Goal: Task Accomplishment & Management: Use online tool/utility

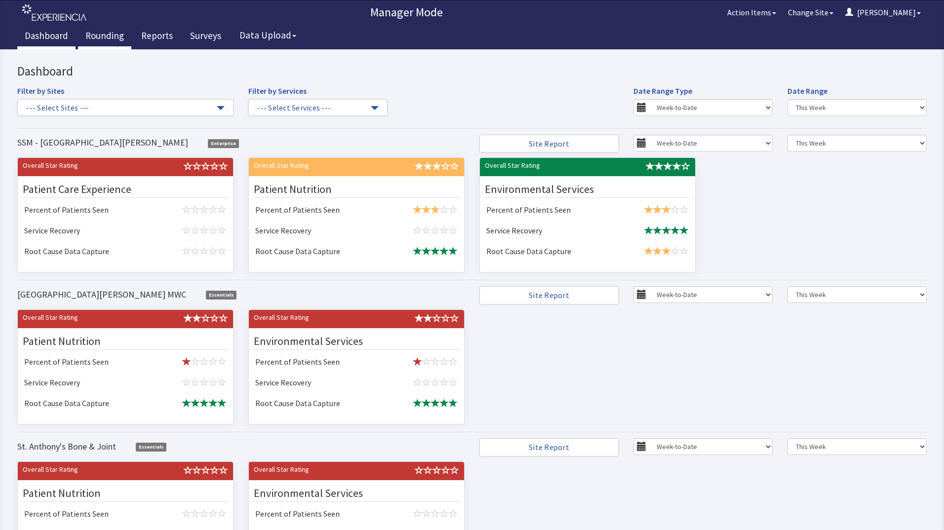
click at [112, 38] on link "Rounding" at bounding box center [104, 37] width 53 height 25
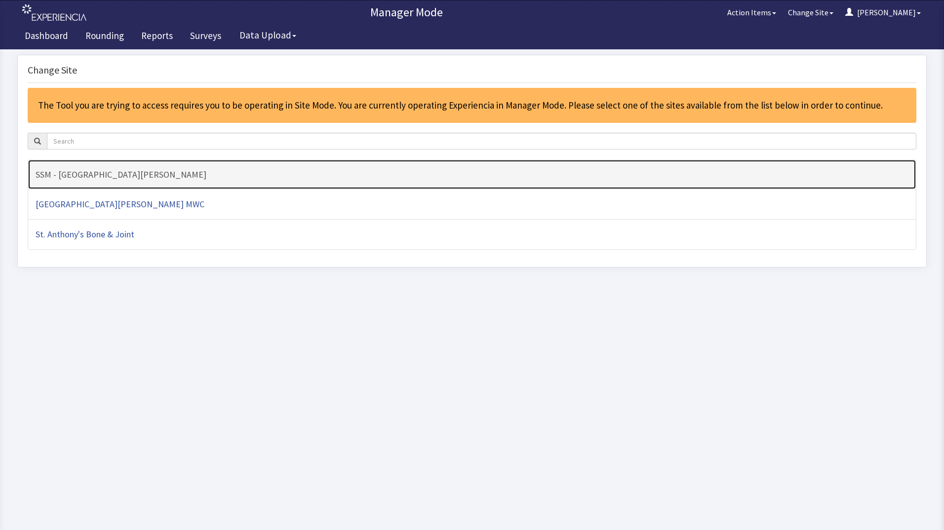
click at [206, 178] on h4 "SSM - [GEOGRAPHIC_DATA][PERSON_NAME]" at bounding box center [472, 175] width 873 height 10
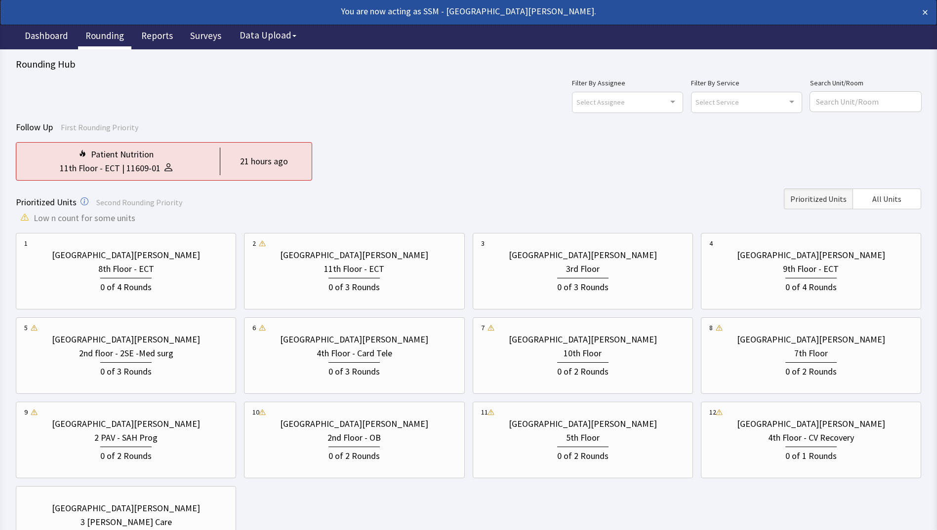
click at [423, 140] on div "Follow Up First Rounding Priority Patient Nutrition 11th Floor - ECT | 11609-01…" at bounding box center [468, 150] width 905 height 60
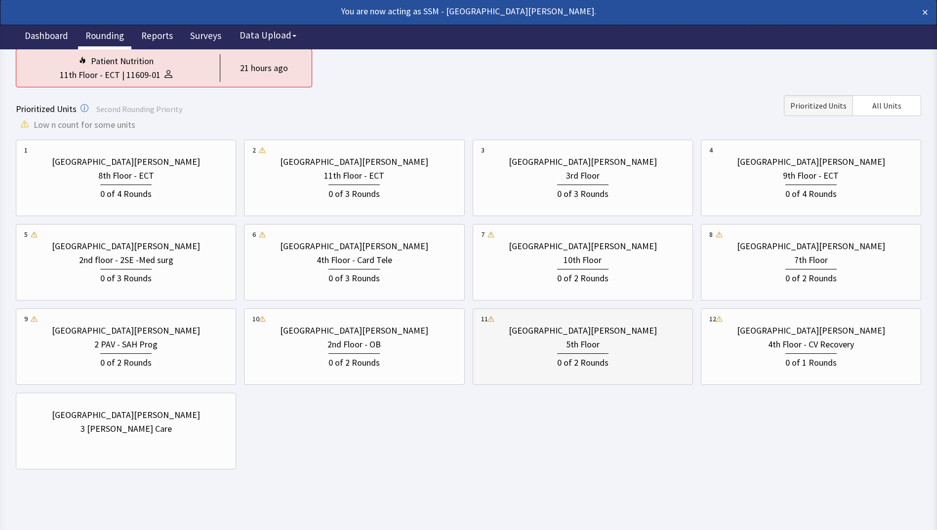
scroll to position [98, 0]
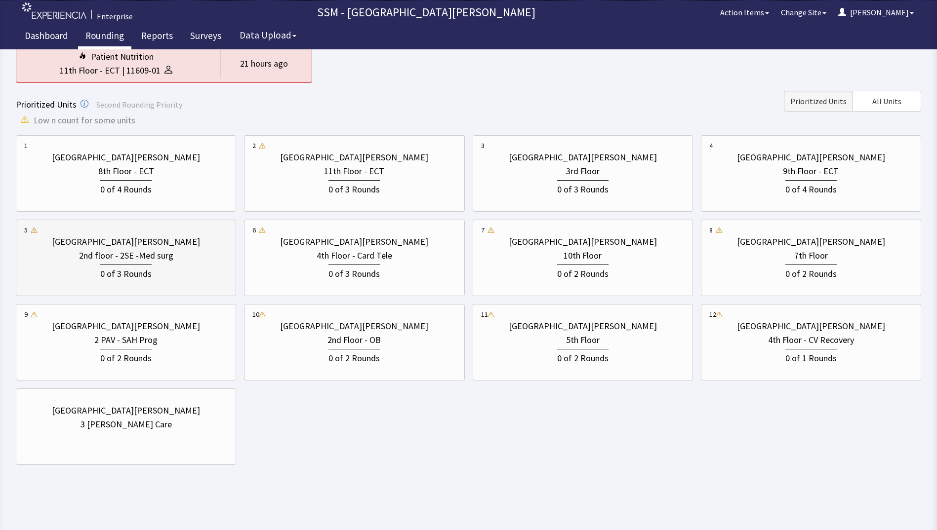
click at [99, 271] on div "0 of 3 Rounds" at bounding box center [125, 272] width 203 height 18
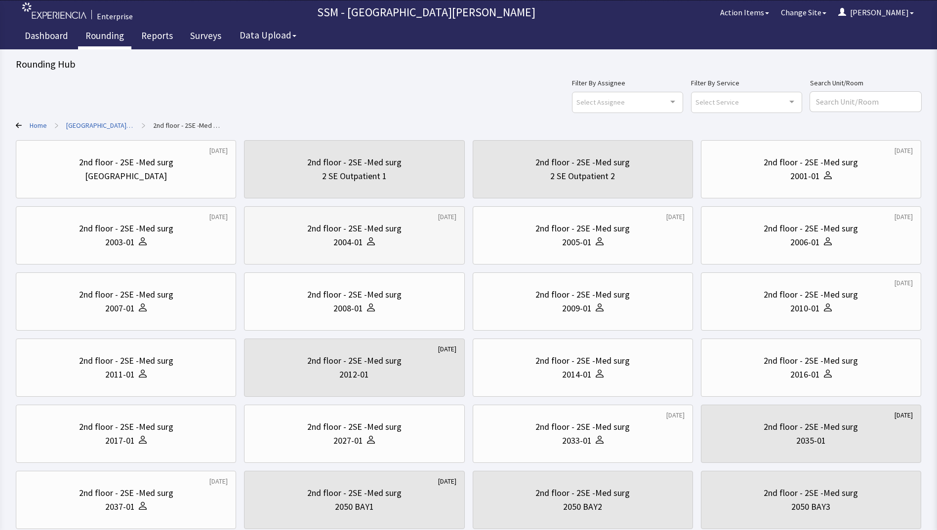
click at [386, 244] on div "2004-01" at bounding box center [353, 243] width 203 height 14
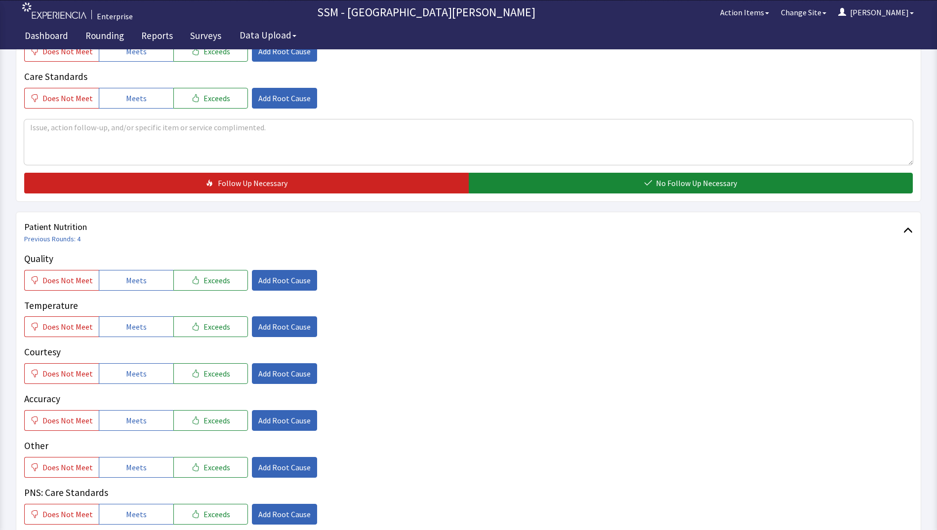
scroll to position [494, 0]
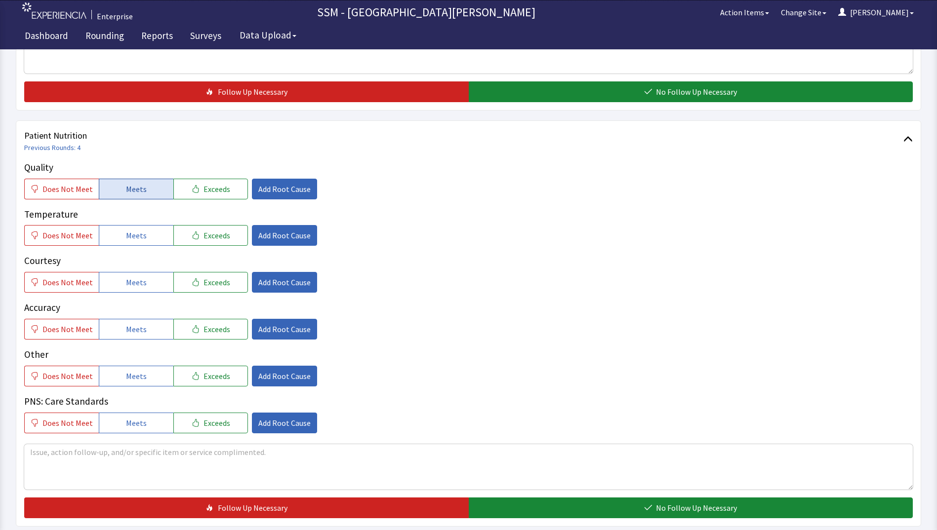
click at [119, 186] on button "Meets" at bounding box center [136, 189] width 75 height 21
drag, startPoint x: 116, startPoint y: 238, endPoint x: 119, endPoint y: 280, distance: 43.0
click at [116, 238] on button "Meets" at bounding box center [136, 235] width 75 height 21
click at [127, 285] on span "Meets" at bounding box center [136, 283] width 21 height 12
click at [131, 334] on span "Meets" at bounding box center [136, 329] width 21 height 12
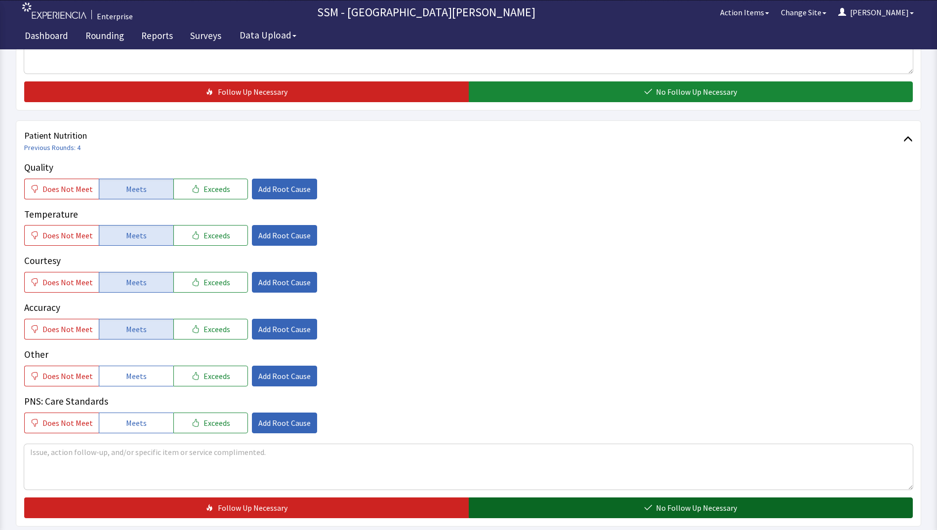
click at [575, 514] on button "No Follow Up Necessary" at bounding box center [691, 508] width 444 height 21
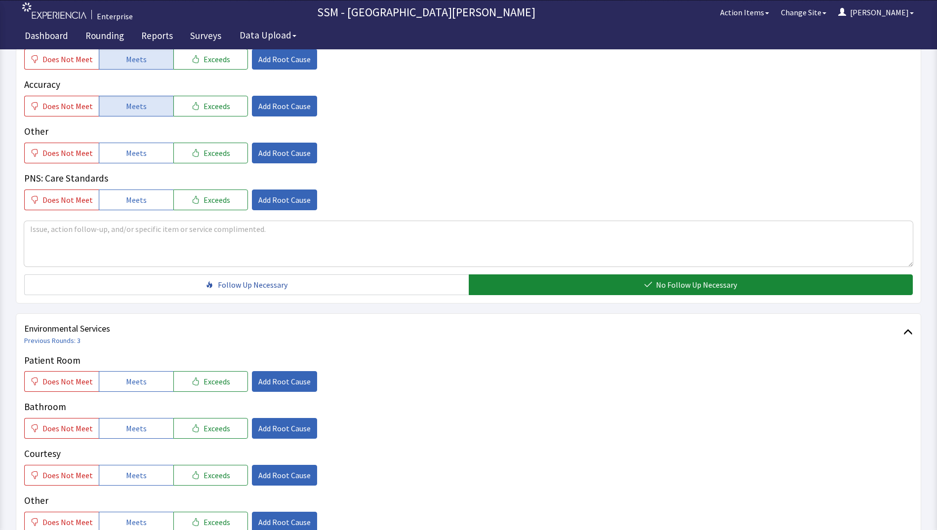
scroll to position [790, 0]
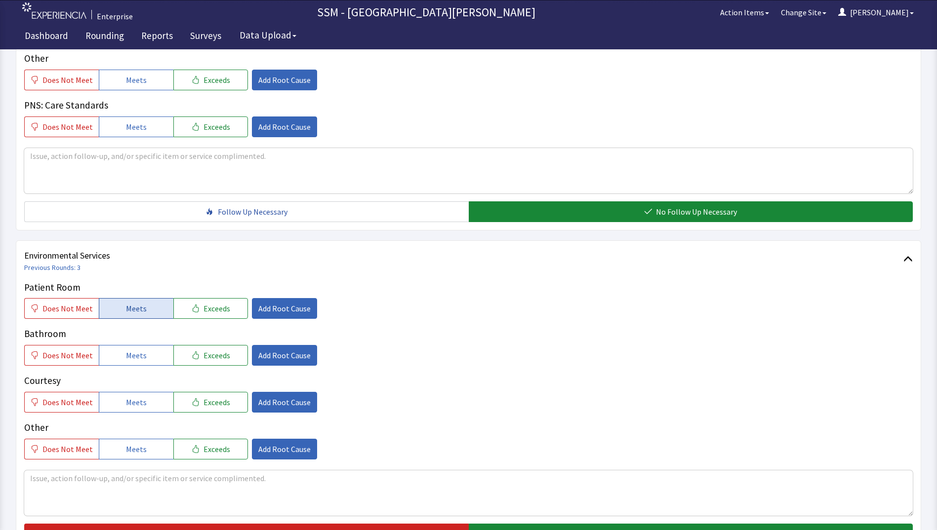
click at [143, 313] on button "Meets" at bounding box center [136, 308] width 75 height 21
click at [142, 350] on button "Meets" at bounding box center [136, 355] width 75 height 21
click at [132, 405] on span "Meets" at bounding box center [136, 403] width 21 height 12
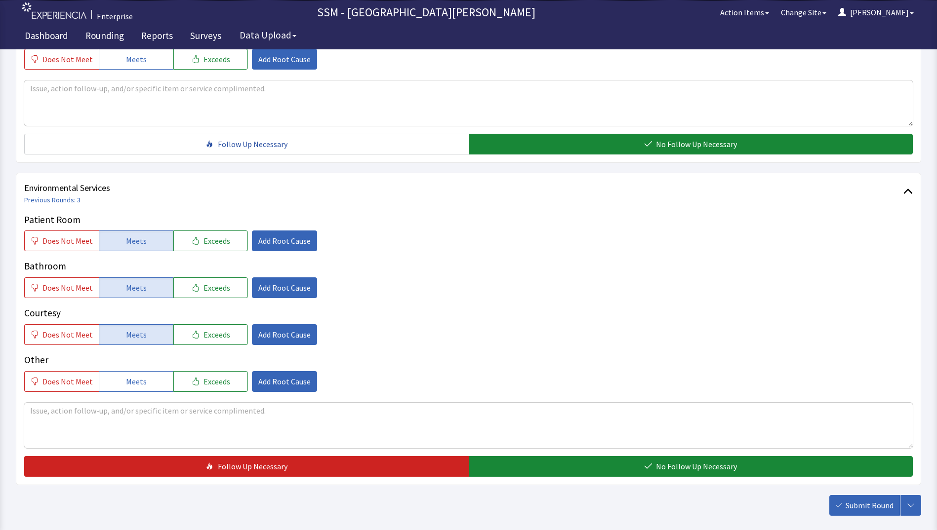
scroll to position [909, 0]
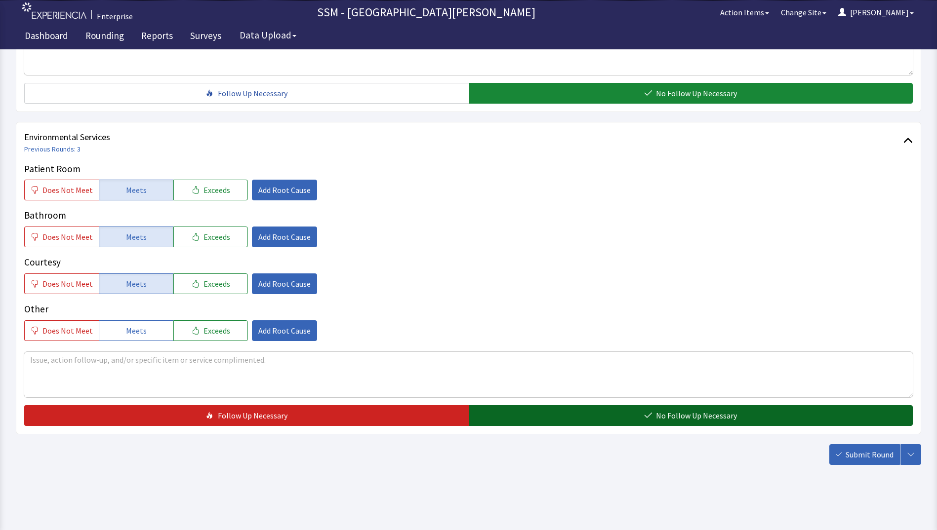
click at [597, 410] on button "No Follow Up Necessary" at bounding box center [691, 415] width 444 height 21
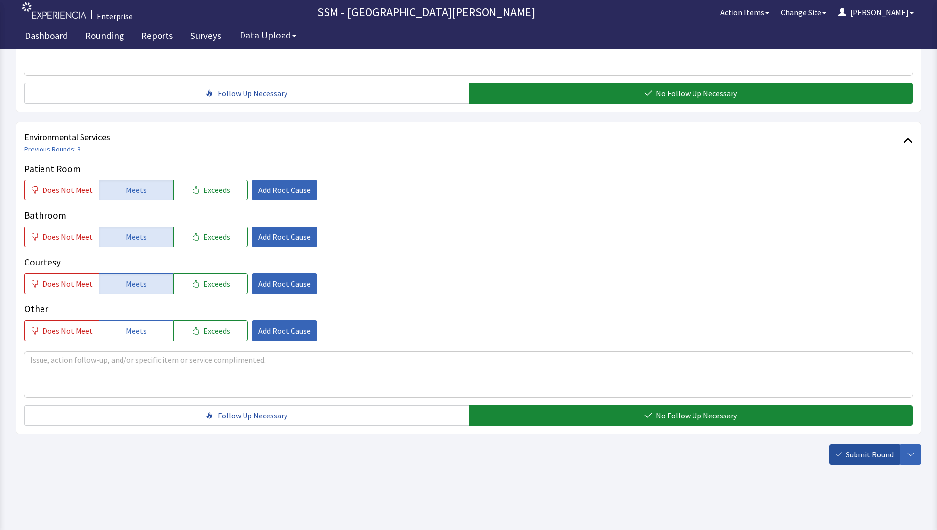
click at [863, 458] on span "Submit Round" at bounding box center [869, 455] width 48 height 12
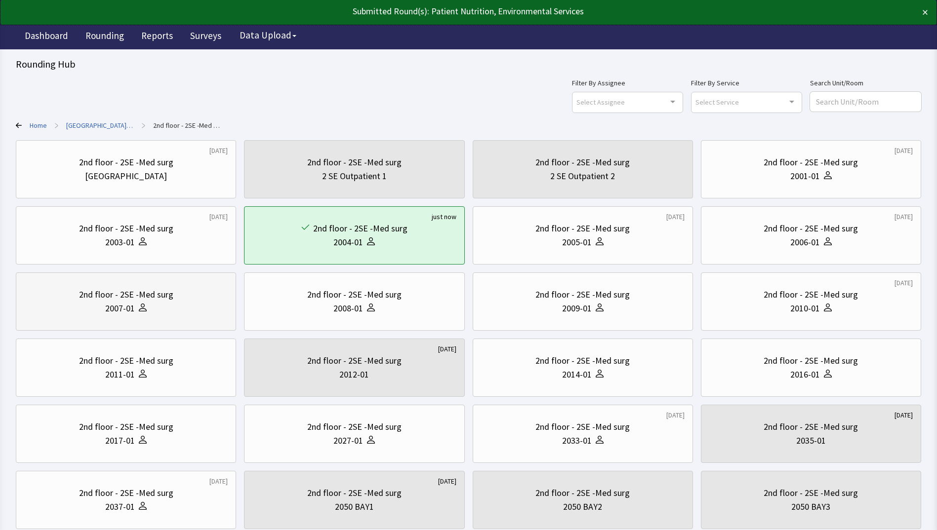
click at [173, 317] on div "2nd floor - 2SE -Med surg 2007-01" at bounding box center [125, 301] width 203 height 47
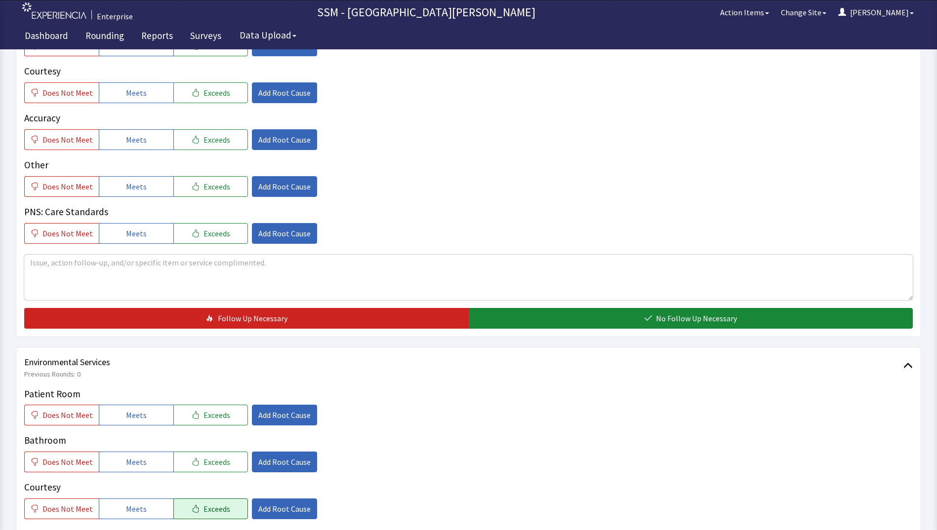
scroll to position [790, 0]
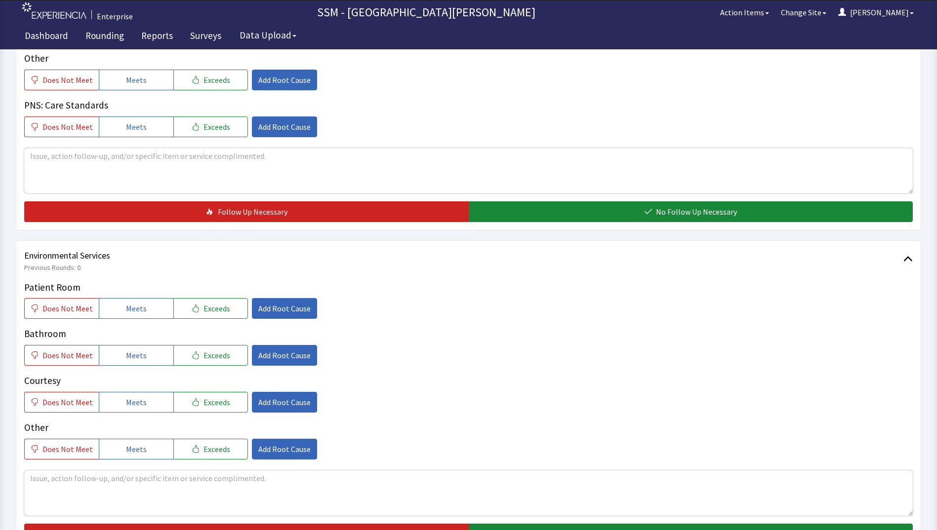
drag, startPoint x: 150, startPoint y: 313, endPoint x: 153, endPoint y: 325, distance: 13.1
click at [151, 315] on button "Meets" at bounding box center [136, 308] width 75 height 21
click at [152, 351] on button "Meets" at bounding box center [136, 355] width 75 height 21
click at [143, 397] on button "Meets" at bounding box center [136, 402] width 75 height 21
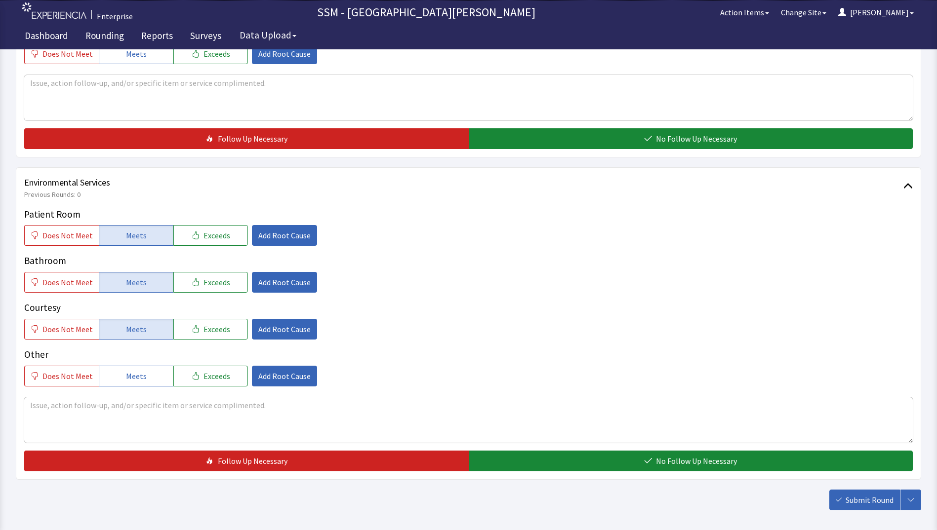
scroll to position [909, 0]
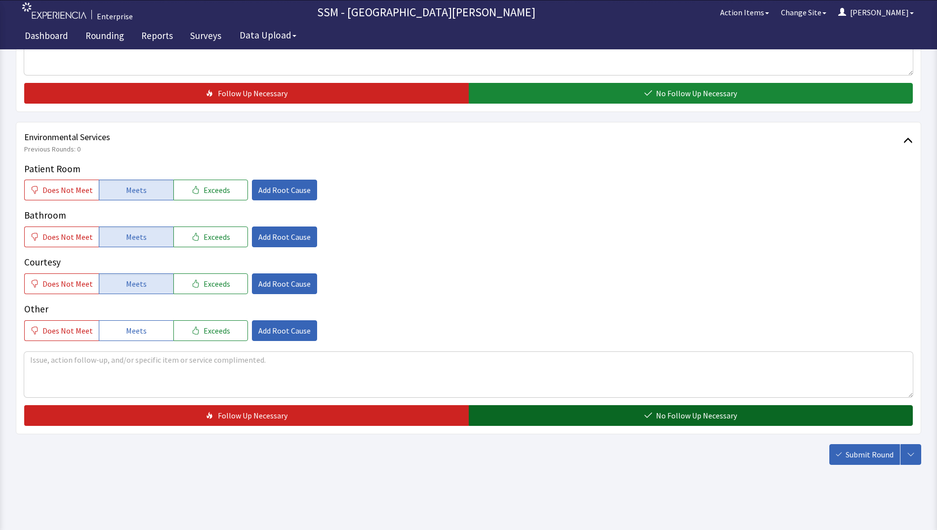
click at [544, 417] on button "No Follow Up Necessary" at bounding box center [691, 415] width 444 height 21
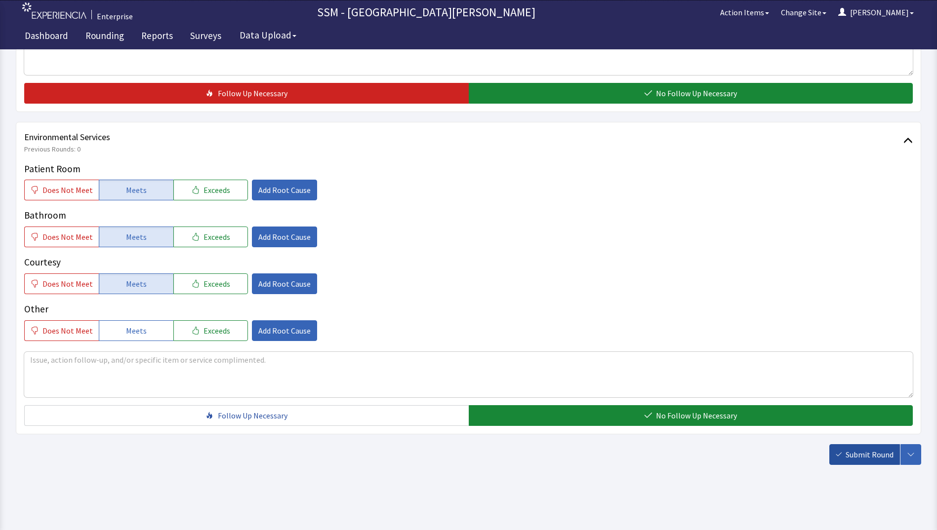
click at [854, 450] on span "Submit Round" at bounding box center [869, 455] width 48 height 12
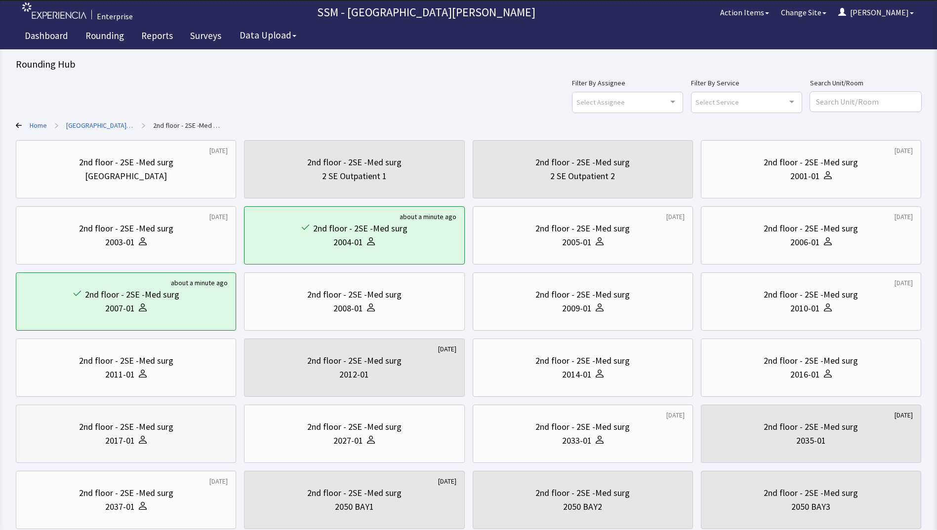
click at [133, 438] on div "2017-01" at bounding box center [120, 441] width 30 height 14
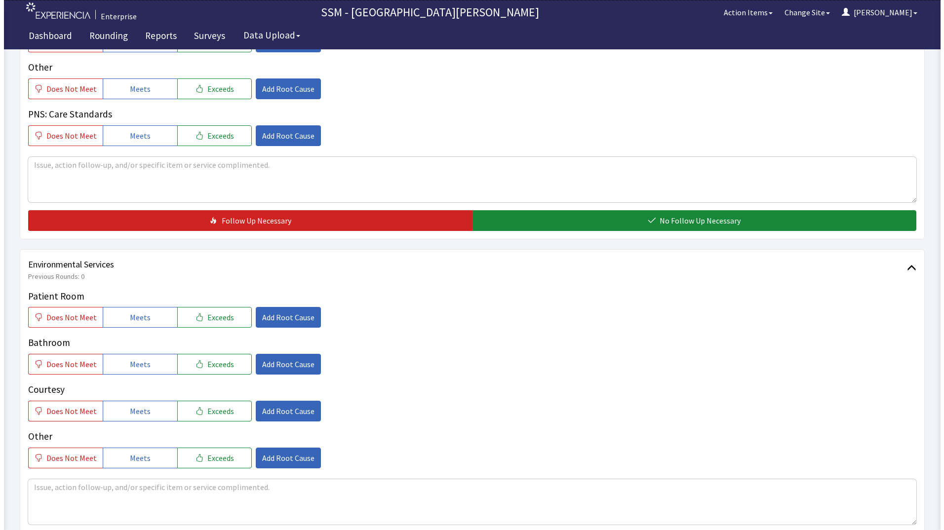
scroll to position [839, 0]
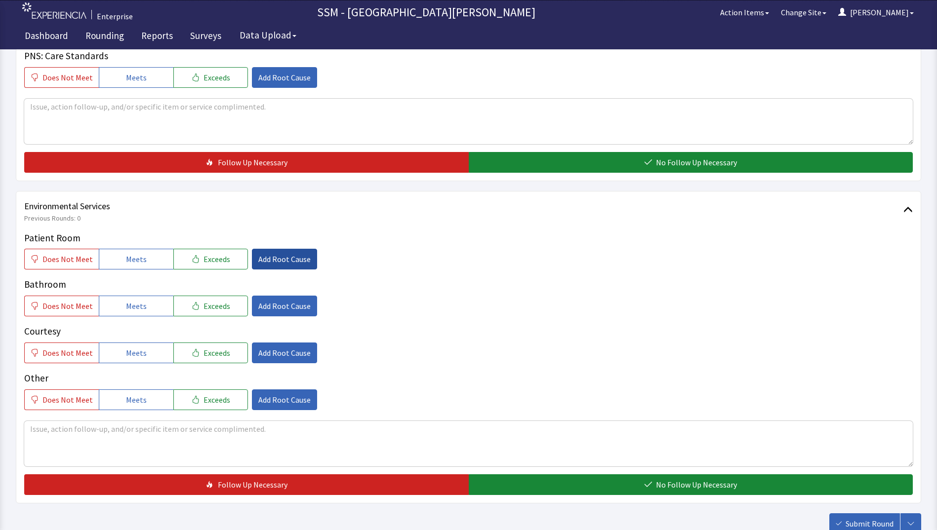
click at [265, 255] on span "Add Root Cause" at bounding box center [284, 259] width 52 height 12
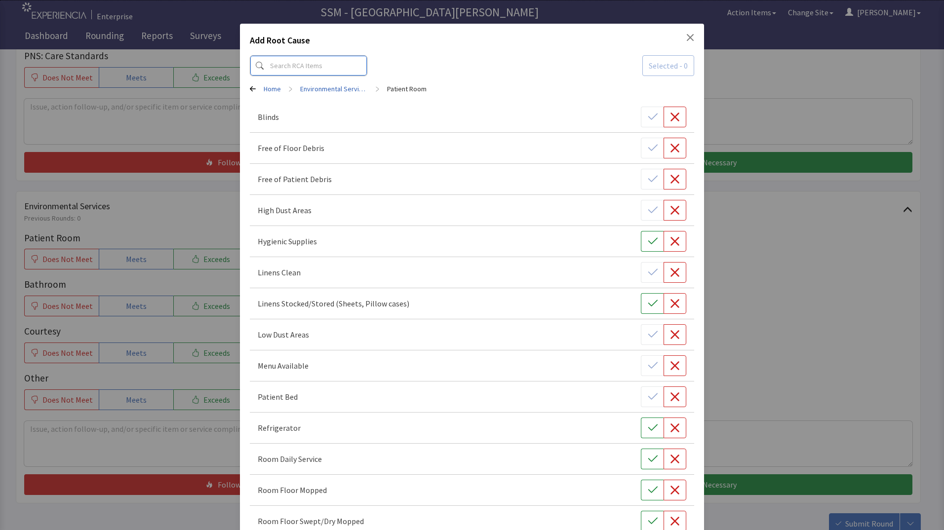
click at [311, 64] on input at bounding box center [309, 65] width 118 height 21
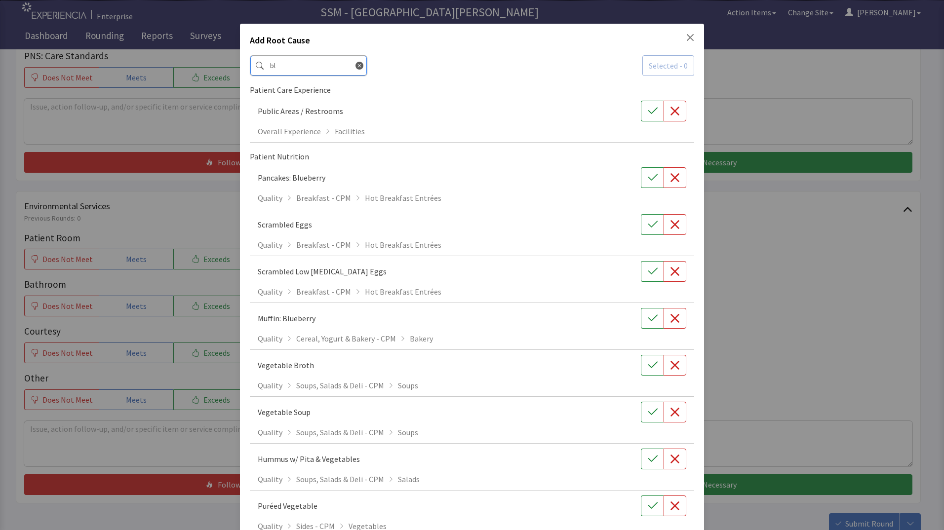
type input "b"
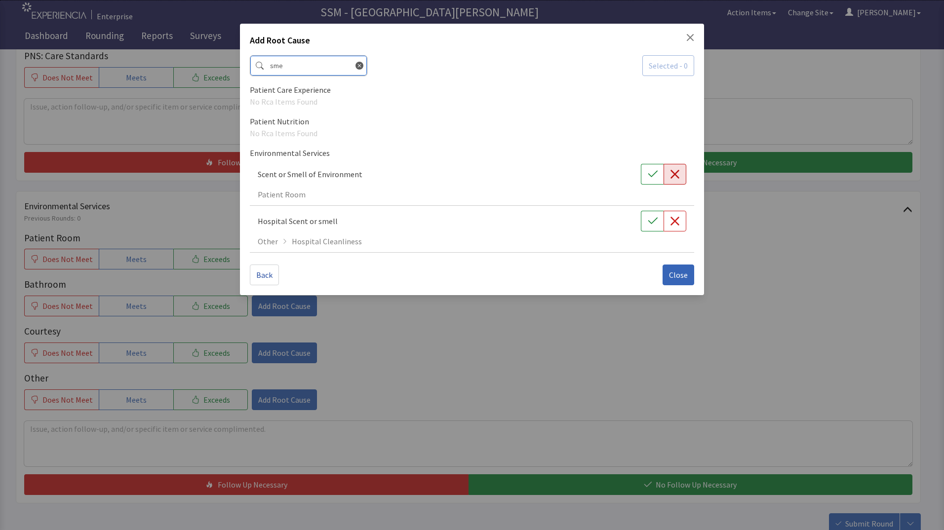
type input "sme"
click at [674, 178] on icon "button" at bounding box center [675, 174] width 10 height 10
click at [674, 284] on button "Close" at bounding box center [679, 275] width 32 height 21
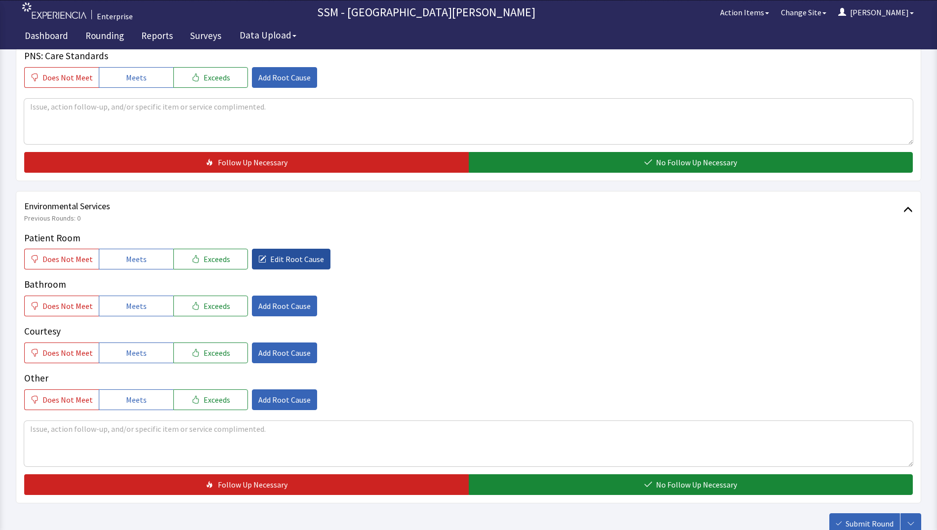
click at [270, 262] on span "Edit Root Cause" at bounding box center [297, 259] width 54 height 12
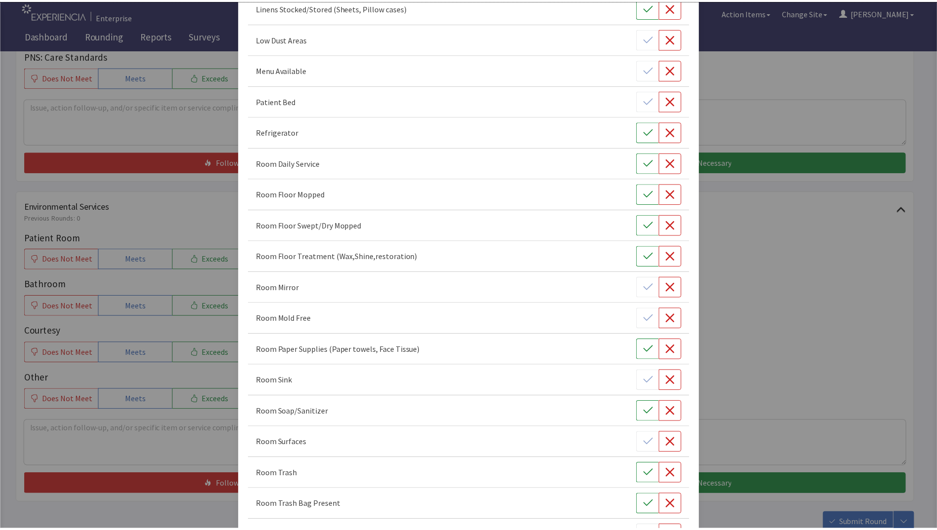
scroll to position [493, 0]
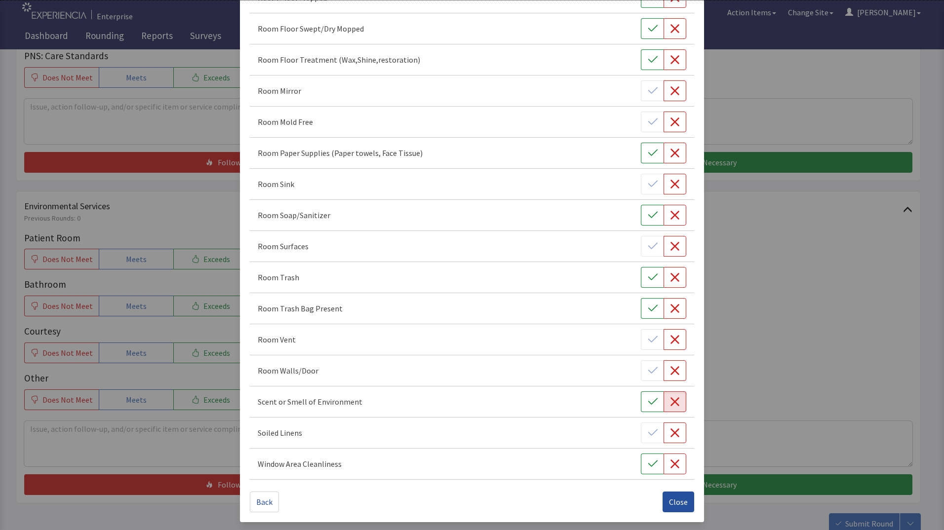
click at [669, 502] on span "Close" at bounding box center [678, 502] width 19 height 12
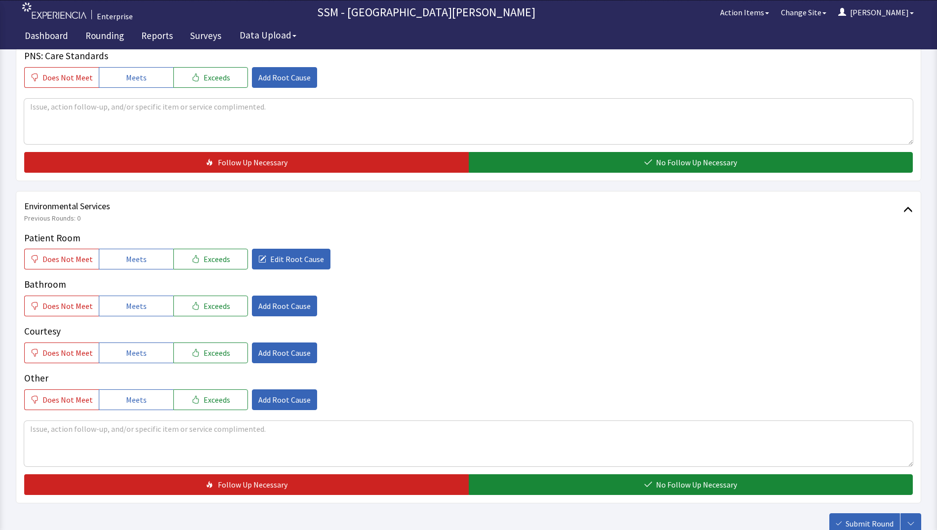
scroll to position [494, 0]
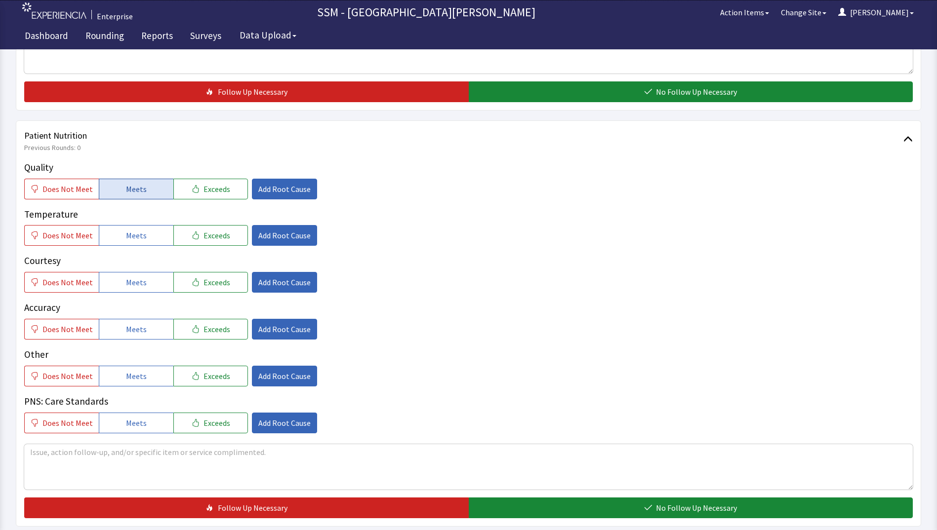
click at [155, 189] on button "Meets" at bounding box center [136, 189] width 75 height 21
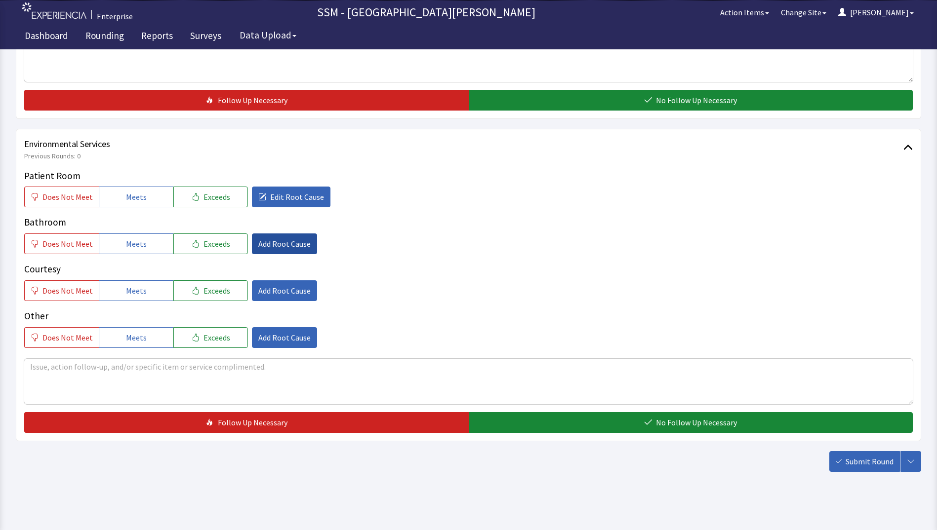
scroll to position [909, 0]
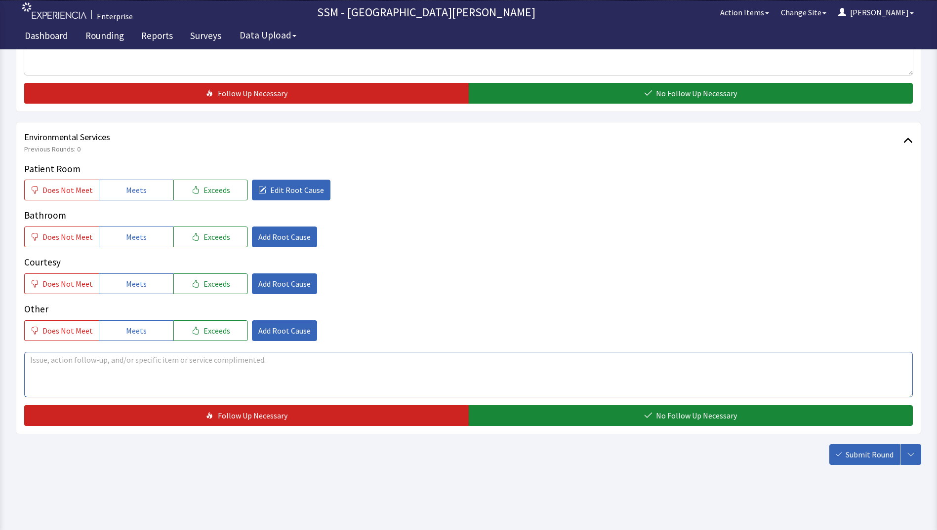
click at [117, 375] on textarea at bounding box center [468, 374] width 888 height 45
click at [126, 360] on textarea "dont like the bleach smell , or too mcuh perfume" at bounding box center [468, 374] width 888 height 45
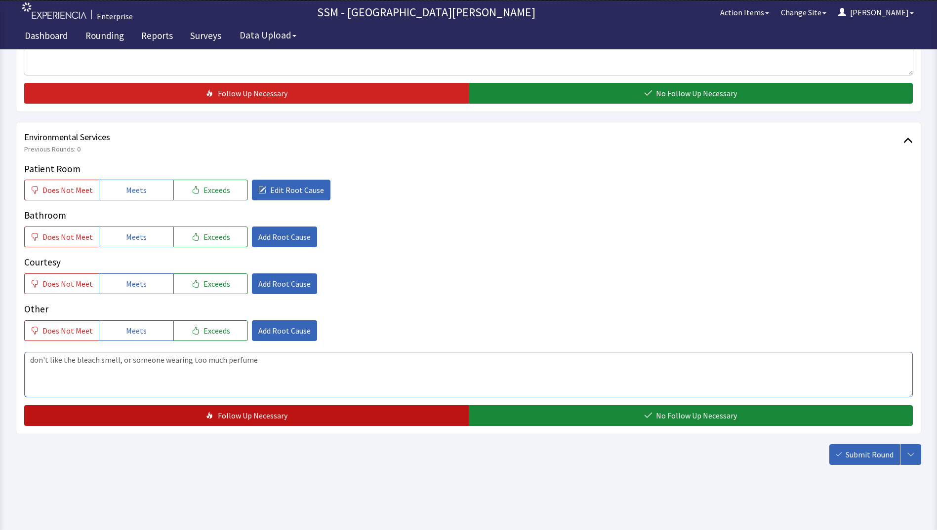
type textarea "don't like the bleach smell, or someone wearing too much perfume"
click at [396, 416] on button "Follow Up Necessary" at bounding box center [246, 415] width 444 height 21
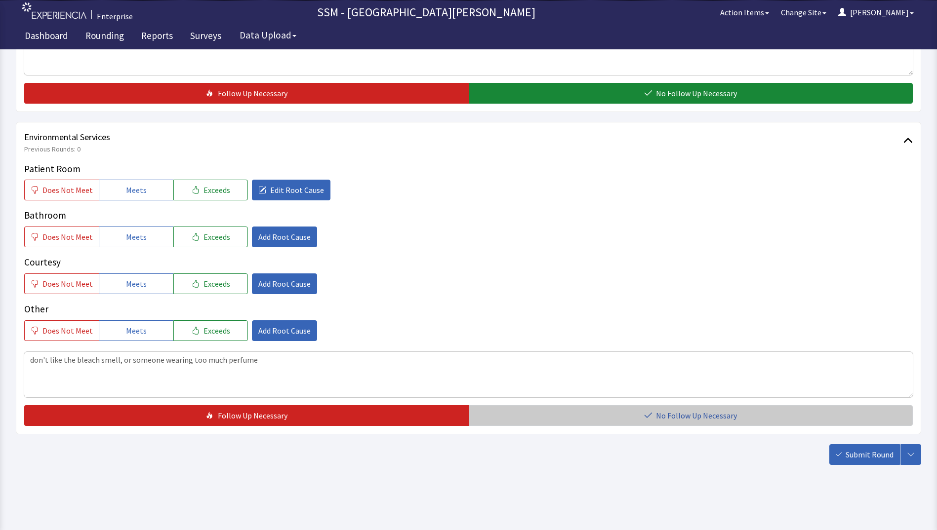
click at [513, 422] on button "No Follow Up Necessary" at bounding box center [691, 415] width 444 height 21
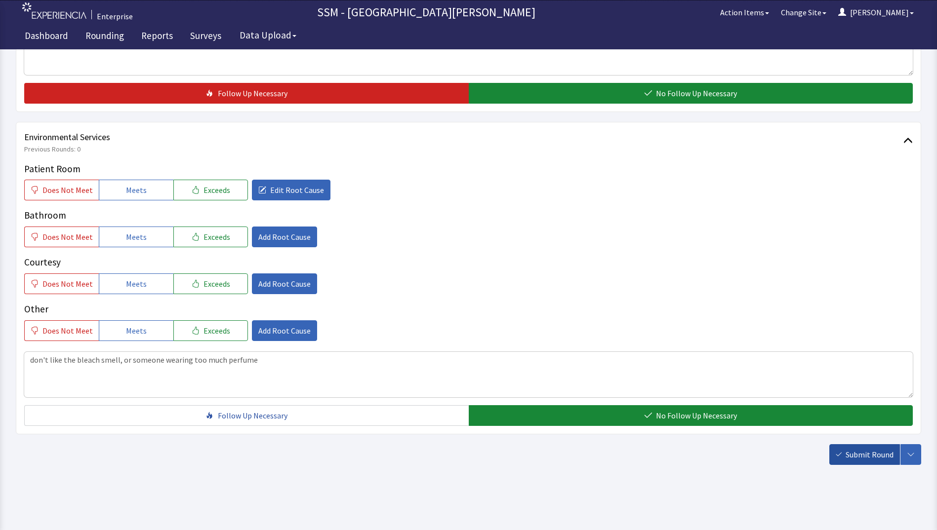
click at [860, 457] on span "Submit Round" at bounding box center [869, 455] width 48 height 12
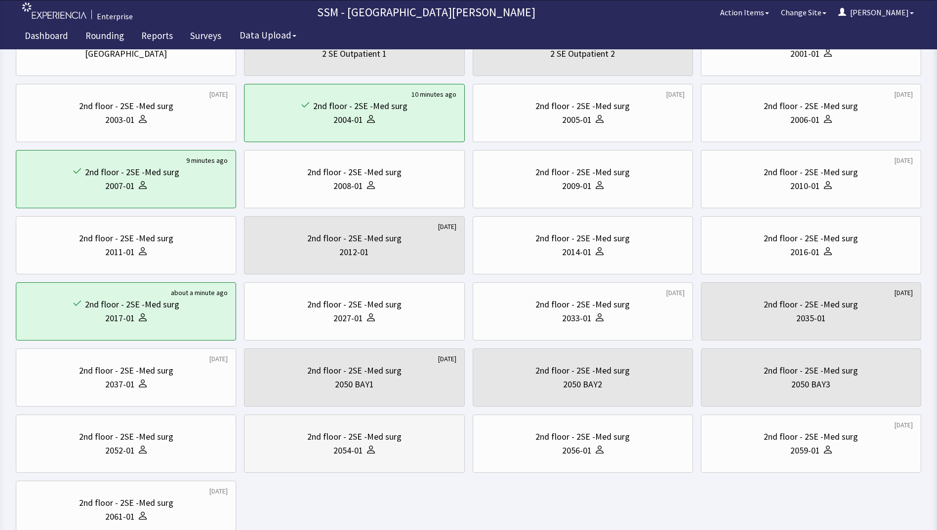
scroll to position [197, 0]
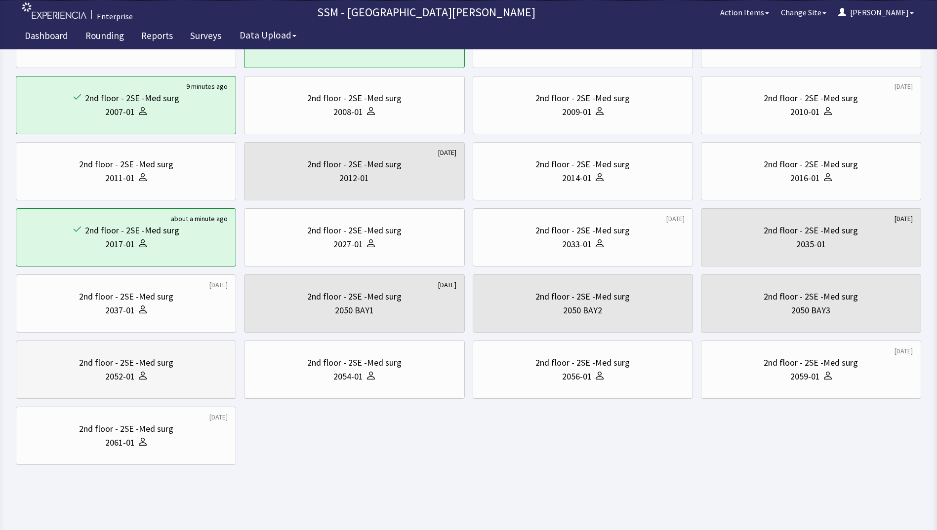
click at [83, 377] on div "2052-01" at bounding box center [125, 377] width 203 height 14
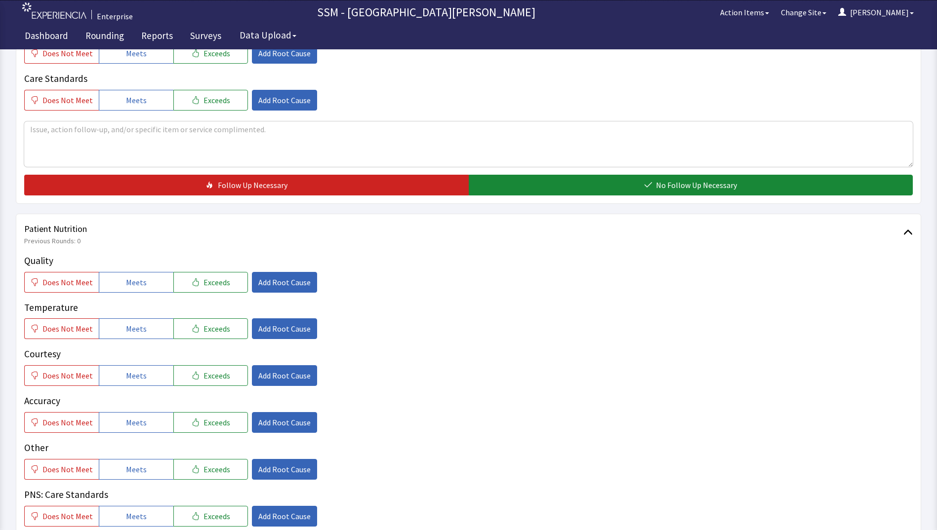
scroll to position [494, 0]
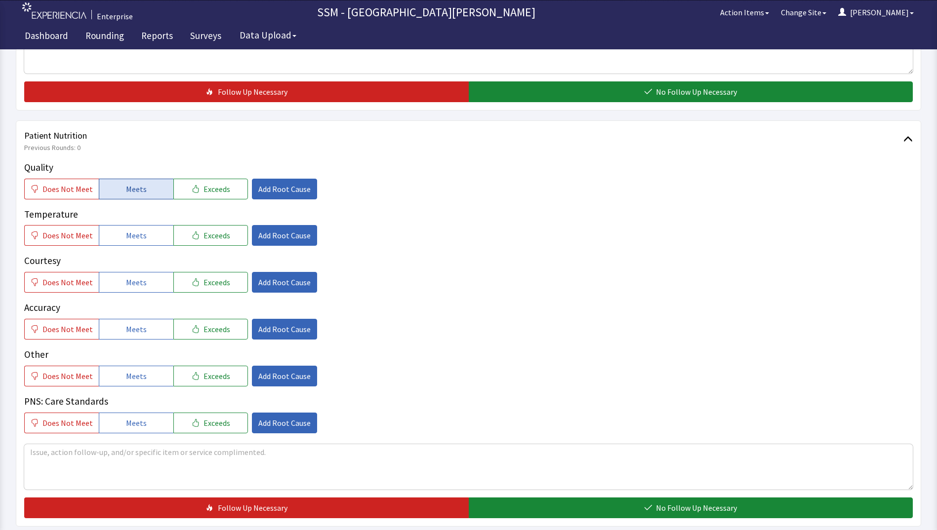
click at [126, 193] on span "Meets" at bounding box center [136, 189] width 21 height 12
click at [148, 239] on button "Meets" at bounding box center [136, 235] width 75 height 21
click at [138, 280] on span "Meets" at bounding box center [136, 283] width 21 height 12
click at [137, 325] on span "Meets" at bounding box center [136, 329] width 21 height 12
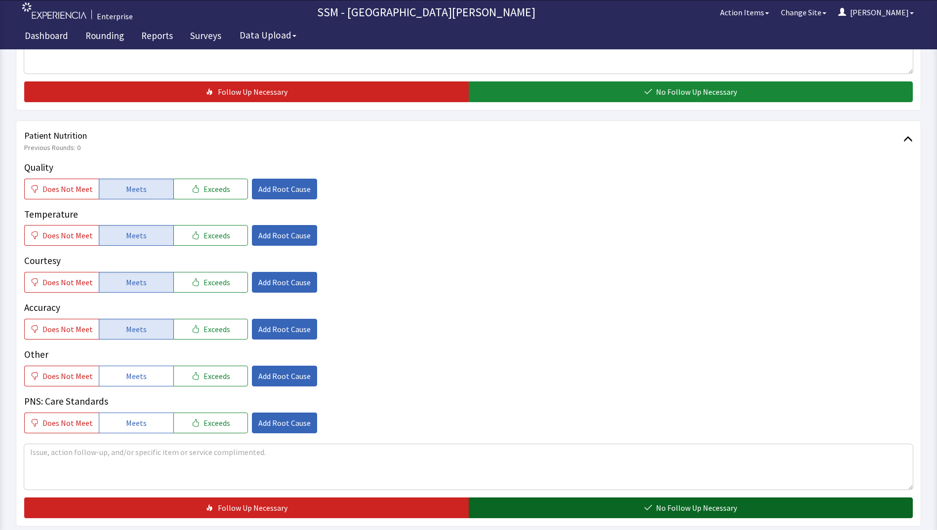
click at [550, 507] on button "No Follow Up Necessary" at bounding box center [691, 508] width 444 height 21
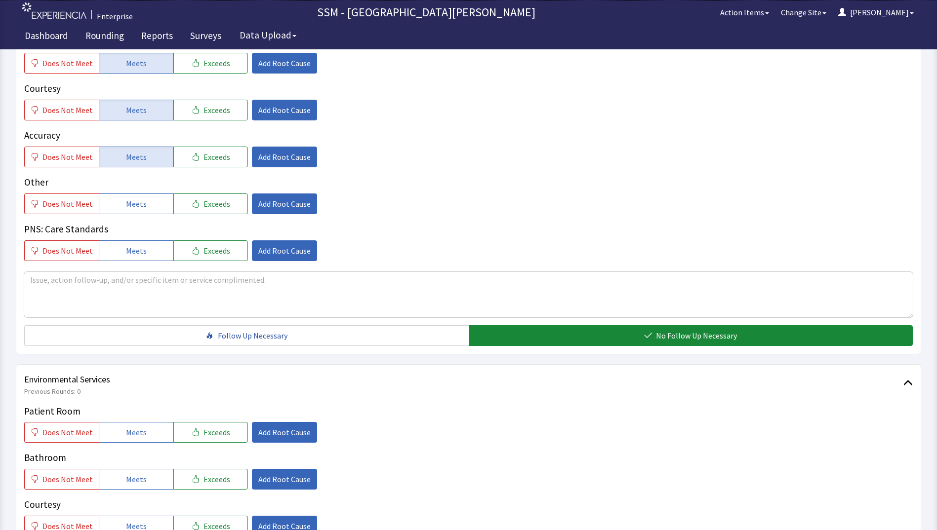
scroll to position [839, 0]
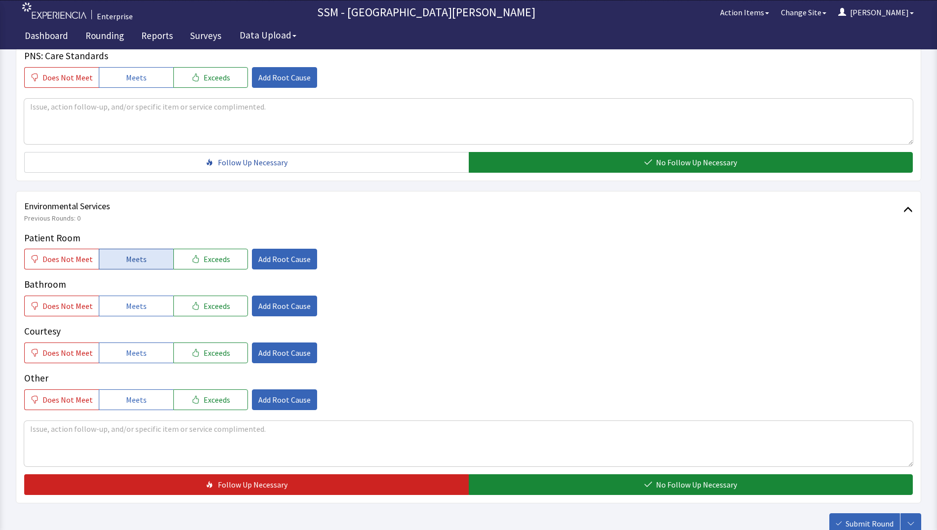
click at [127, 265] on span "Meets" at bounding box center [136, 259] width 21 height 12
drag, startPoint x: 132, startPoint y: 308, endPoint x: 132, endPoint y: 321, distance: 13.3
click at [132, 311] on span "Meets" at bounding box center [136, 306] width 21 height 12
click at [132, 355] on span "Meets" at bounding box center [136, 353] width 21 height 12
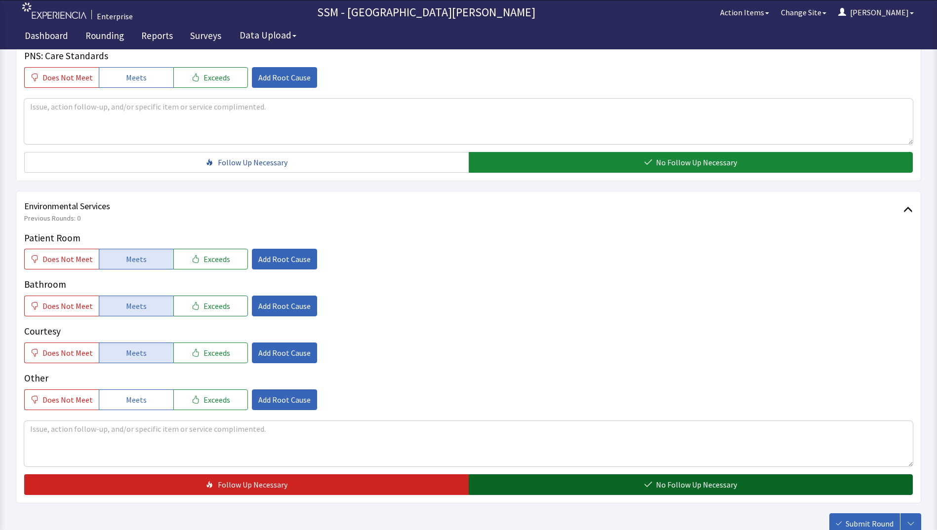
click at [507, 479] on button "No Follow Up Necessary" at bounding box center [691, 485] width 444 height 21
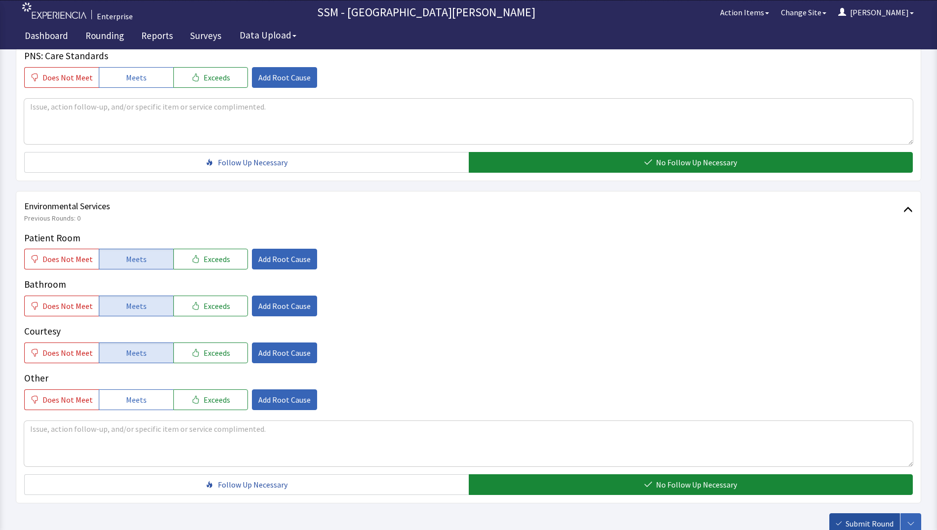
click at [865, 522] on span "Submit Round" at bounding box center [869, 524] width 48 height 12
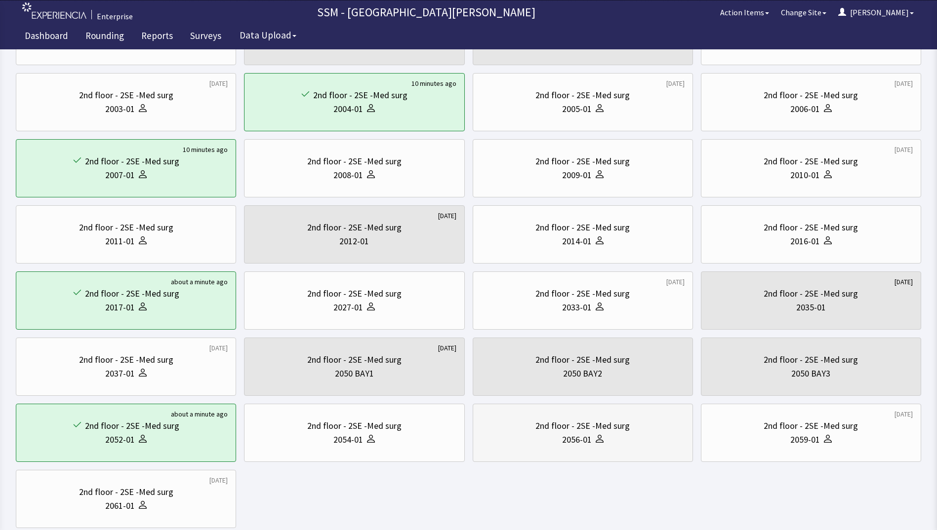
scroll to position [148, 0]
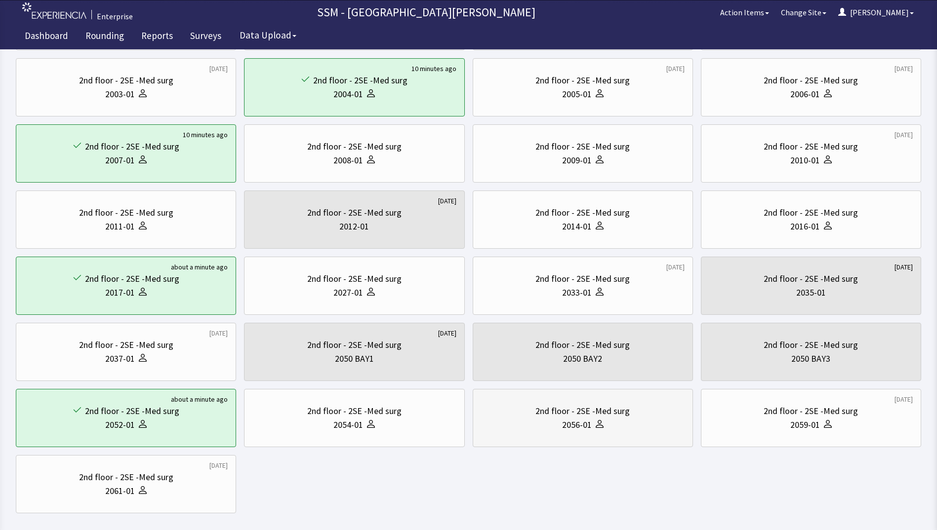
click at [584, 423] on div "2056-01" at bounding box center [577, 425] width 30 height 14
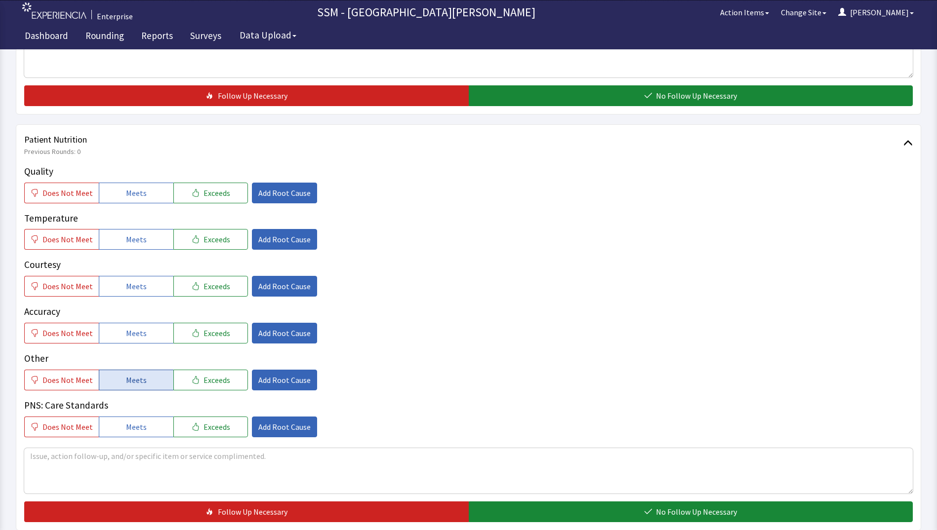
scroll to position [543, 0]
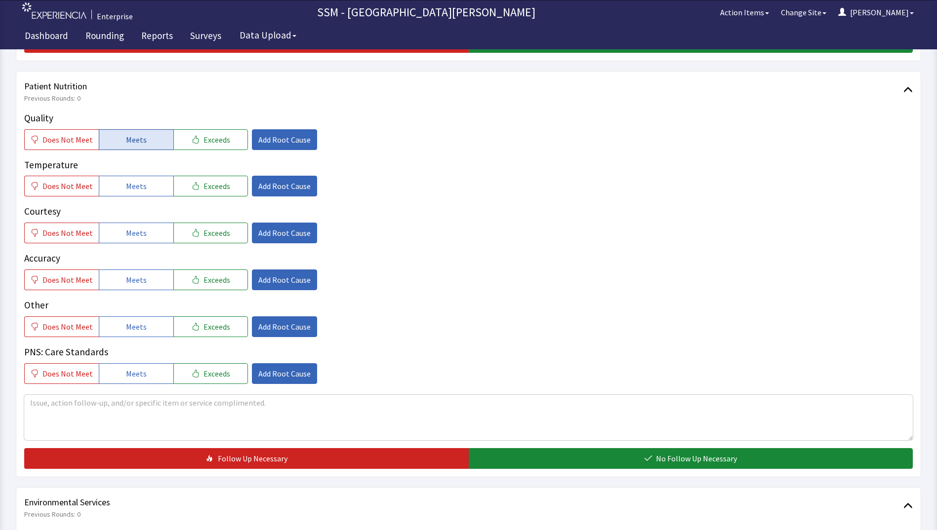
drag, startPoint x: 134, startPoint y: 146, endPoint x: 134, endPoint y: 154, distance: 7.9
click at [134, 147] on button "Meets" at bounding box center [136, 139] width 75 height 21
click at [130, 191] on span "Meets" at bounding box center [136, 186] width 21 height 12
click at [128, 235] on span "Meets" at bounding box center [136, 233] width 21 height 12
click at [132, 283] on span "Meets" at bounding box center [136, 280] width 21 height 12
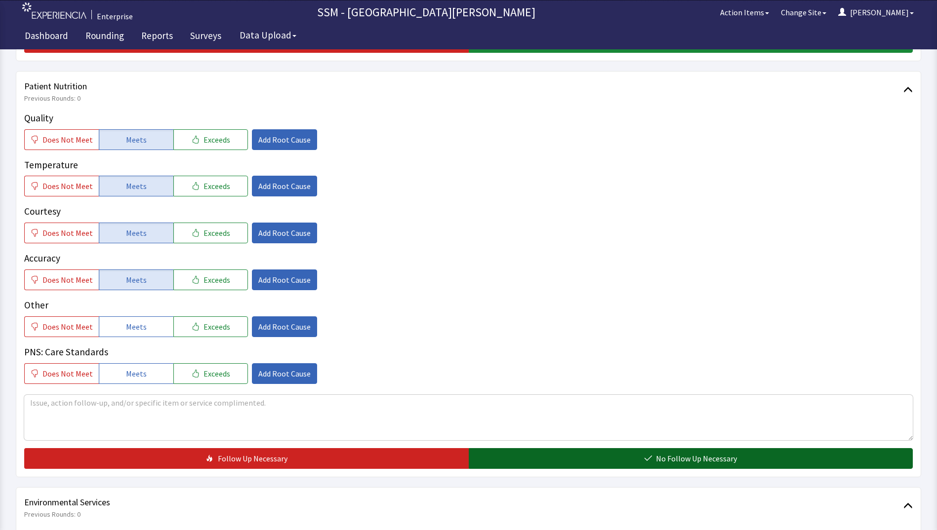
click at [578, 468] on button "No Follow Up Necessary" at bounding box center [691, 458] width 444 height 21
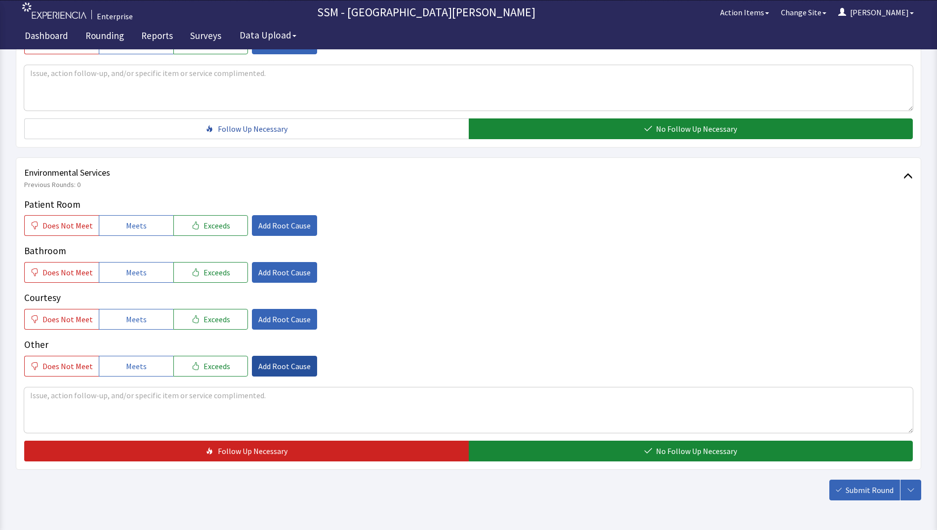
scroll to position [889, 0]
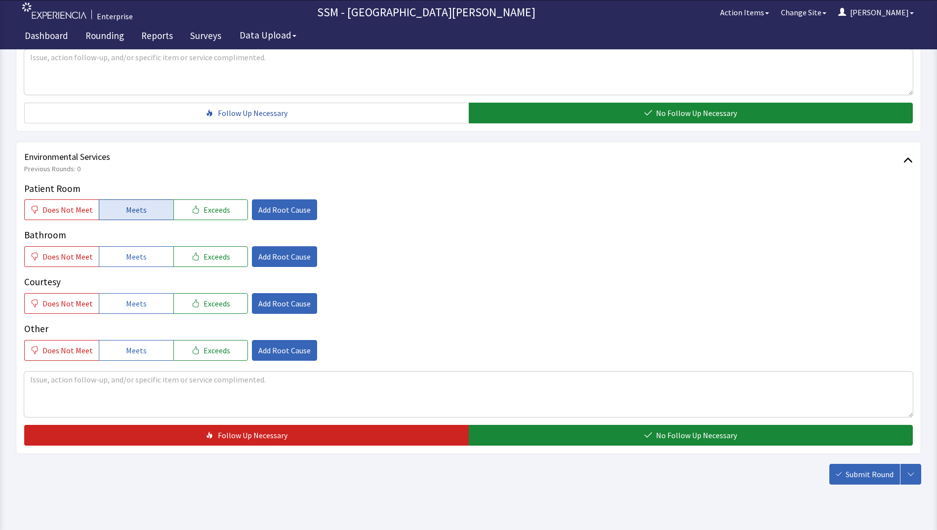
click at [142, 209] on button "Meets" at bounding box center [136, 209] width 75 height 21
click at [129, 262] on span "Meets" at bounding box center [136, 257] width 21 height 12
click at [131, 300] on span "Meets" at bounding box center [136, 304] width 21 height 12
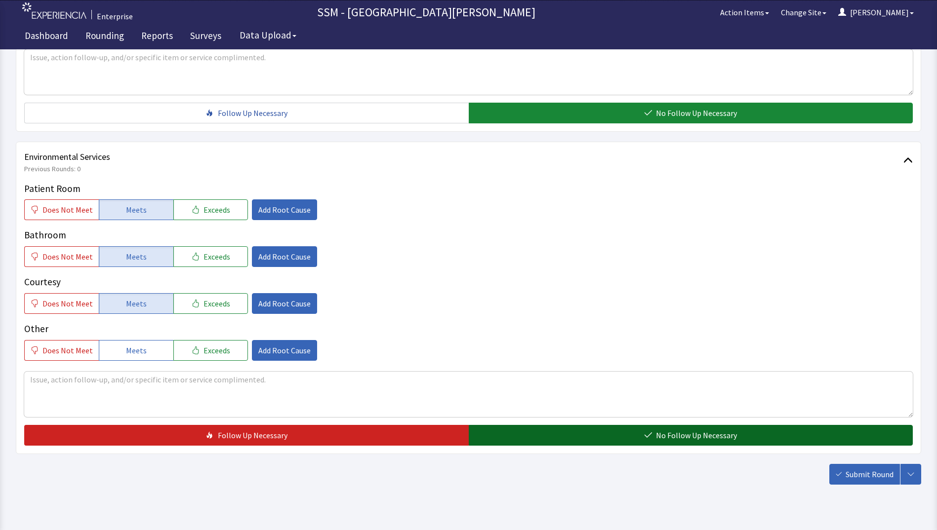
click at [561, 433] on button "No Follow Up Necessary" at bounding box center [691, 435] width 444 height 21
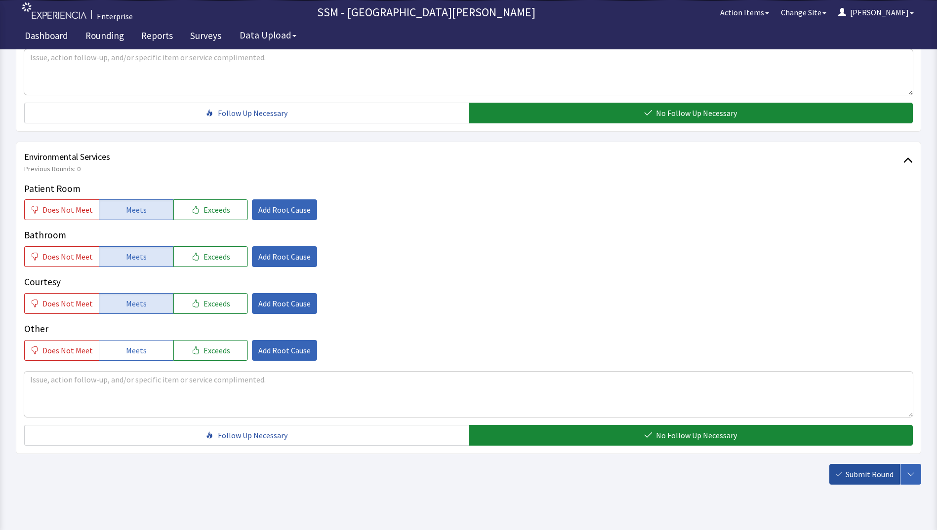
click at [878, 473] on span "Submit Round" at bounding box center [869, 475] width 48 height 12
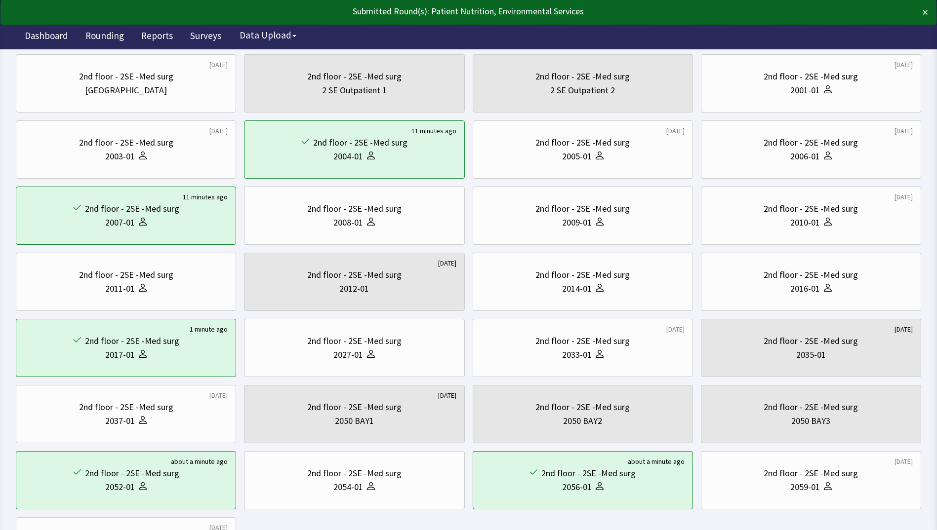
scroll to position [197, 0]
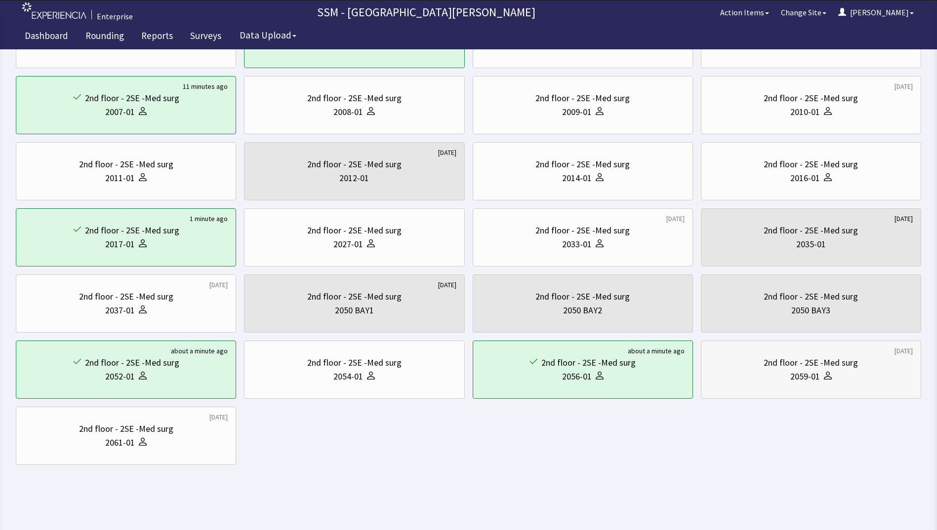
click at [781, 373] on div "2059-01" at bounding box center [810, 377] width 203 height 14
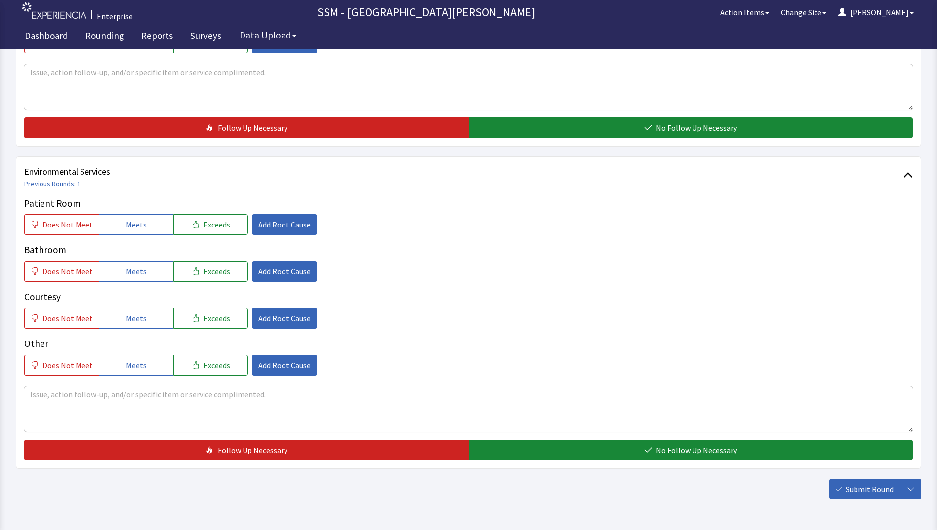
scroll to position [909, 0]
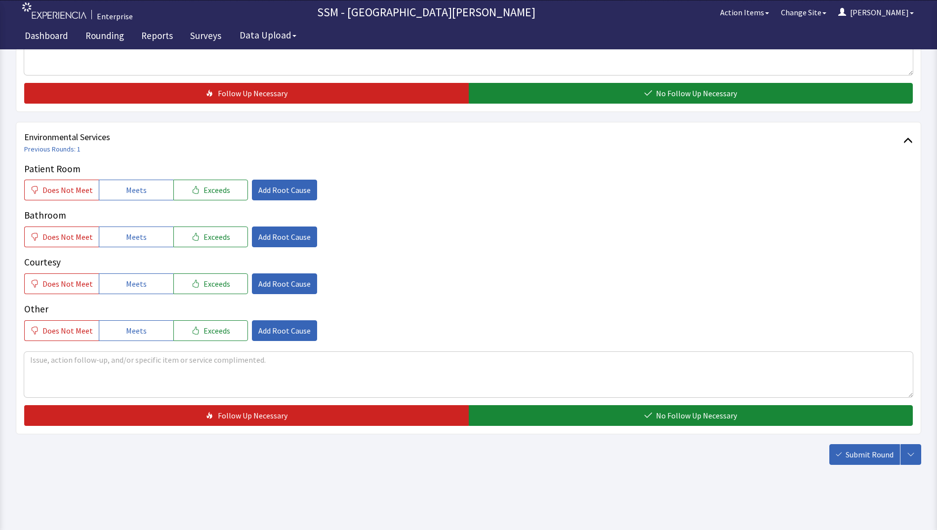
click at [125, 202] on div "Patient Room Does Not Meet Meets Exceeds Add Root Cause Bathroom Does Not Meet …" at bounding box center [468, 251] width 888 height 179
drag, startPoint x: 129, startPoint y: 195, endPoint x: 128, endPoint y: 233, distance: 38.0
click at [129, 195] on span "Meets" at bounding box center [136, 190] width 21 height 12
click at [128, 237] on span "Meets" at bounding box center [136, 237] width 21 height 12
click at [128, 284] on span "Meets" at bounding box center [136, 284] width 21 height 12
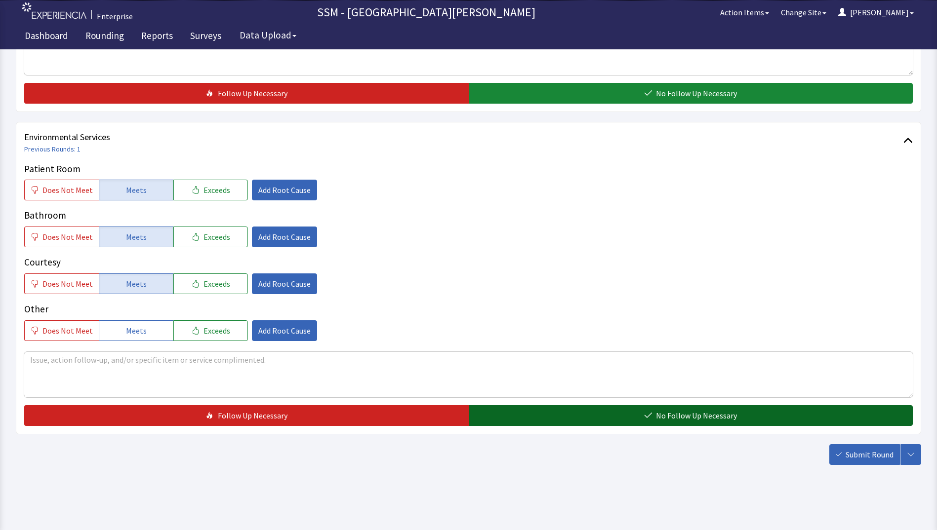
drag, startPoint x: 504, startPoint y: 415, endPoint x: 527, endPoint y: 416, distance: 22.7
click at [504, 416] on button "No Follow Up Necessary" at bounding box center [691, 415] width 444 height 21
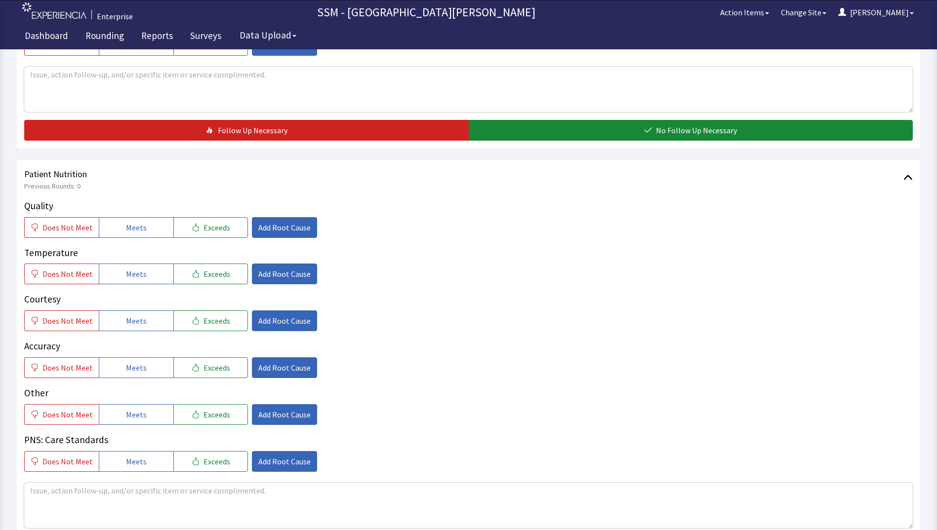
scroll to position [415, 0]
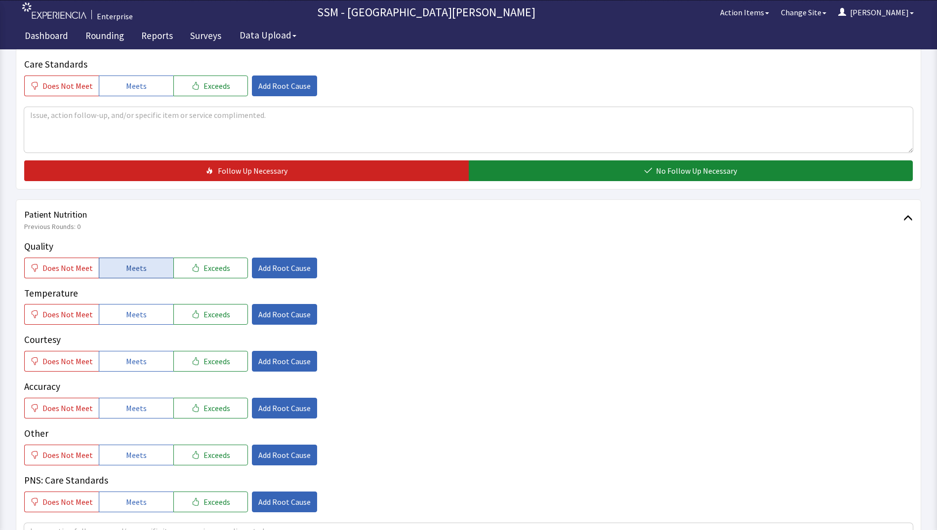
click at [126, 264] on span "Meets" at bounding box center [136, 268] width 21 height 12
click at [126, 316] on span "Meets" at bounding box center [136, 315] width 21 height 12
click at [138, 368] on button "Meets" at bounding box center [136, 361] width 75 height 21
click at [144, 415] on button "Meets" at bounding box center [136, 408] width 75 height 21
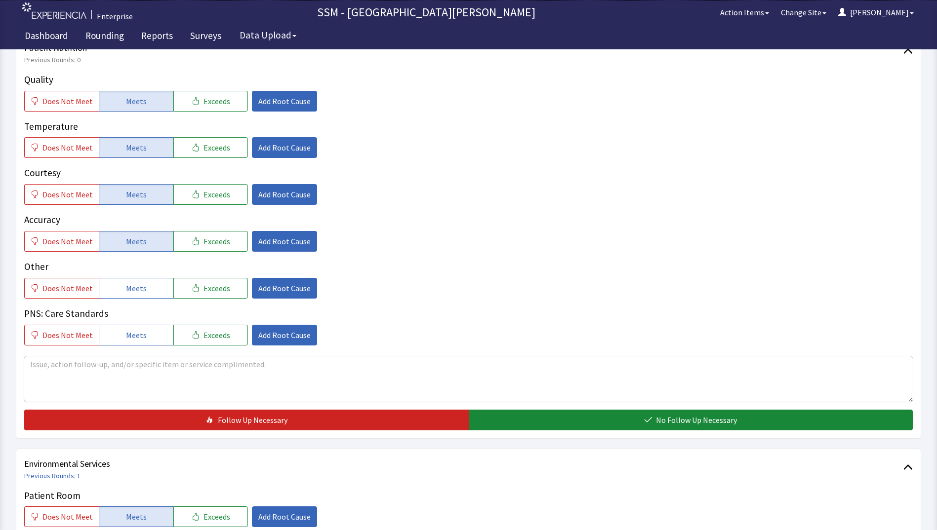
scroll to position [760, 0]
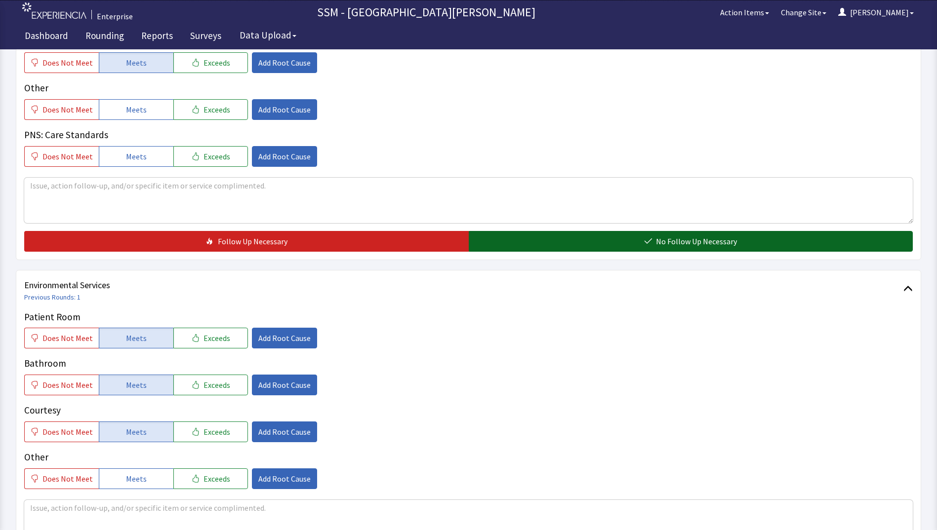
click at [647, 244] on icon "button" at bounding box center [648, 242] width 8 height 8
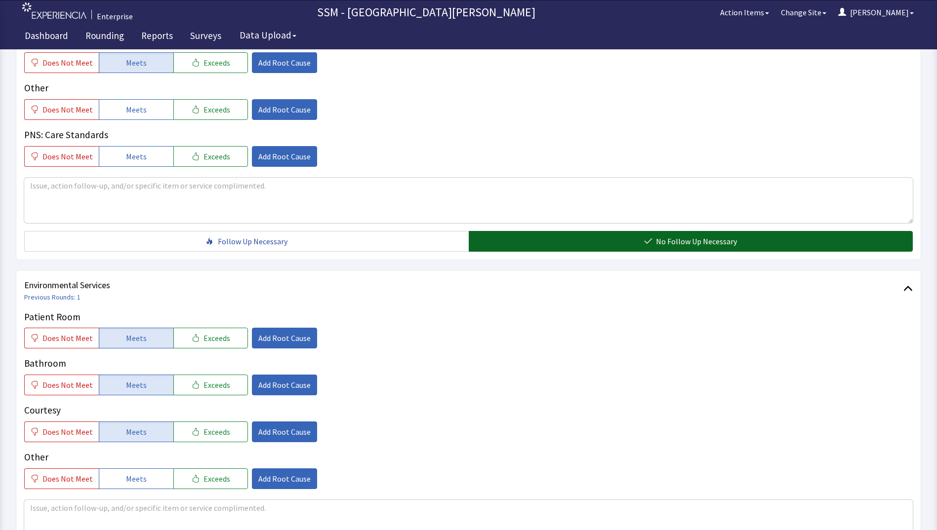
scroll to position [909, 0]
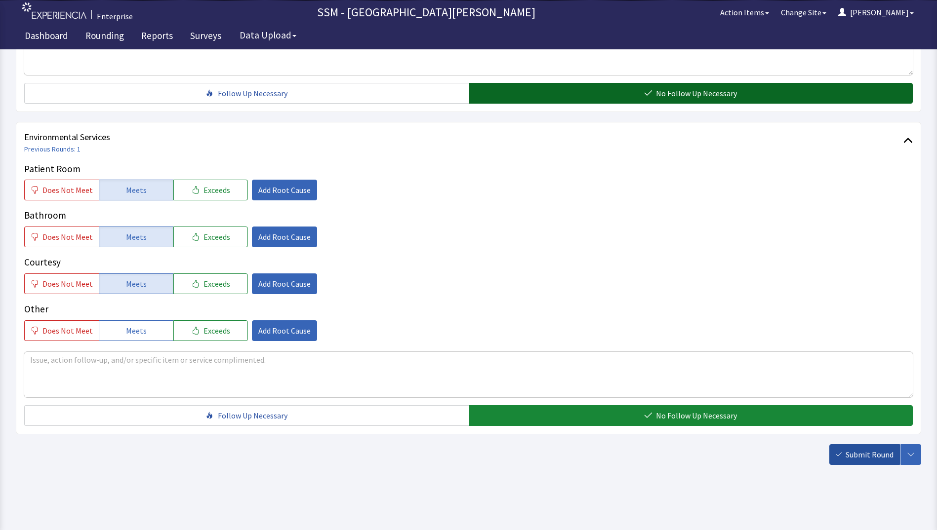
click at [852, 459] on span "Submit Round" at bounding box center [869, 455] width 48 height 12
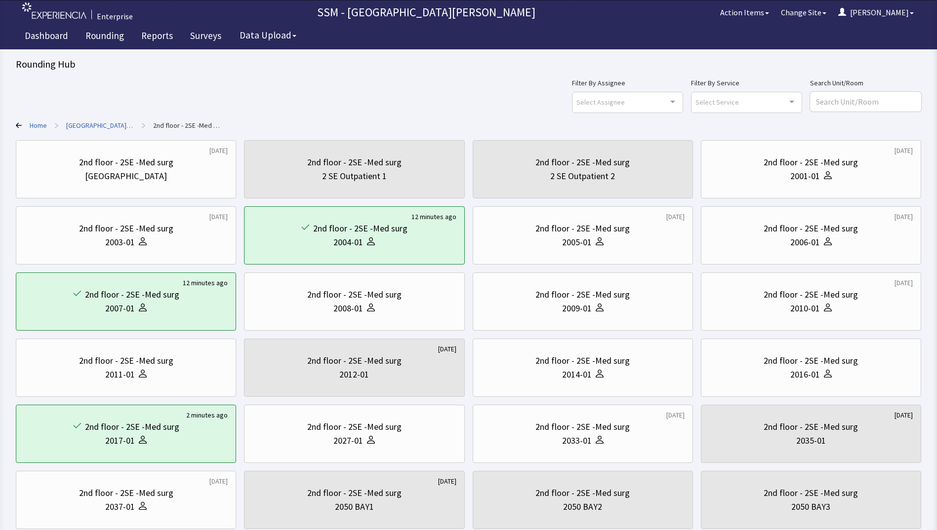
click at [305, 108] on div "Filter By Assignee Select Assignee Clear Selection Dorothy Littleton Allan Bell…" at bounding box center [468, 95] width 905 height 36
click at [230, 87] on div "Filter By Assignee Select Assignee Clear Selection Dorothy Littleton Allan Bell…" at bounding box center [468, 95] width 905 height 36
click at [108, 38] on link "Rounding" at bounding box center [104, 37] width 53 height 25
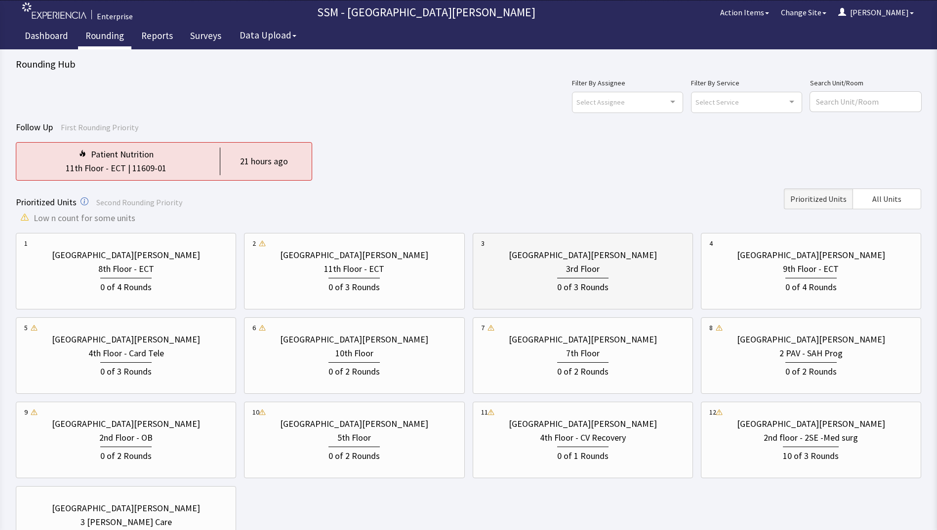
click at [612, 289] on div "0 of 3 Rounds" at bounding box center [582, 285] width 203 height 18
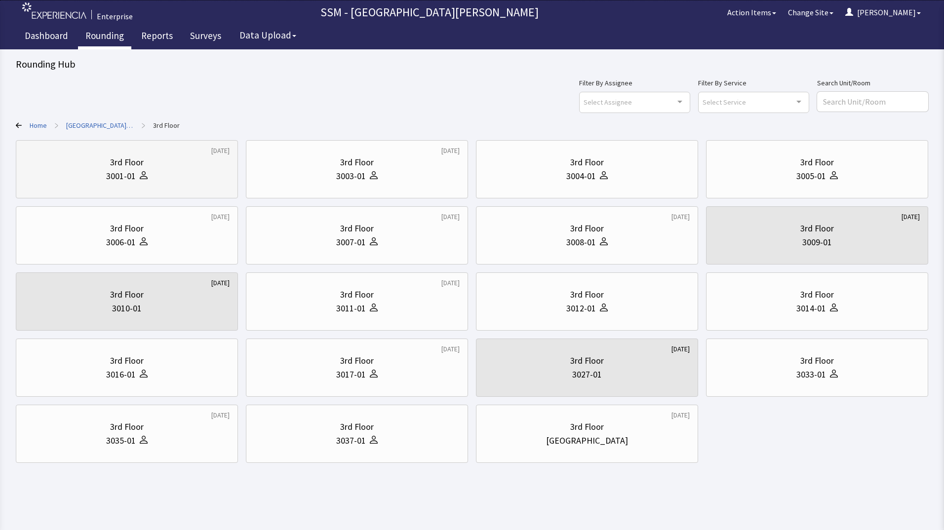
click at [100, 185] on div "3rd Floor 3001-01" at bounding box center [126, 169] width 205 height 47
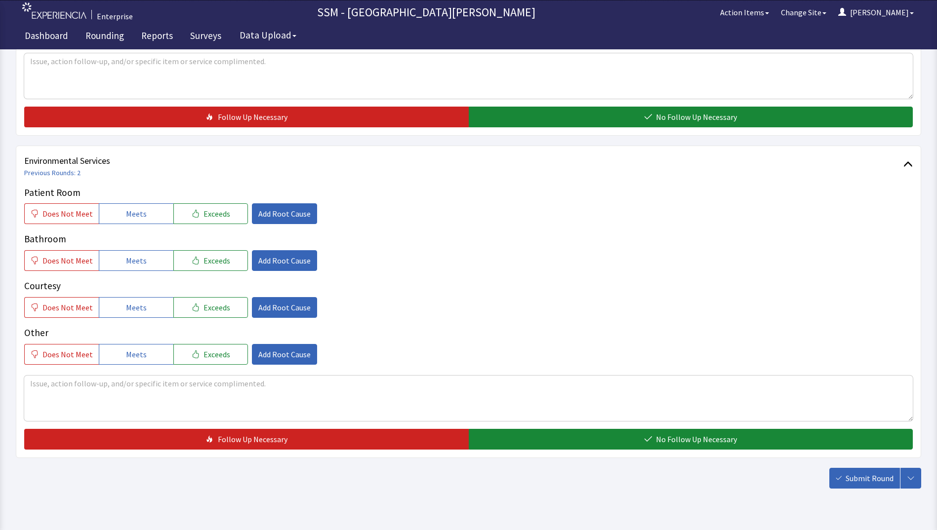
scroll to position [909, 0]
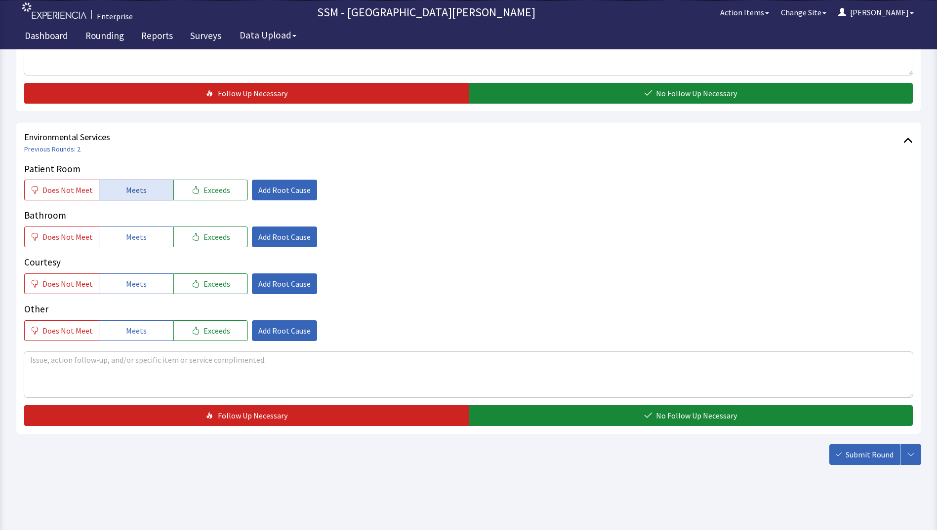
click at [148, 192] on button "Meets" at bounding box center [136, 190] width 75 height 21
click at [149, 244] on button "Meets" at bounding box center [136, 237] width 75 height 21
click at [139, 284] on span "Meets" at bounding box center [136, 284] width 21 height 12
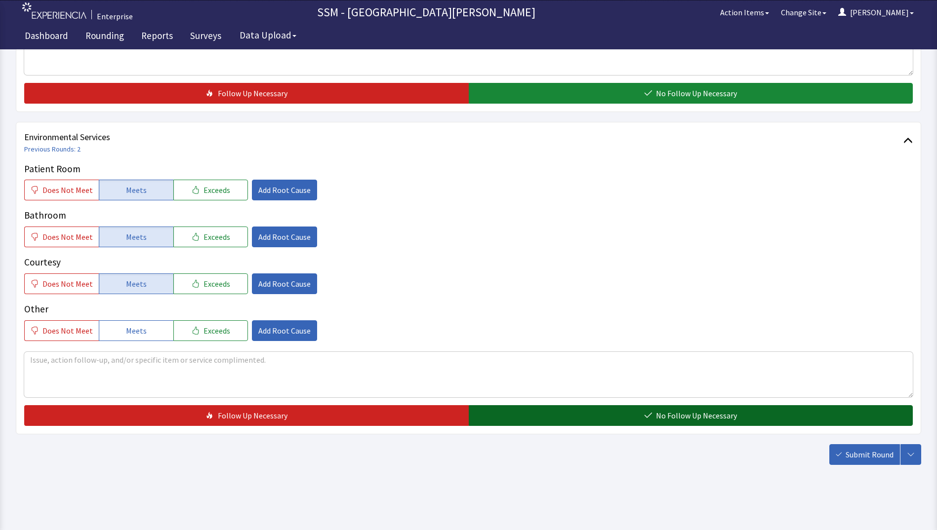
click at [566, 413] on button "No Follow Up Necessary" at bounding box center [691, 415] width 444 height 21
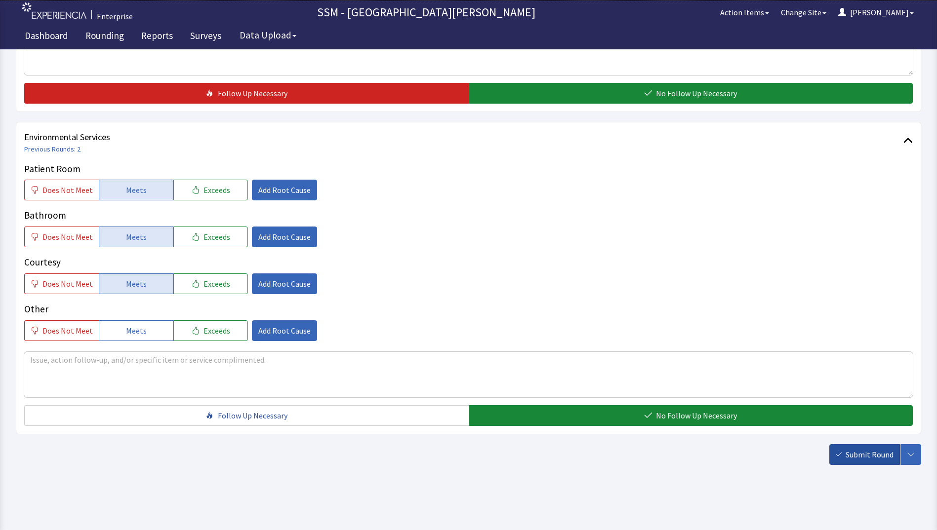
click at [864, 458] on span "Submit Round" at bounding box center [869, 455] width 48 height 12
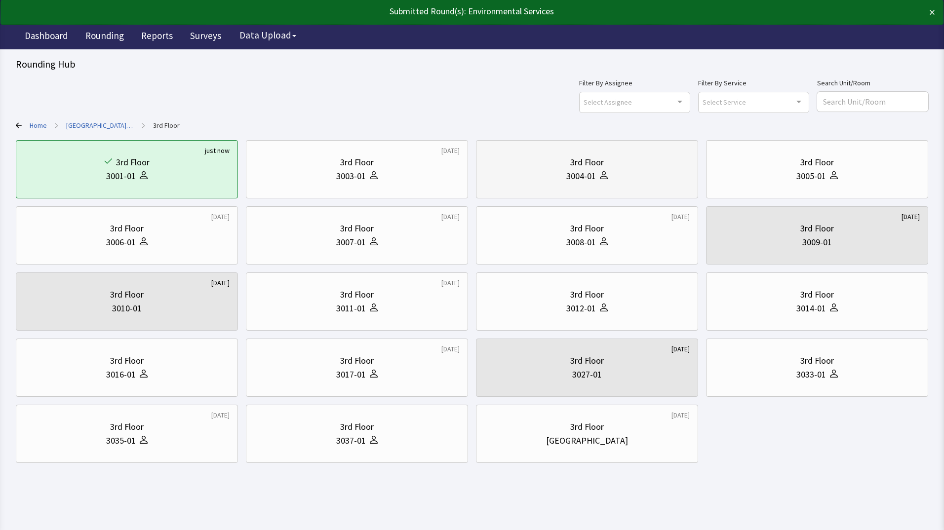
click at [582, 180] on div "3004-01" at bounding box center [581, 176] width 30 height 14
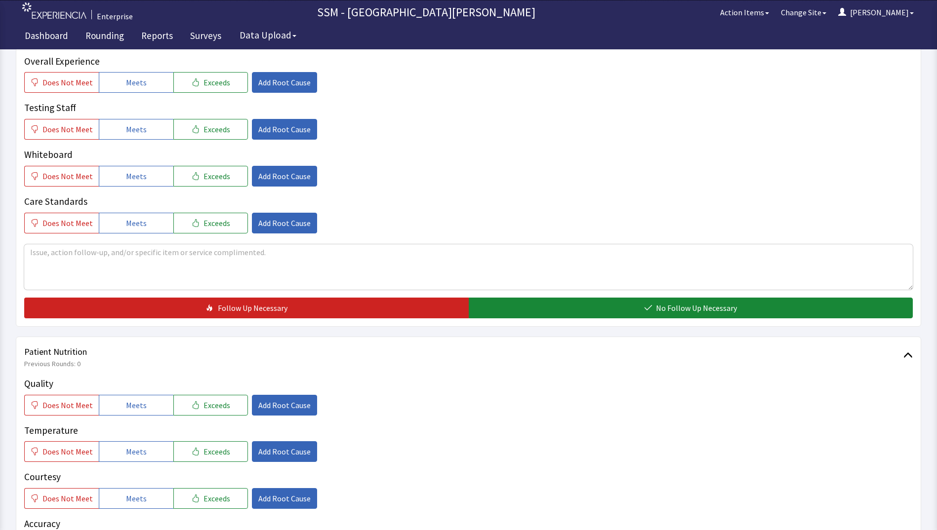
scroll to position [444, 0]
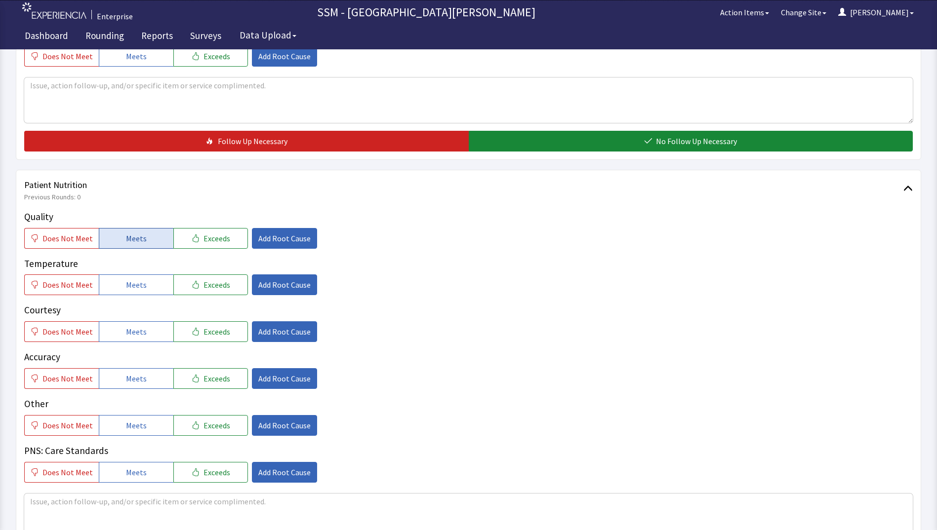
click at [141, 245] on button "Meets" at bounding box center [136, 238] width 75 height 21
drag, startPoint x: 153, startPoint y: 303, endPoint x: 150, endPoint y: 292, distance: 11.3
click at [153, 303] on div "Quality Does Not Meet Meets Exceeds Add Root Cause Temperature Does Not Meet Me…" at bounding box center [468, 346] width 888 height 273
click at [150, 289] on button "Meets" at bounding box center [136, 285] width 75 height 21
click at [147, 332] on button "Meets" at bounding box center [136, 331] width 75 height 21
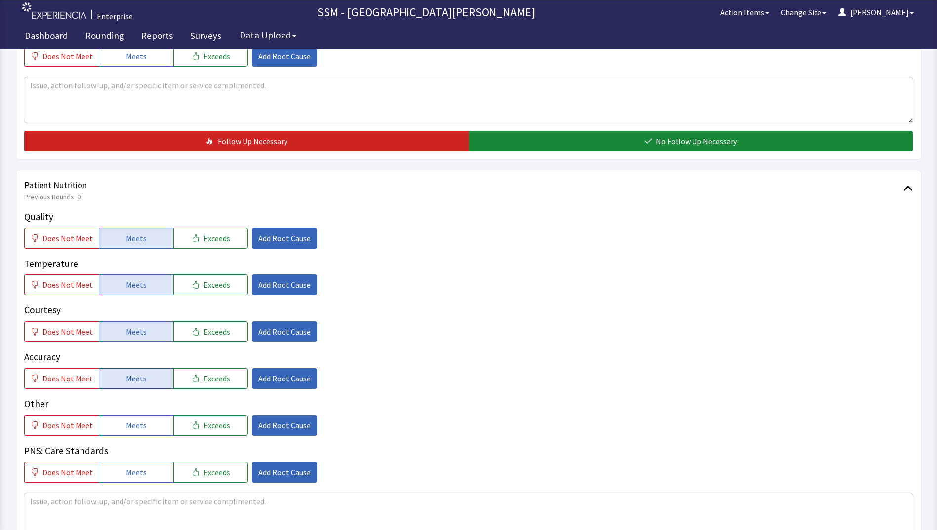
click at [140, 380] on span "Meets" at bounding box center [136, 379] width 21 height 12
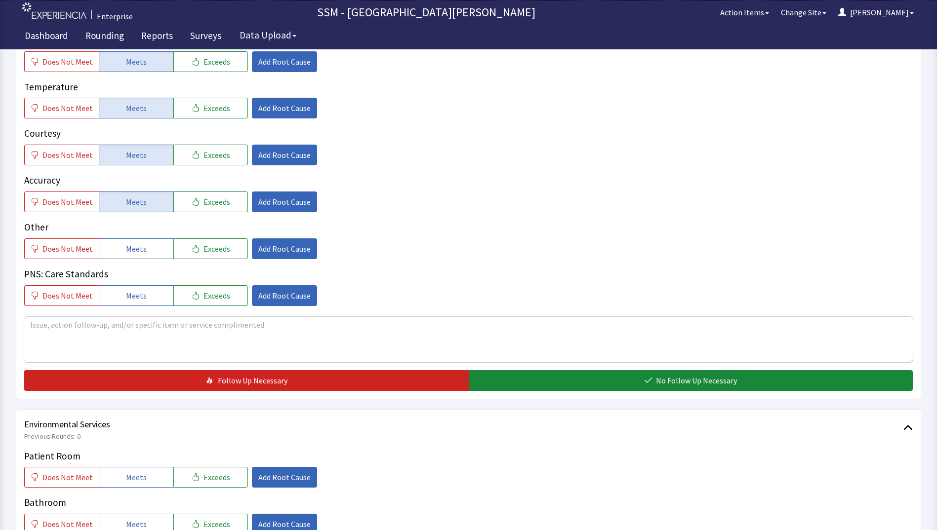
scroll to position [790, 0]
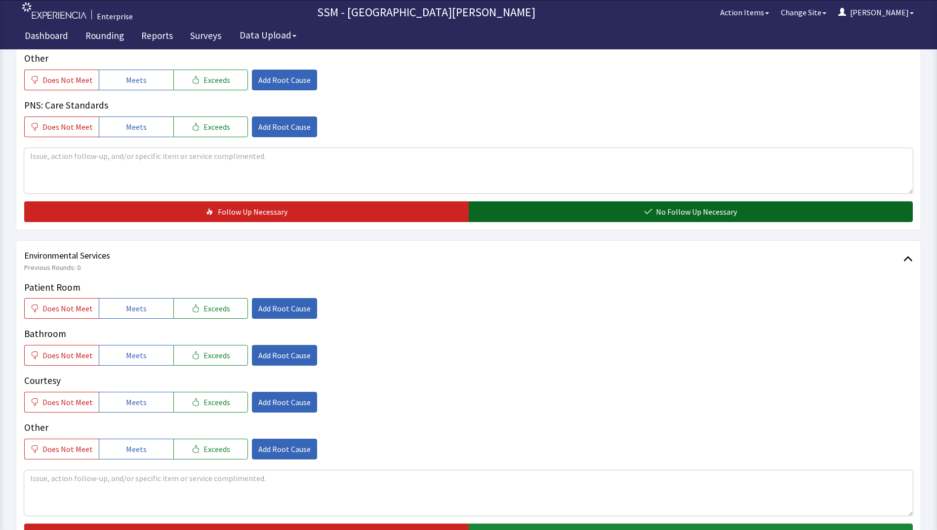
click at [617, 220] on button "No Follow Up Necessary" at bounding box center [691, 211] width 444 height 21
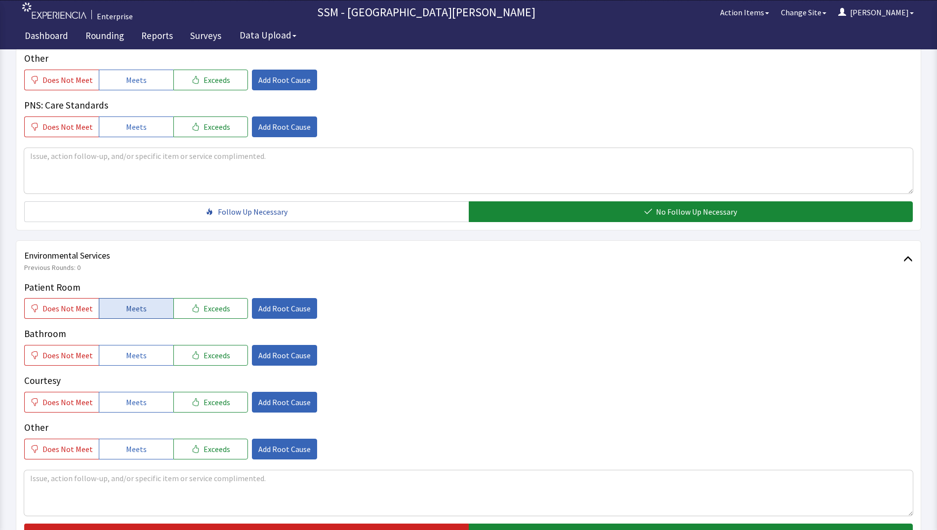
drag, startPoint x: 131, startPoint y: 314, endPoint x: 131, endPoint y: 343, distance: 29.1
click at [131, 314] on span "Meets" at bounding box center [136, 309] width 21 height 12
click at [131, 361] on span "Meets" at bounding box center [136, 356] width 21 height 12
click at [126, 403] on span "Meets" at bounding box center [136, 403] width 21 height 12
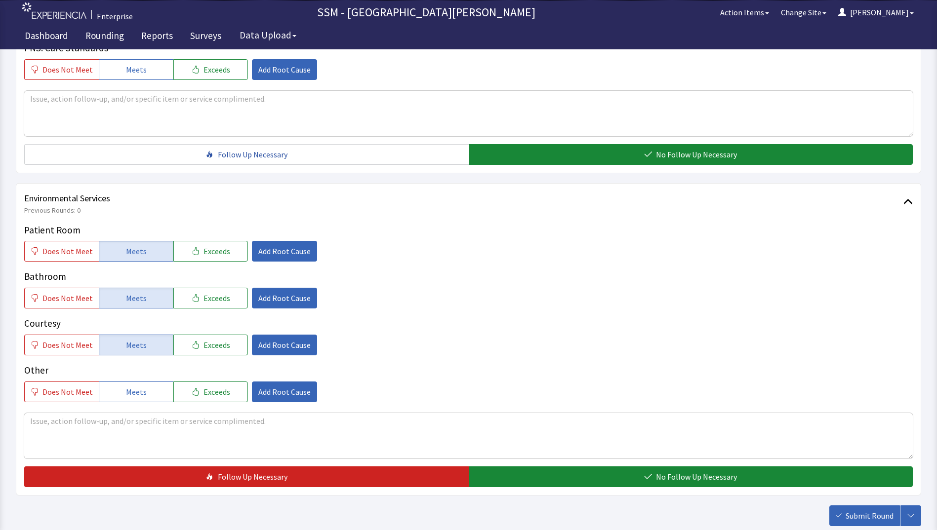
scroll to position [909, 0]
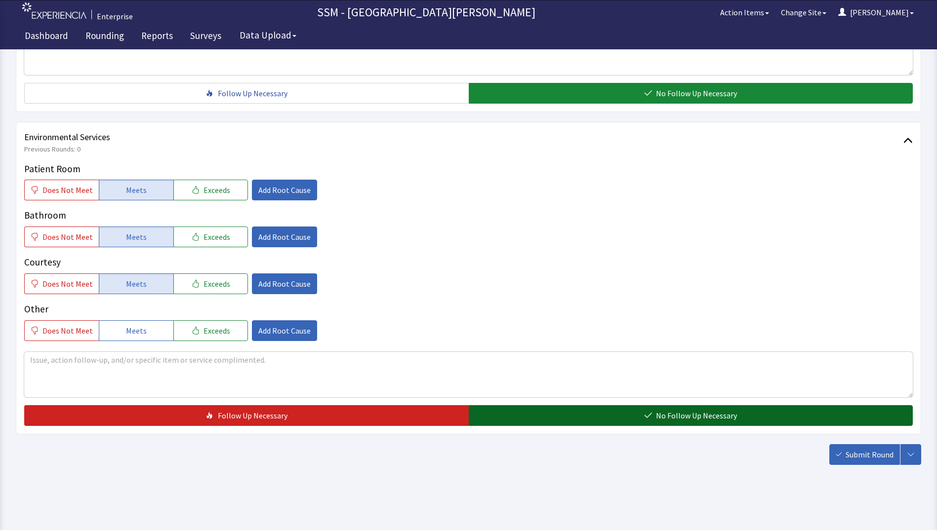
click at [654, 415] on button "No Follow Up Necessary" at bounding box center [691, 415] width 444 height 21
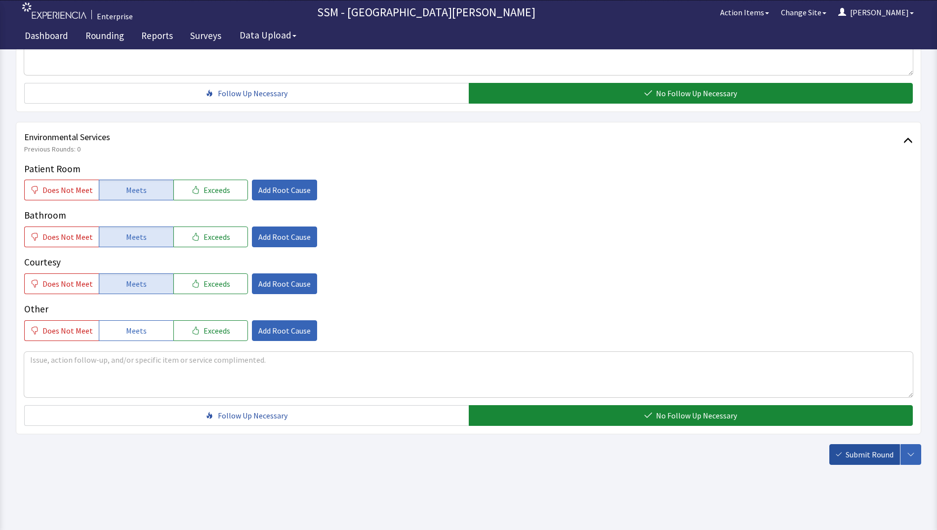
click at [875, 458] on span "Submit Round" at bounding box center [869, 455] width 48 height 12
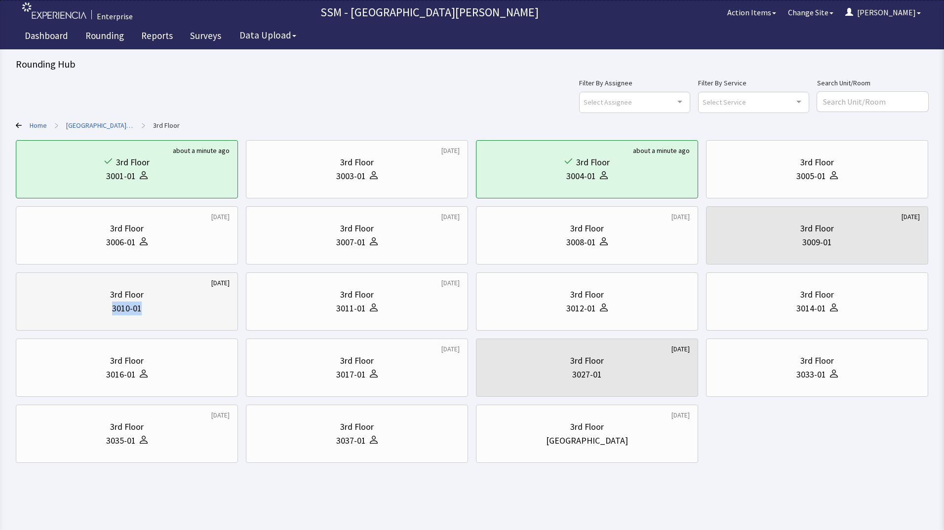
click at [180, 302] on div "3rd Floor 3010-01" at bounding box center [126, 301] width 205 height 47
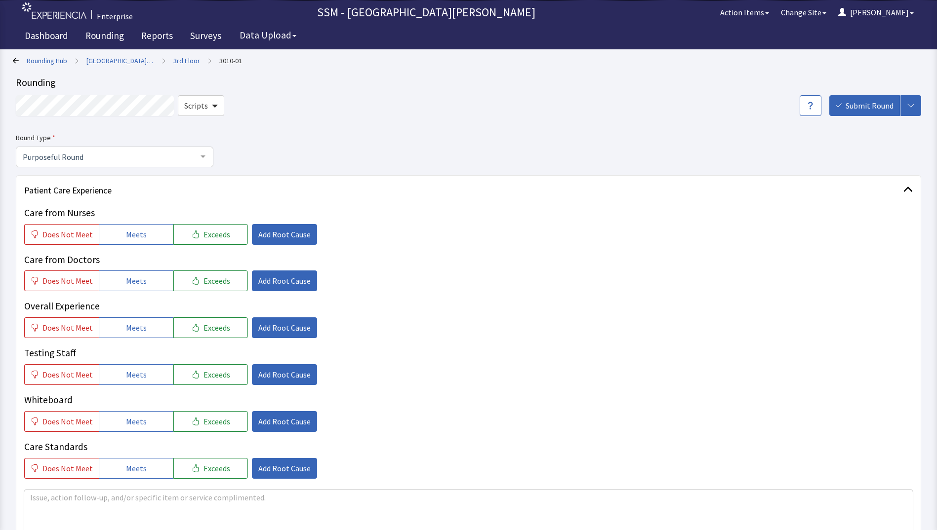
click at [172, 314] on p "Overall Experience" at bounding box center [468, 306] width 888 height 14
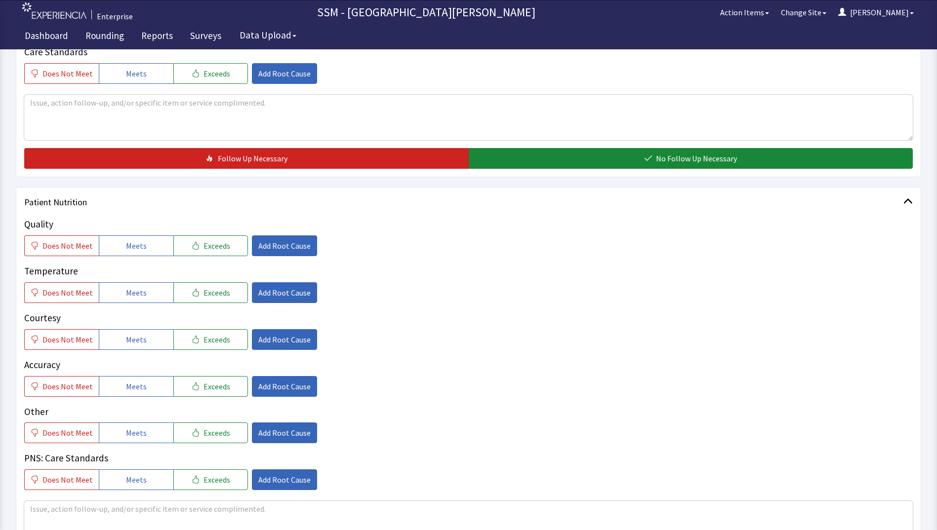
scroll to position [543, 0]
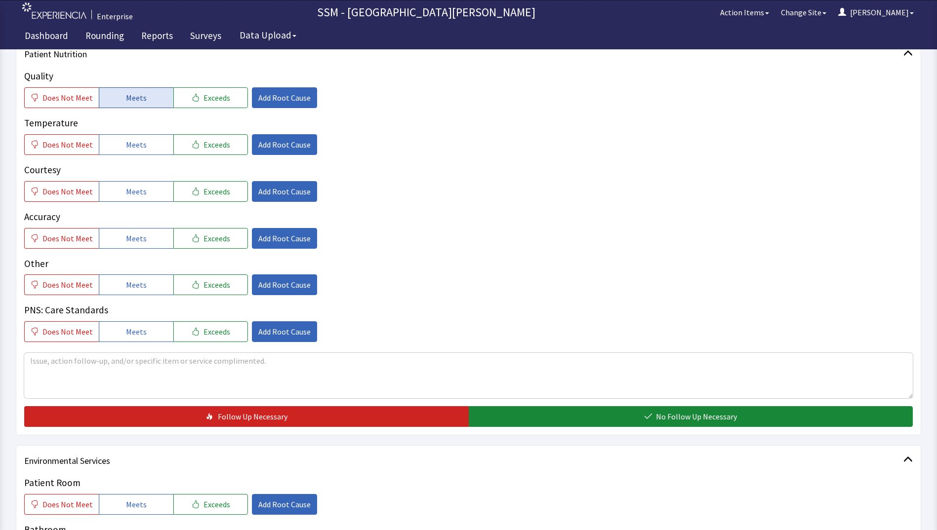
click at [131, 105] on button "Meets" at bounding box center [136, 97] width 75 height 21
click at [139, 148] on span "Meets" at bounding box center [136, 145] width 21 height 12
drag, startPoint x: 137, startPoint y: 193, endPoint x: 138, endPoint y: 223, distance: 30.1
click at [137, 194] on span "Meets" at bounding box center [136, 192] width 21 height 12
click at [132, 237] on span "Meets" at bounding box center [136, 239] width 21 height 12
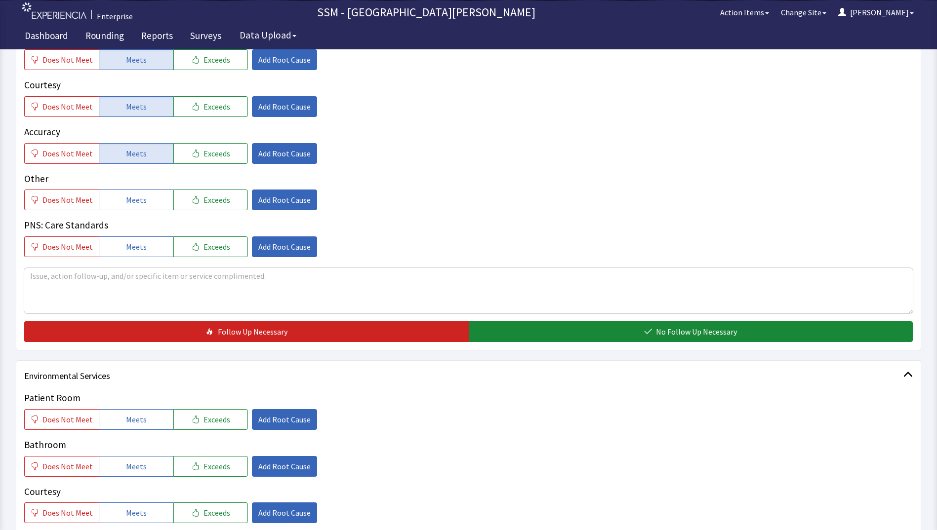
scroll to position [741, 0]
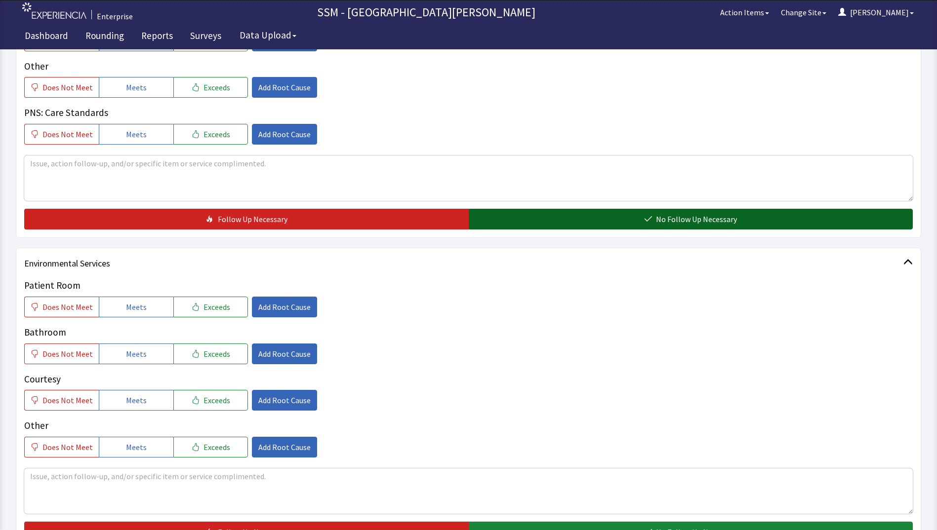
click at [569, 218] on button "No Follow Up Necessary" at bounding box center [691, 219] width 444 height 21
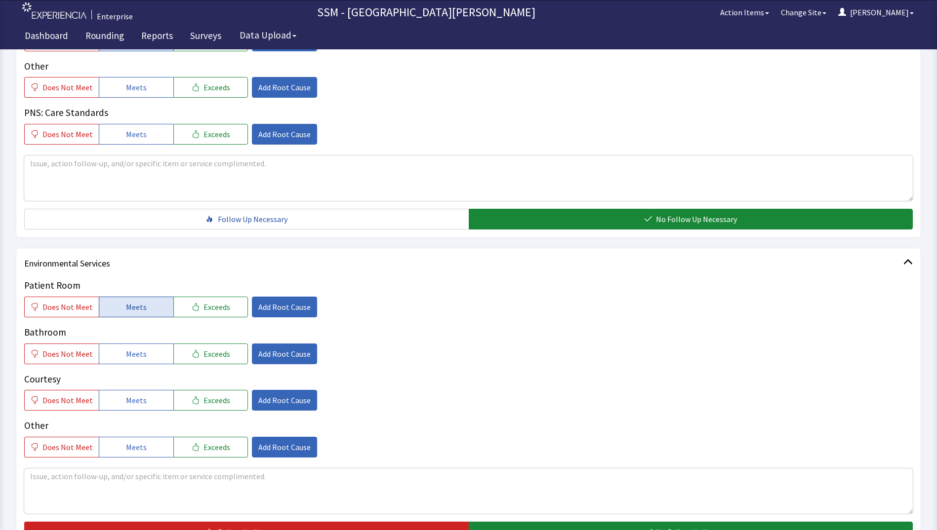
click at [141, 302] on span "Meets" at bounding box center [136, 307] width 21 height 12
drag, startPoint x: 138, startPoint y: 348, endPoint x: 139, endPoint y: 396, distance: 47.9
click at [138, 349] on span "Meets" at bounding box center [136, 354] width 21 height 12
click at [138, 401] on span "Meets" at bounding box center [136, 401] width 21 height 12
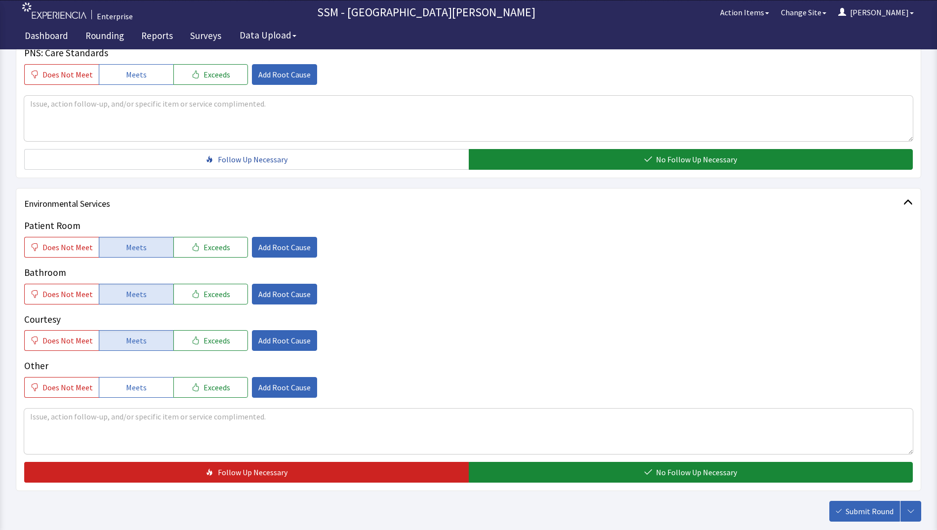
scroll to position [857, 0]
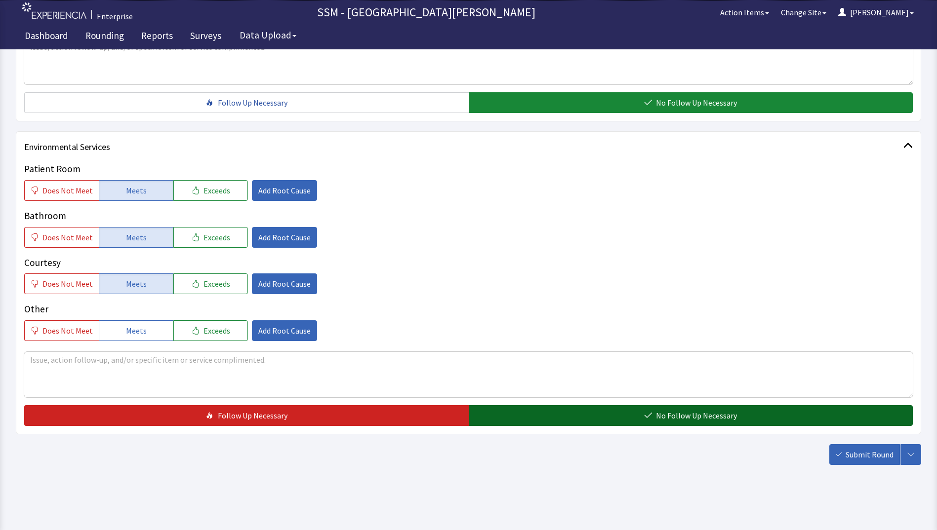
click at [634, 420] on button "No Follow Up Necessary" at bounding box center [691, 415] width 444 height 21
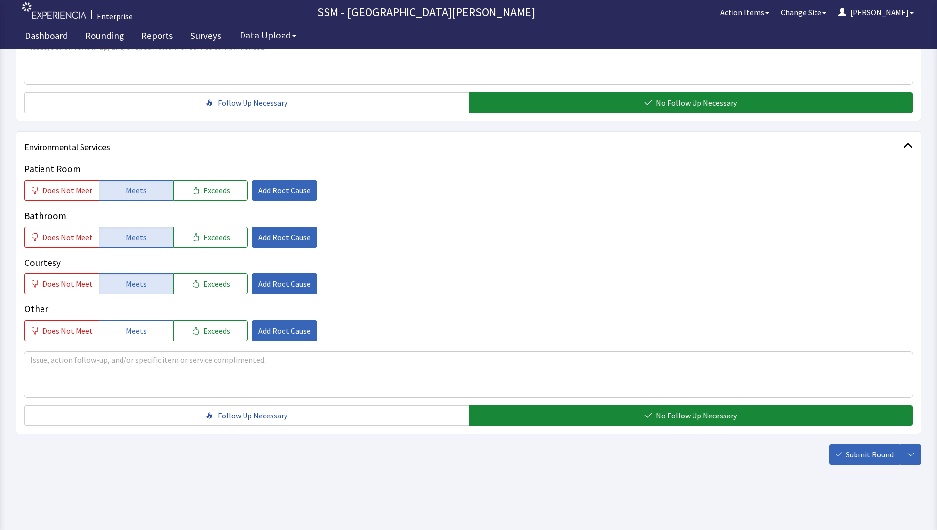
click at [845, 457] on button "Submit Round" at bounding box center [864, 454] width 71 height 21
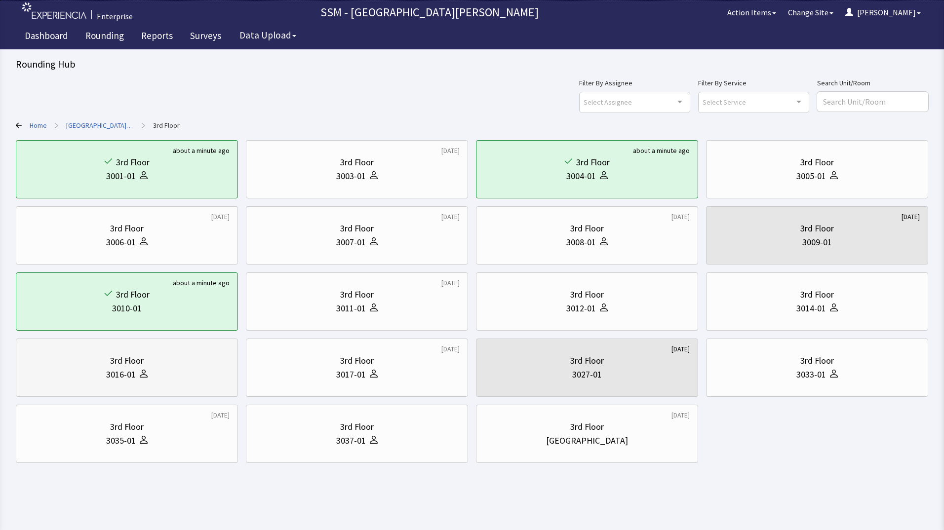
click at [146, 379] on div at bounding box center [142, 375] width 12 height 14
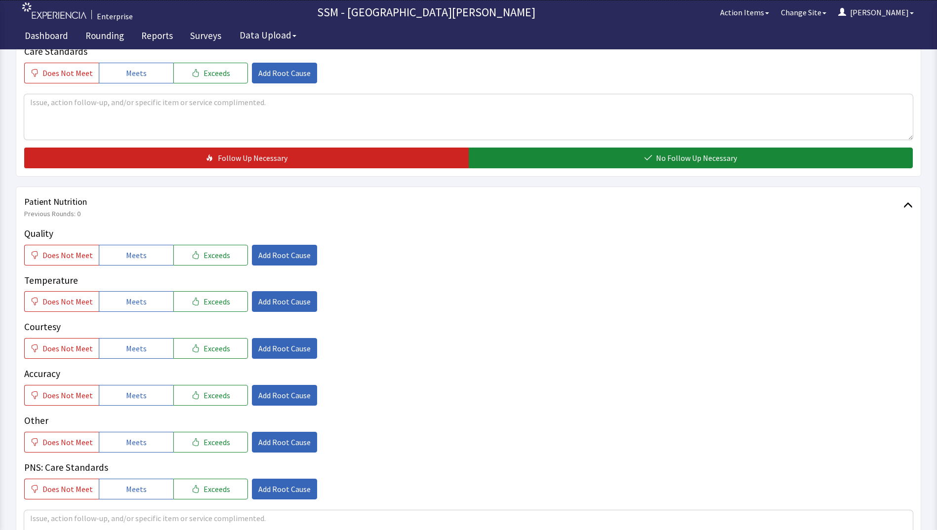
scroll to position [593, 0]
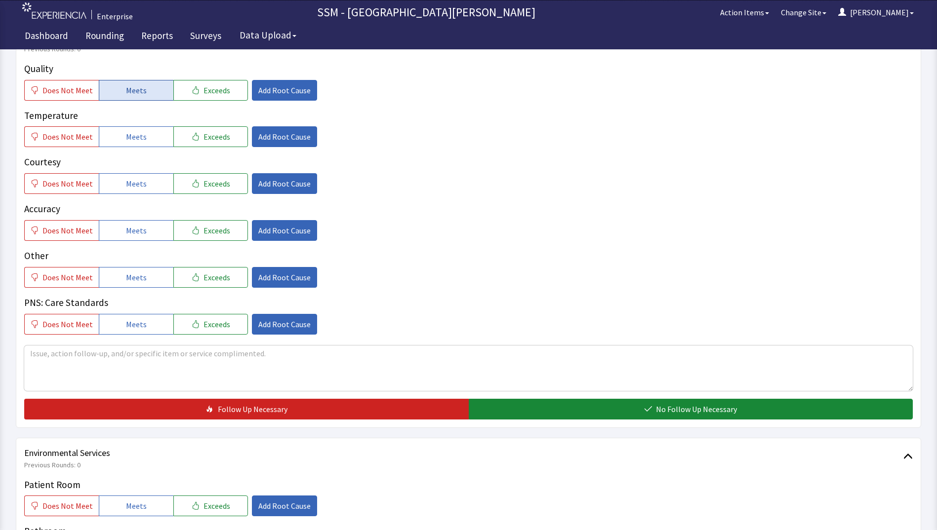
click at [126, 84] on span "Meets" at bounding box center [136, 90] width 21 height 12
click at [131, 144] on button "Meets" at bounding box center [136, 136] width 75 height 21
click at [141, 189] on span "Meets" at bounding box center [136, 184] width 21 height 12
click at [149, 225] on button "Meets" at bounding box center [136, 230] width 75 height 21
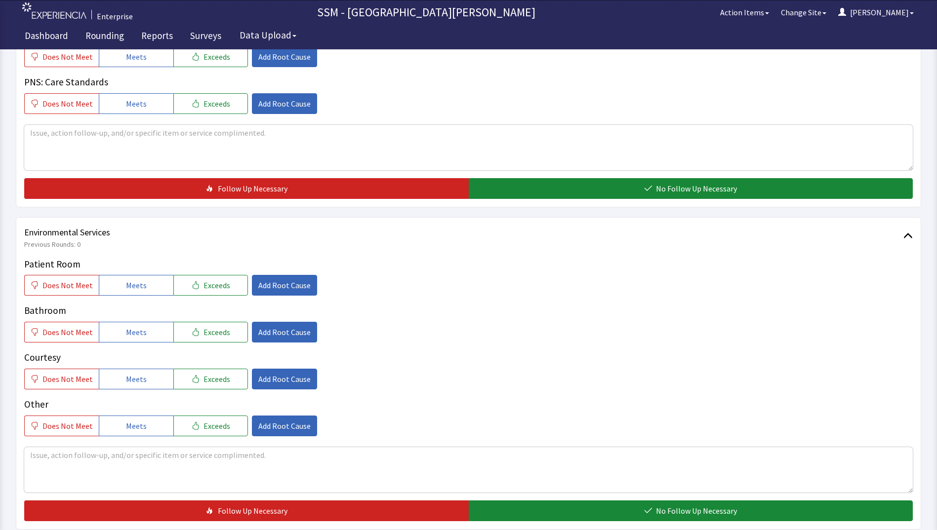
scroll to position [909, 0]
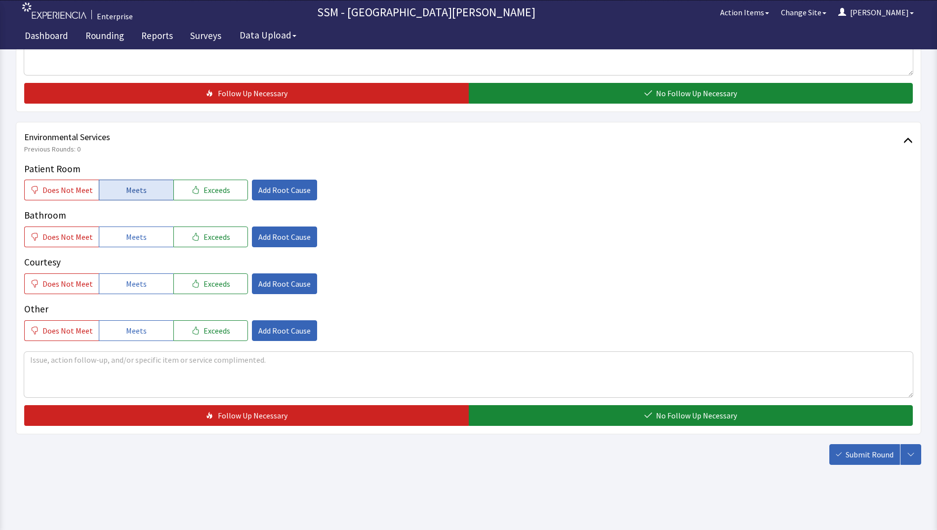
click at [136, 192] on span "Meets" at bounding box center [136, 190] width 21 height 12
click at [141, 238] on span "Meets" at bounding box center [136, 237] width 21 height 12
click at [143, 290] on button "Meets" at bounding box center [136, 284] width 75 height 21
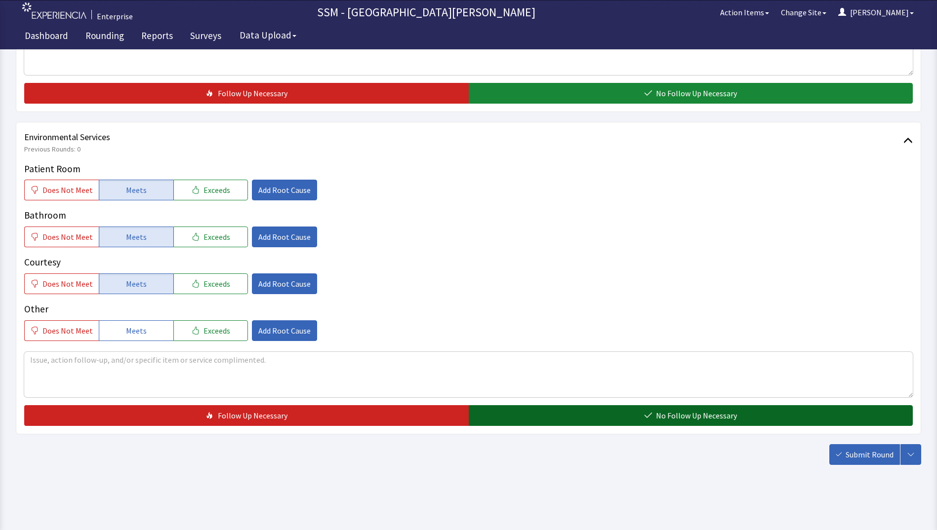
click at [612, 409] on button "No Follow Up Necessary" at bounding box center [691, 415] width 444 height 21
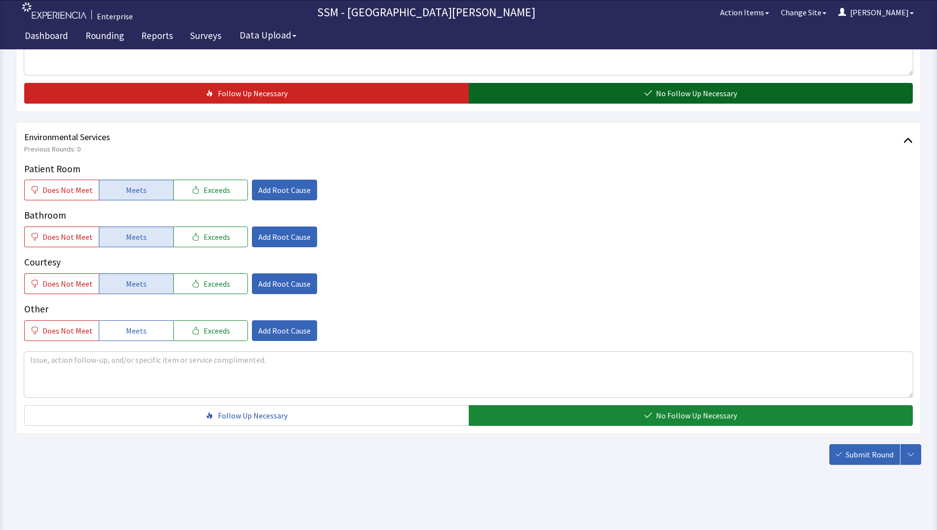
click at [562, 92] on button "No Follow Up Necessary" at bounding box center [691, 93] width 444 height 21
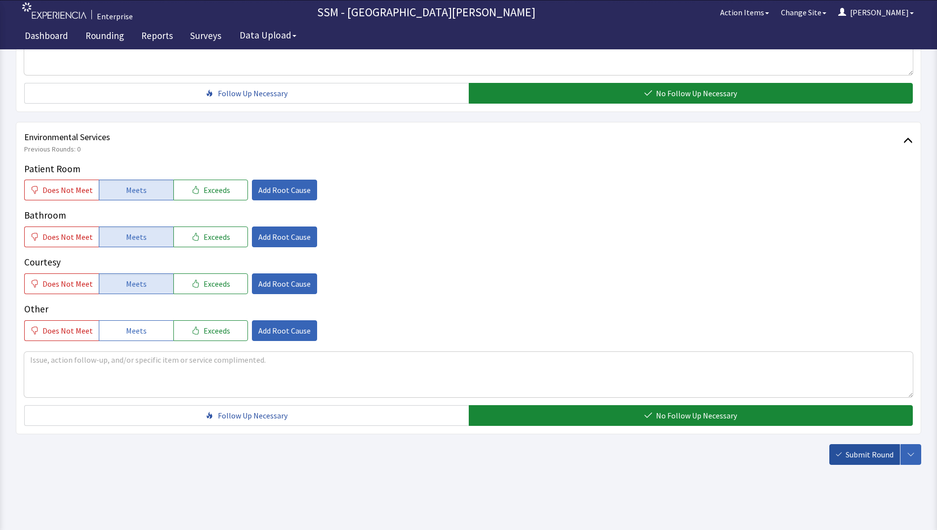
click at [851, 461] on button "Submit Round" at bounding box center [864, 454] width 71 height 21
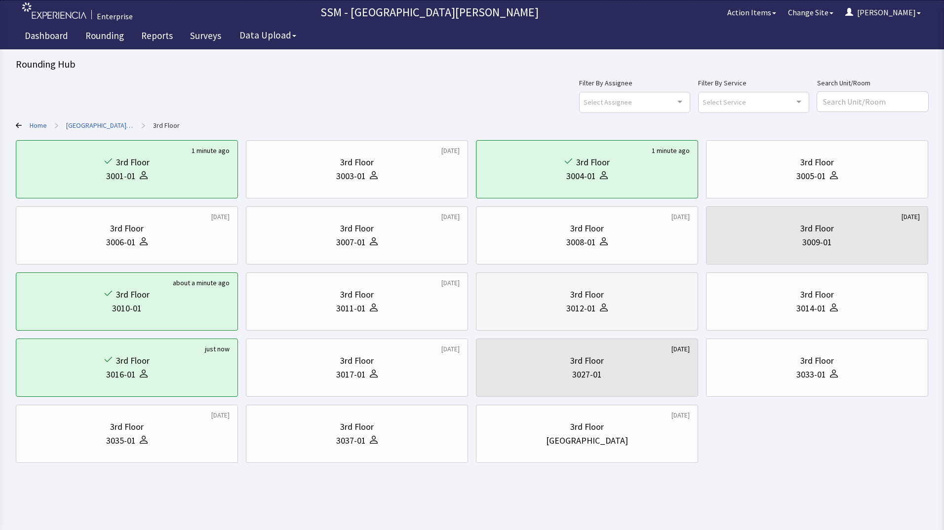
click at [605, 285] on div "3rd Floor 3012-01" at bounding box center [586, 301] width 205 height 47
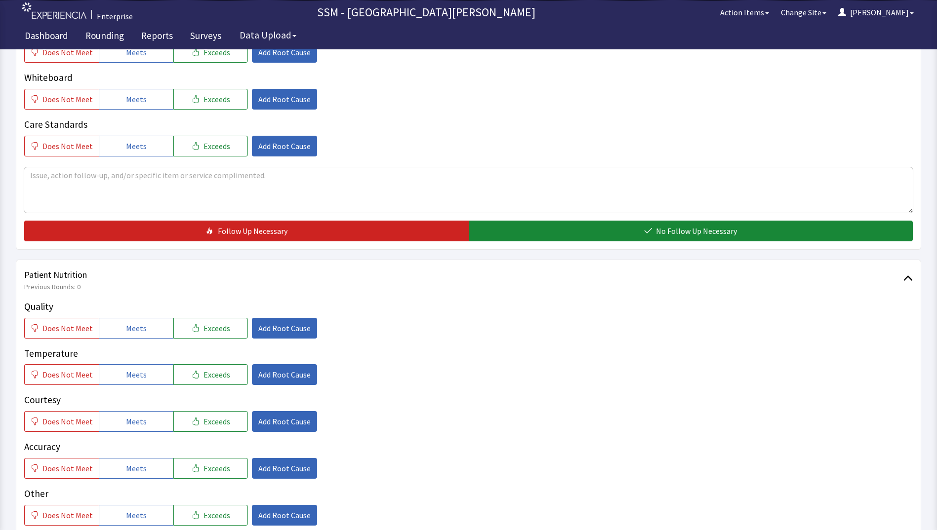
scroll to position [494, 0]
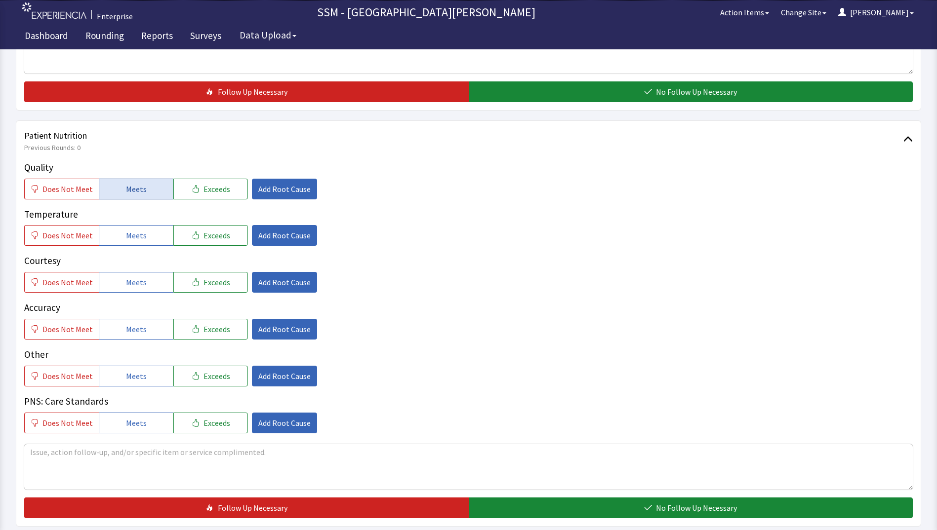
click at [133, 195] on button "Meets" at bounding box center [136, 189] width 75 height 21
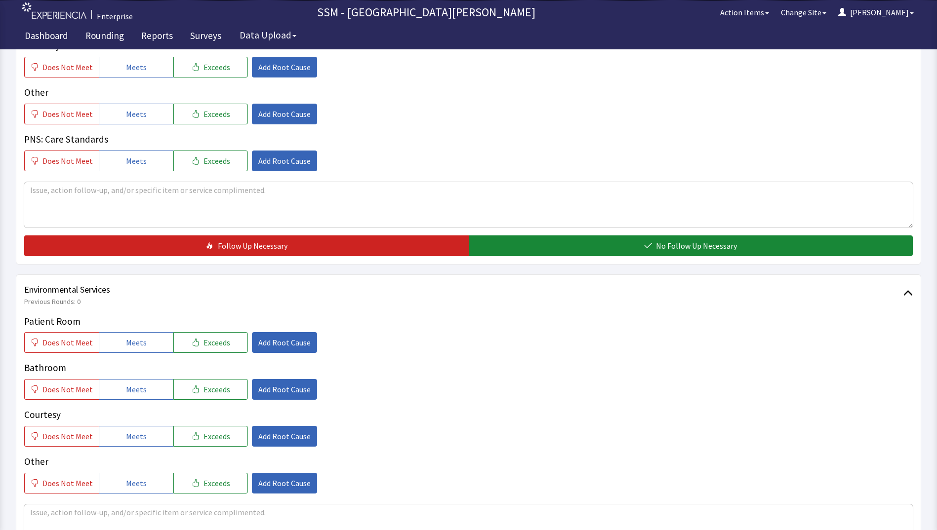
scroll to position [839, 0]
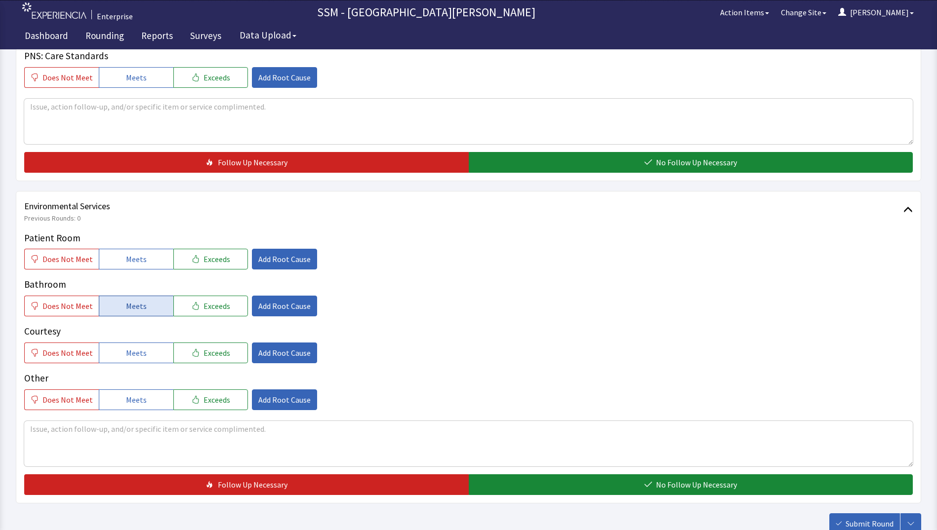
drag, startPoint x: 144, startPoint y: 253, endPoint x: 148, endPoint y: 302, distance: 48.6
click at [143, 257] on button "Meets" at bounding box center [136, 259] width 75 height 21
click at [148, 317] on div "Patient Room Does Not Meet Meets Exceeds Add Root Cause Bathroom Does Not Meet …" at bounding box center [468, 320] width 888 height 179
drag, startPoint x: 151, startPoint y: 312, endPoint x: 150, endPoint y: 358, distance: 46.4
click at [150, 314] on button "Meets" at bounding box center [136, 306] width 75 height 21
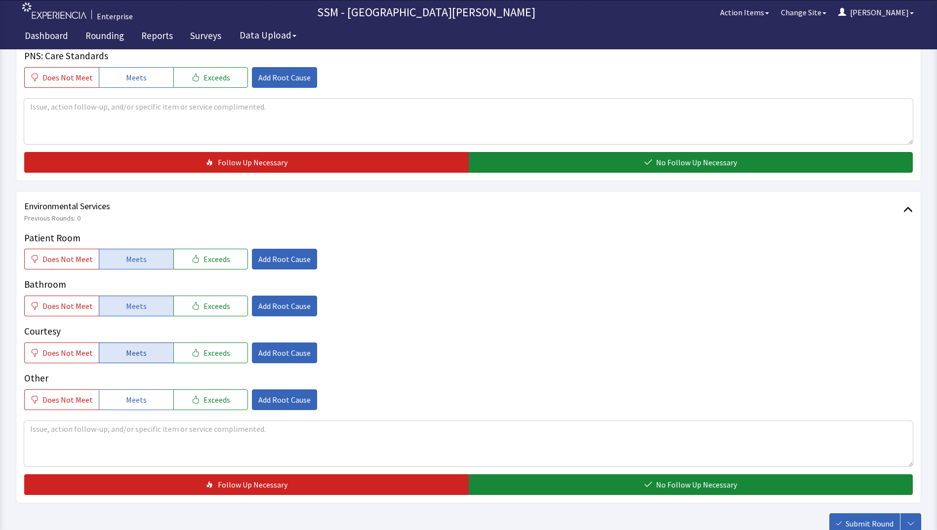
click at [146, 358] on button "Meets" at bounding box center [136, 353] width 75 height 21
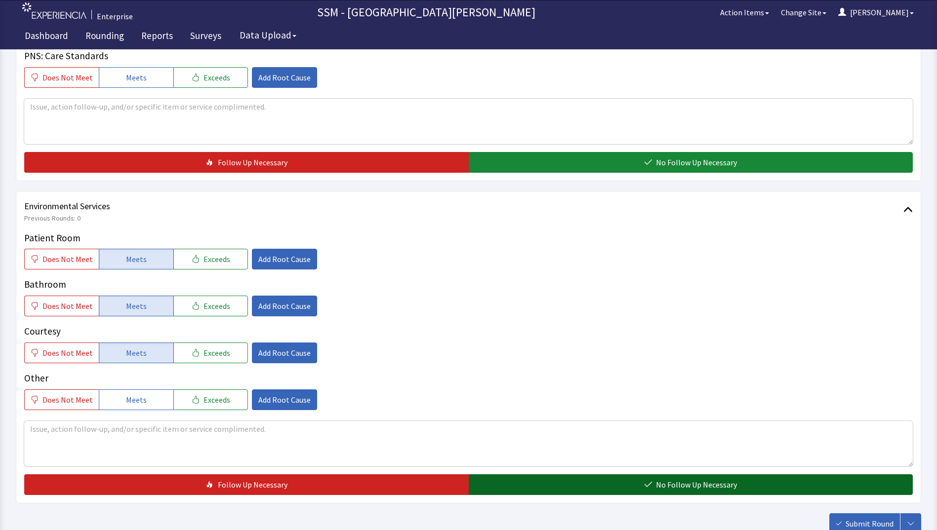
click at [646, 489] on button "No Follow Up Necessary" at bounding box center [691, 485] width 444 height 21
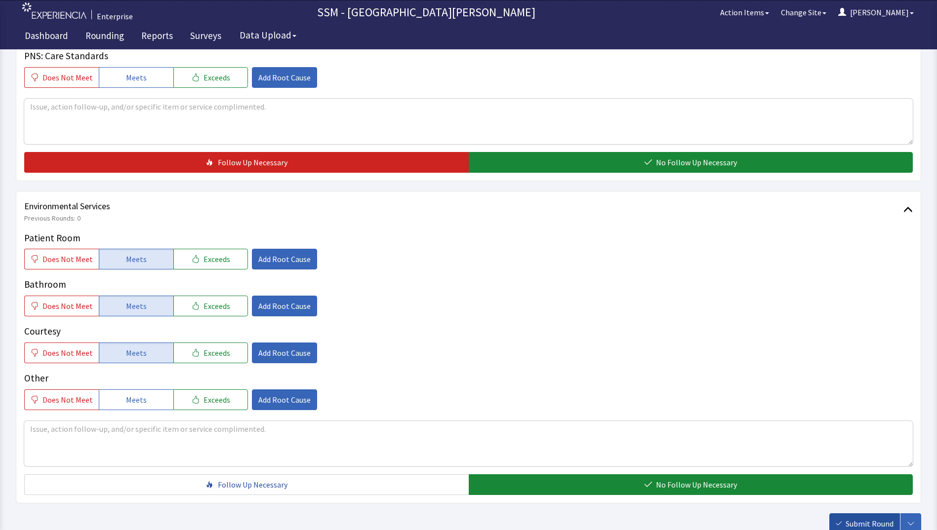
click at [835, 519] on button "Submit Round" at bounding box center [864, 524] width 71 height 21
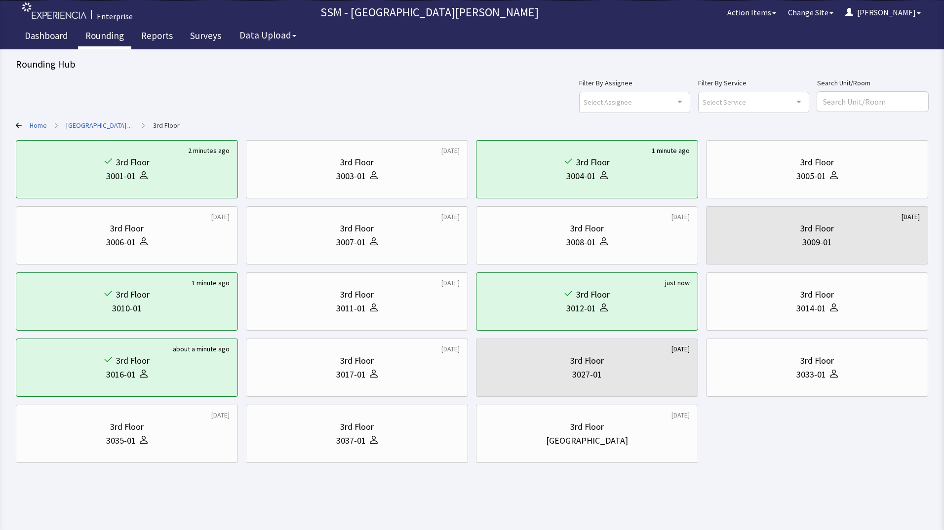
click at [107, 36] on link "Rounding" at bounding box center [104, 37] width 53 height 25
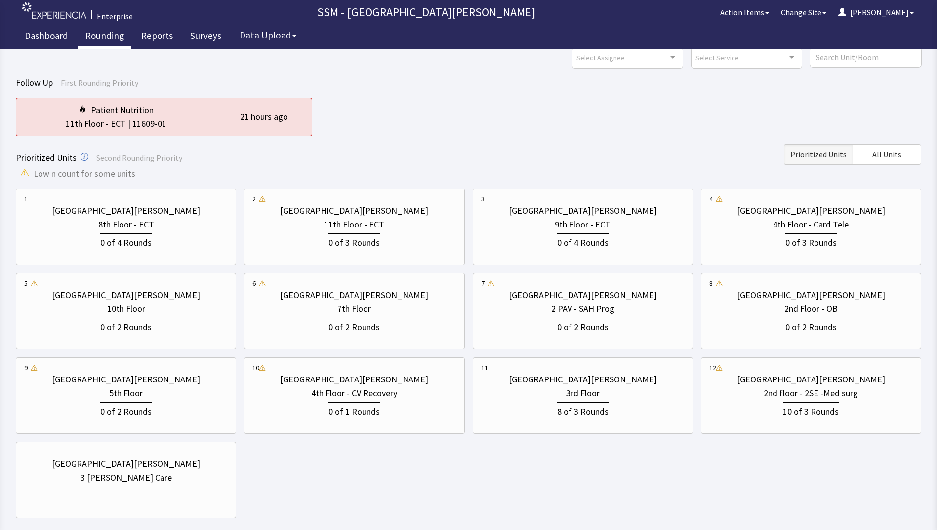
scroll to position [98, 0]
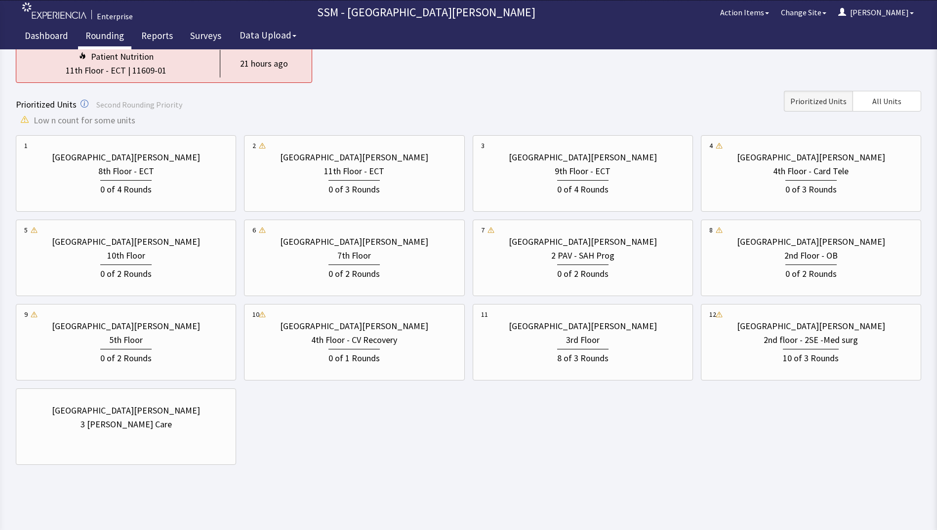
click at [498, 455] on div "[GEOGRAPHIC_DATA][PERSON_NAME] 8th Floor - ECT 0 of 4 Rounds [GEOGRAPHIC_DATA][…" at bounding box center [468, 300] width 905 height 330
click at [840, 190] on div "0 of 3 Rounds" at bounding box center [810, 187] width 203 height 18
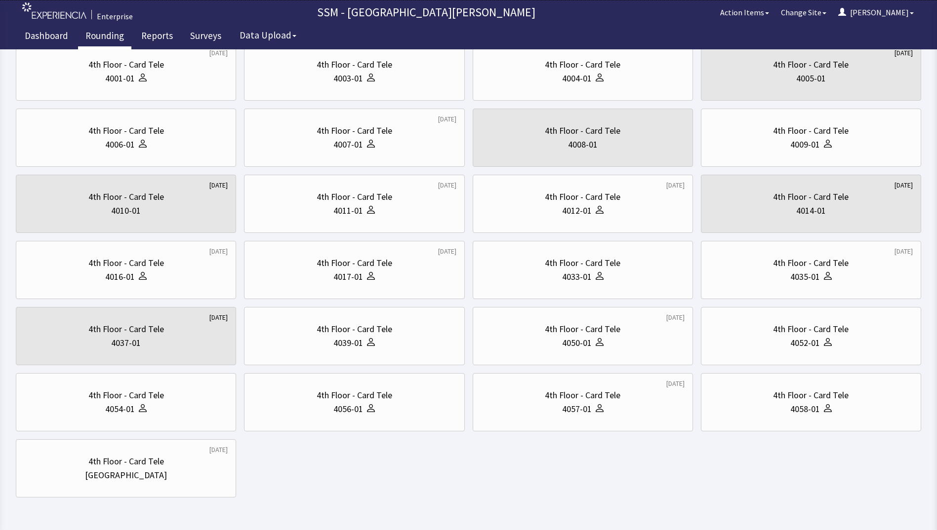
scroll to position [0, 0]
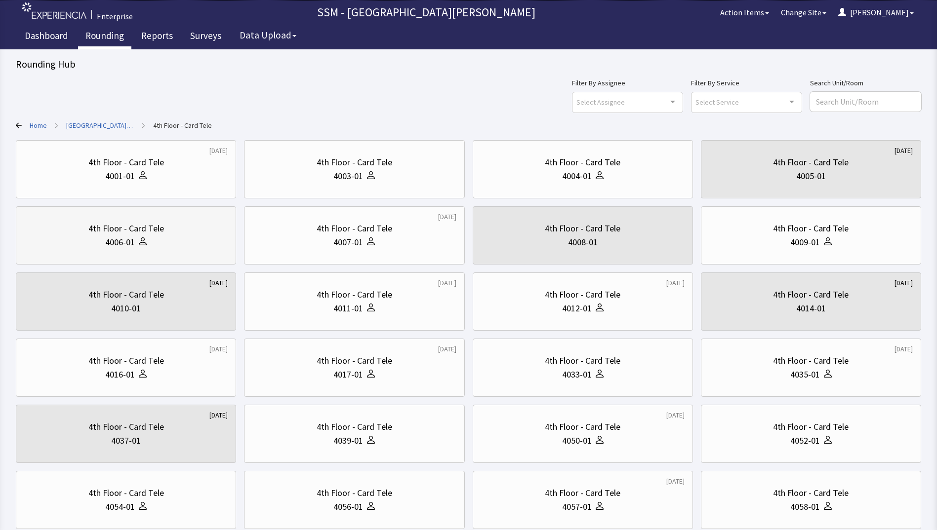
click at [120, 240] on div "4006-01" at bounding box center [120, 243] width 30 height 14
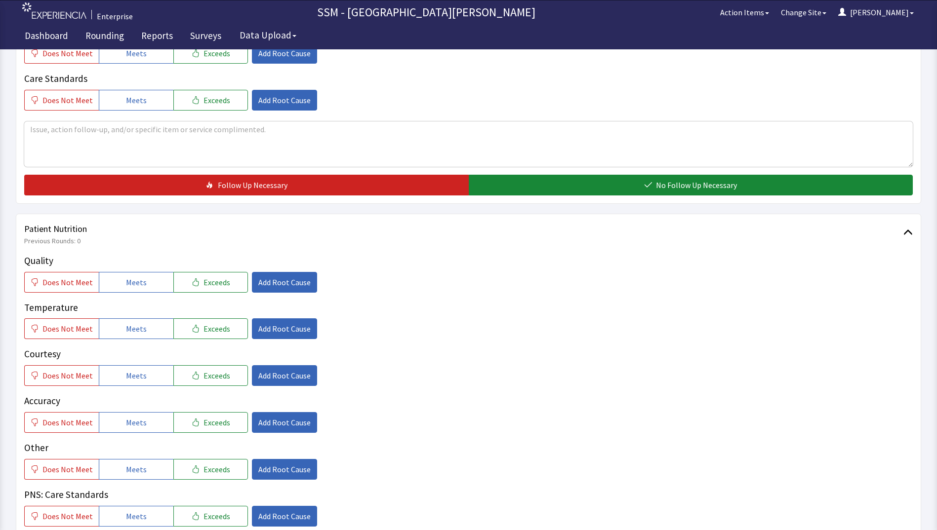
scroll to position [346, 0]
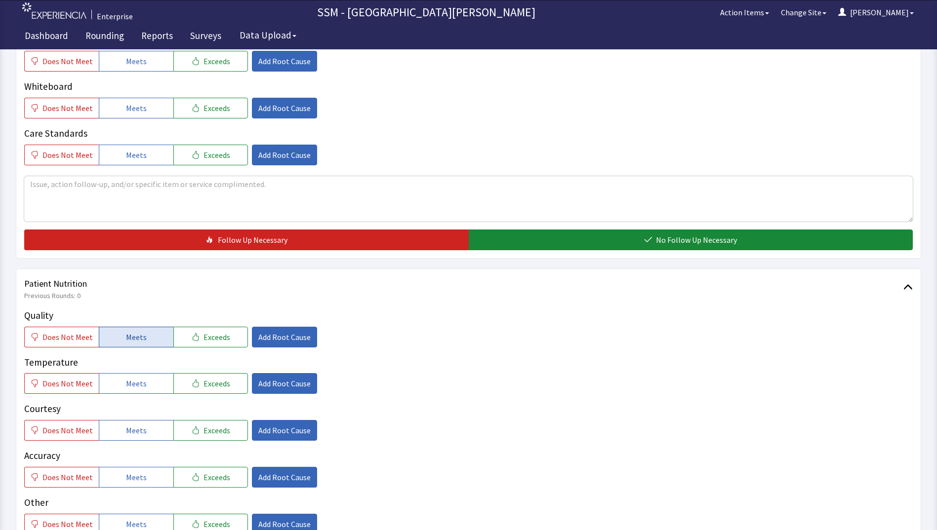
click at [138, 343] on button "Meets" at bounding box center [136, 337] width 75 height 21
click at [138, 389] on span "Meets" at bounding box center [136, 384] width 21 height 12
click at [135, 423] on button "Meets" at bounding box center [136, 430] width 75 height 21
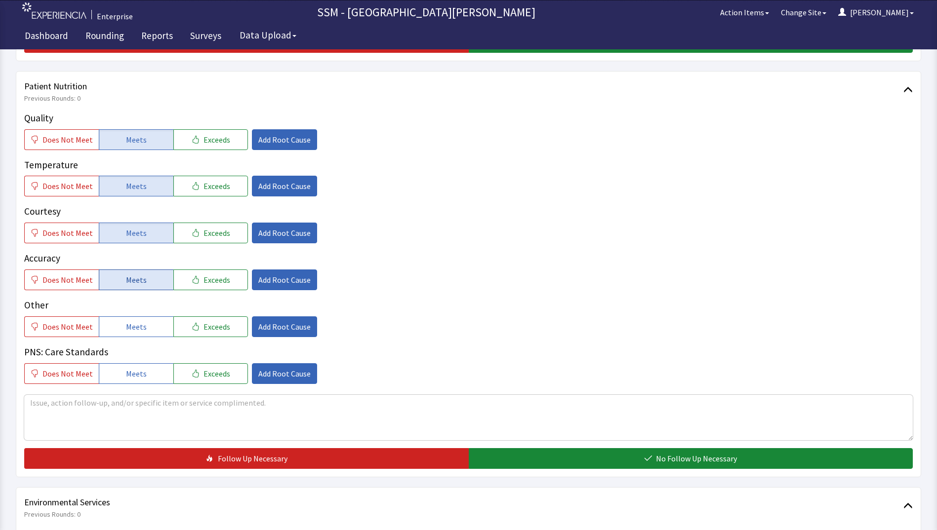
click at [143, 274] on button "Meets" at bounding box center [136, 280] width 75 height 21
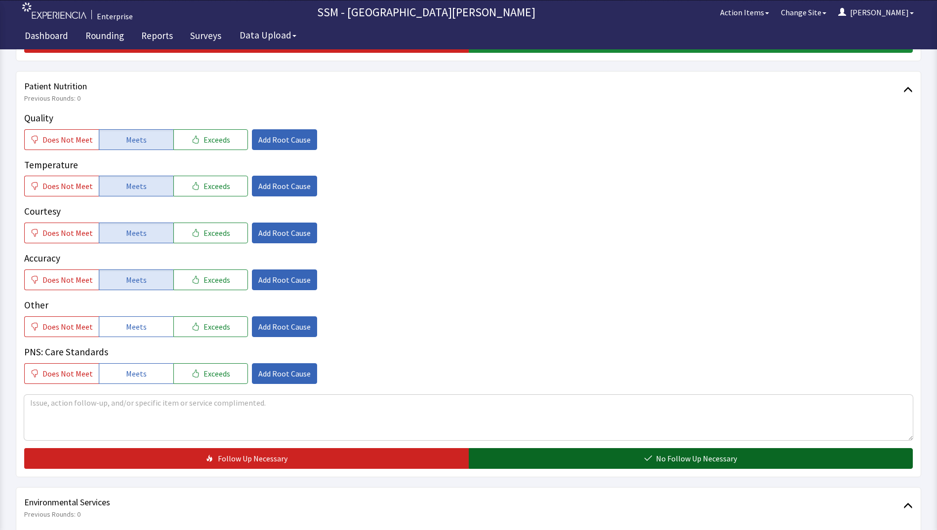
click at [576, 458] on button "No Follow Up Necessary" at bounding box center [691, 458] width 444 height 21
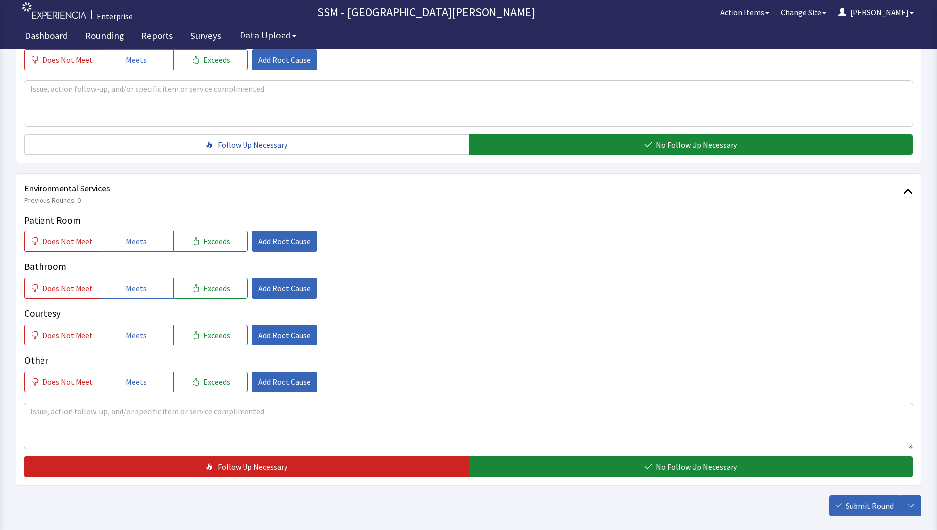
scroll to position [909, 0]
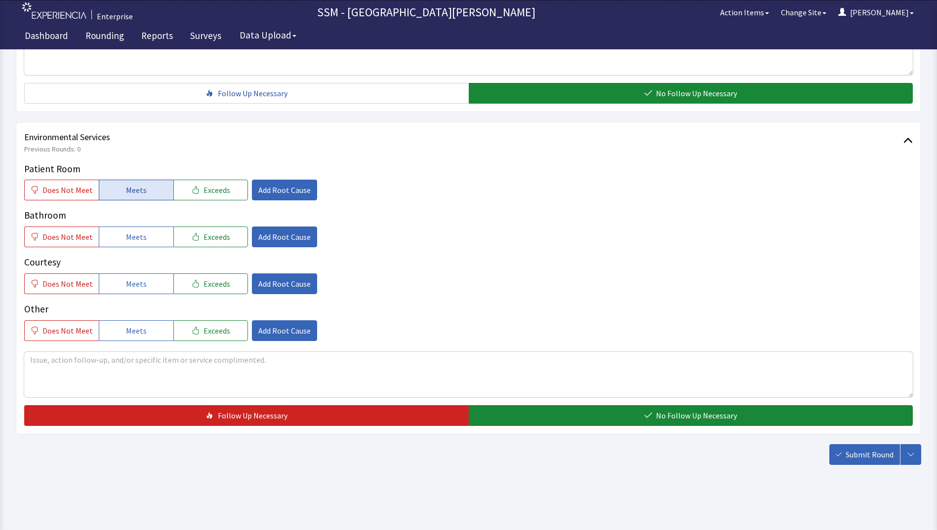
click at [131, 198] on button "Meets" at bounding box center [136, 190] width 75 height 21
click at [122, 244] on button "Meets" at bounding box center [136, 237] width 75 height 21
click at [119, 284] on button "Meets" at bounding box center [136, 284] width 75 height 21
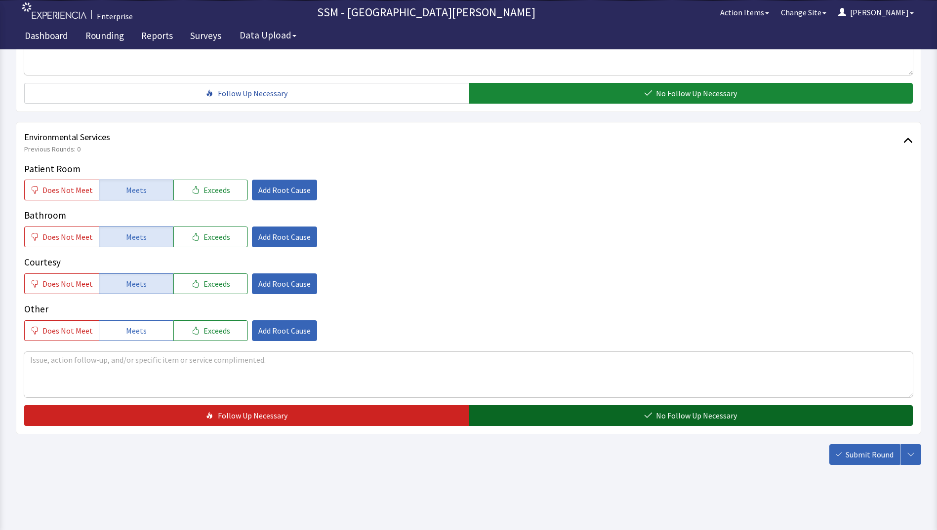
click at [517, 411] on button "No Follow Up Necessary" at bounding box center [691, 415] width 444 height 21
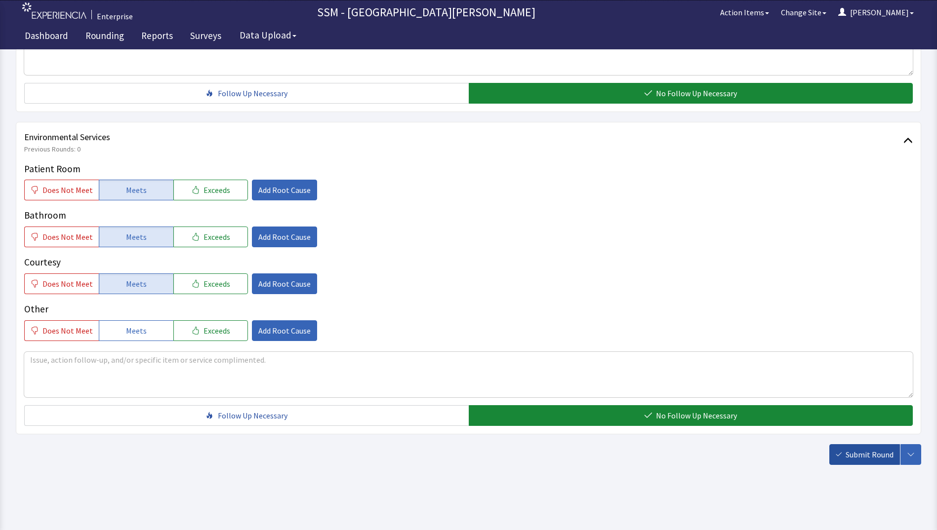
click at [862, 459] on span "Submit Round" at bounding box center [869, 455] width 48 height 12
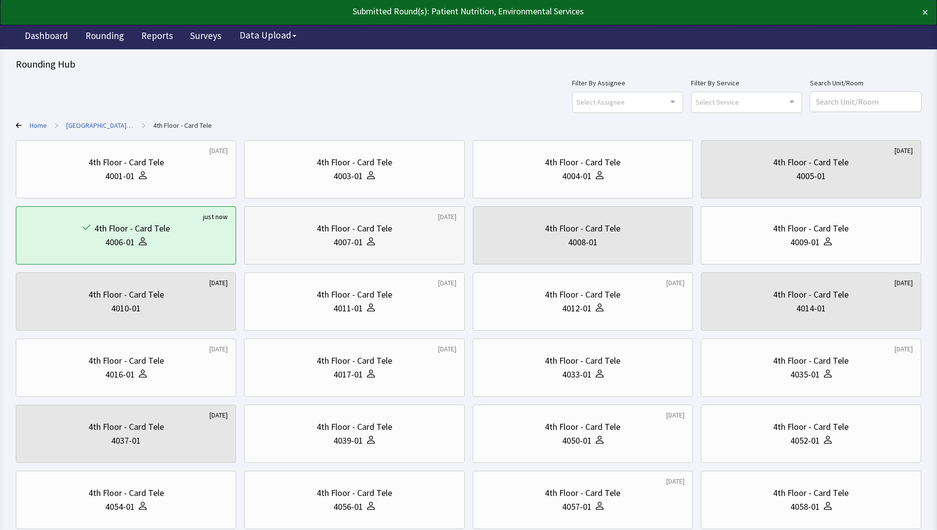
click at [395, 245] on div "4007-01" at bounding box center [353, 243] width 203 height 14
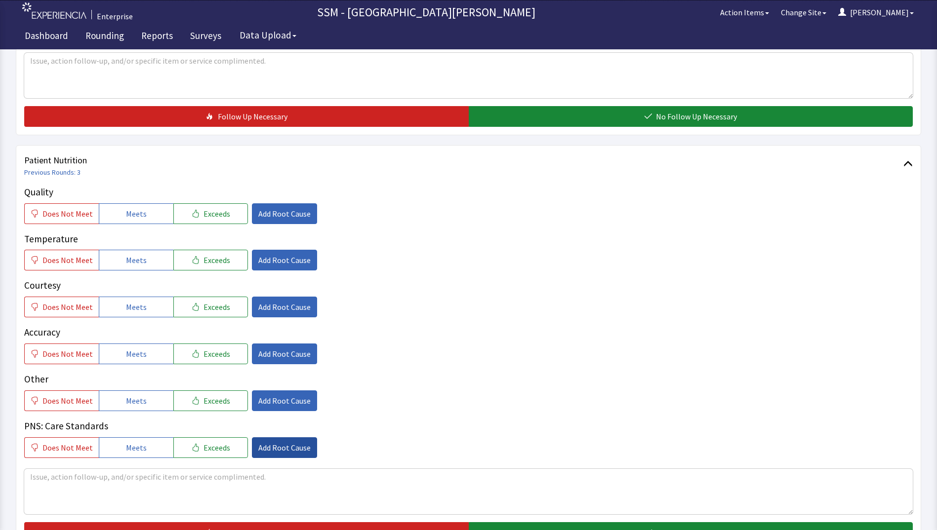
scroll to position [593, 0]
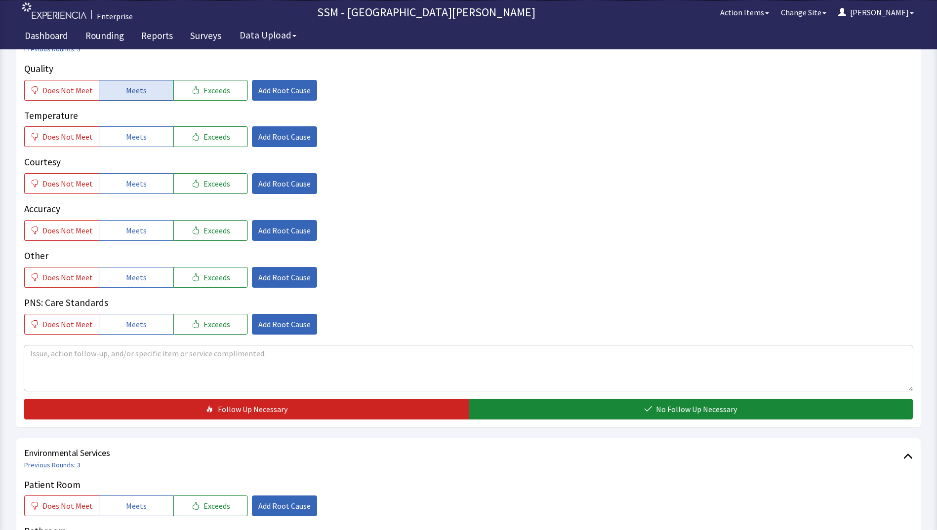
click at [129, 89] on span "Meets" at bounding box center [136, 90] width 21 height 12
click at [135, 137] on span "Meets" at bounding box center [136, 137] width 21 height 12
click at [135, 194] on button "Meets" at bounding box center [136, 183] width 75 height 21
click at [135, 227] on span "Meets" at bounding box center [136, 231] width 21 height 12
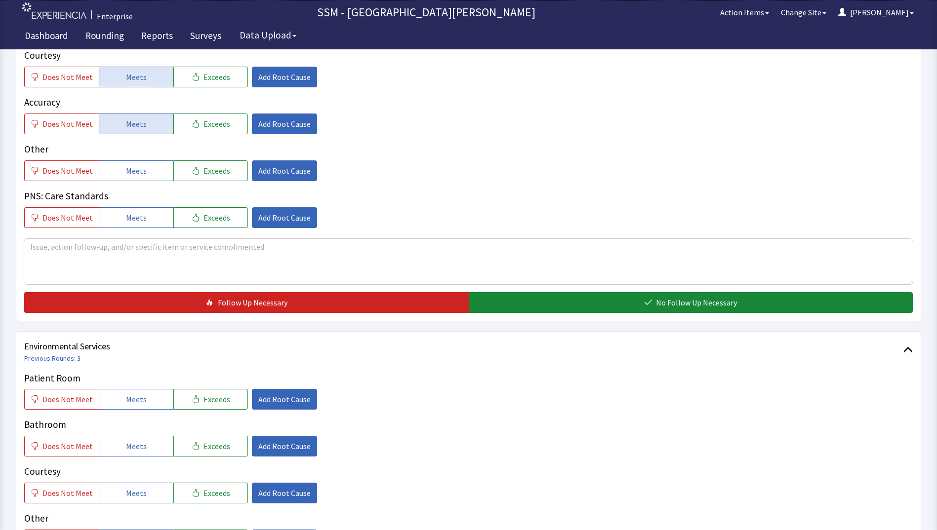
scroll to position [790, 0]
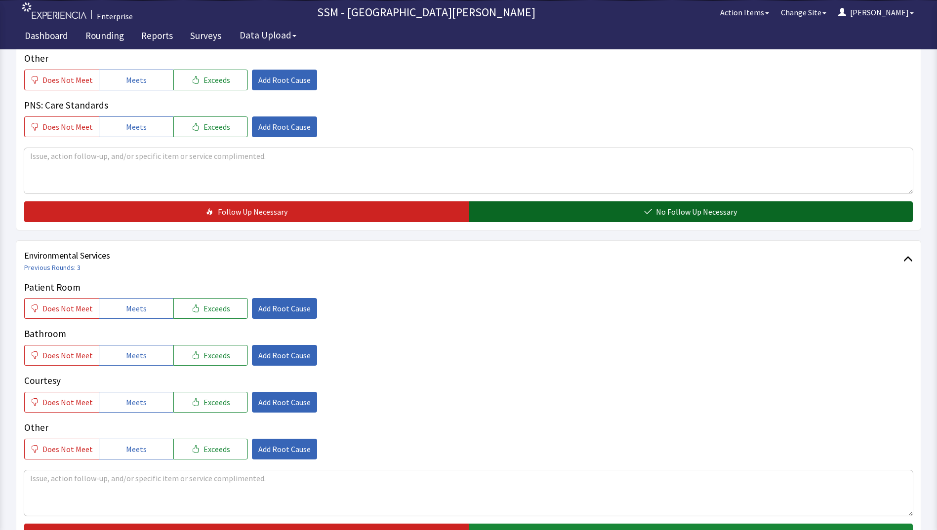
click at [636, 210] on button "No Follow Up Necessary" at bounding box center [691, 211] width 444 height 21
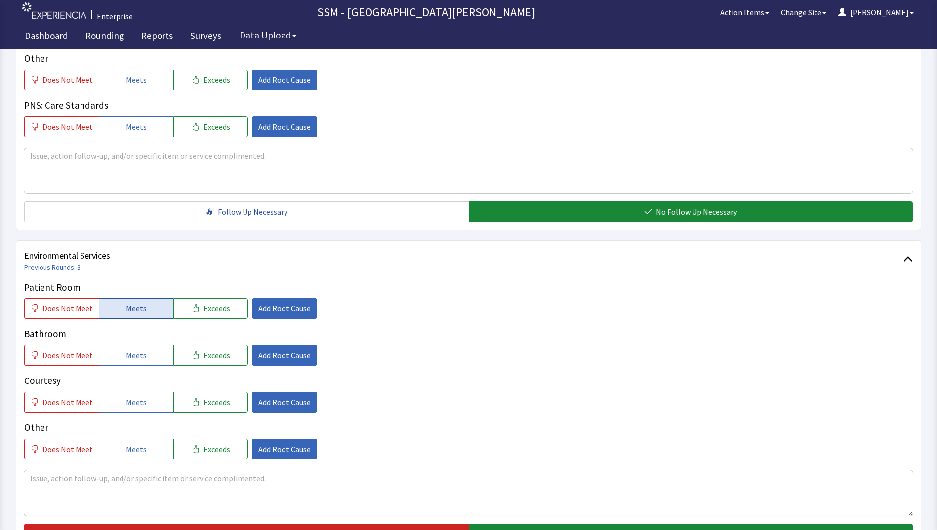
click at [132, 306] on span "Meets" at bounding box center [136, 309] width 21 height 12
click at [130, 353] on span "Meets" at bounding box center [136, 356] width 21 height 12
click at [130, 402] on span "Meets" at bounding box center [136, 403] width 21 height 12
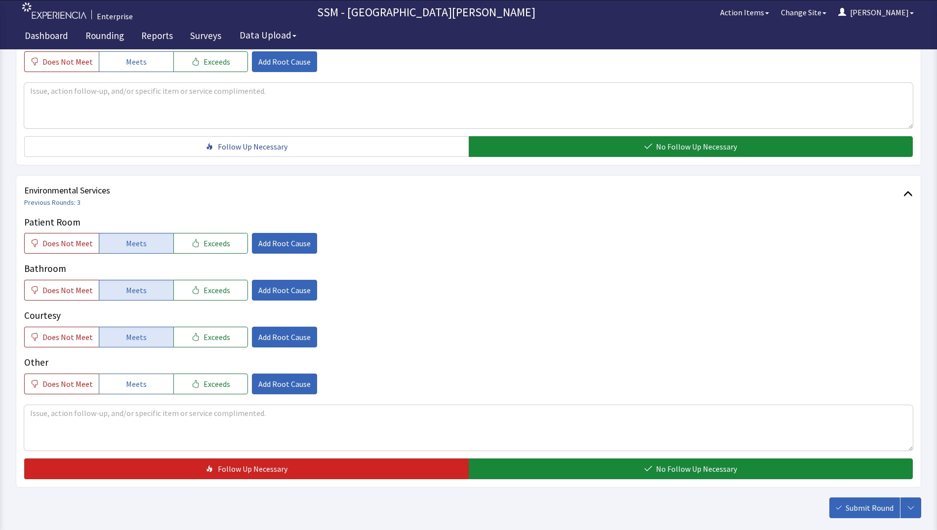
scroll to position [909, 0]
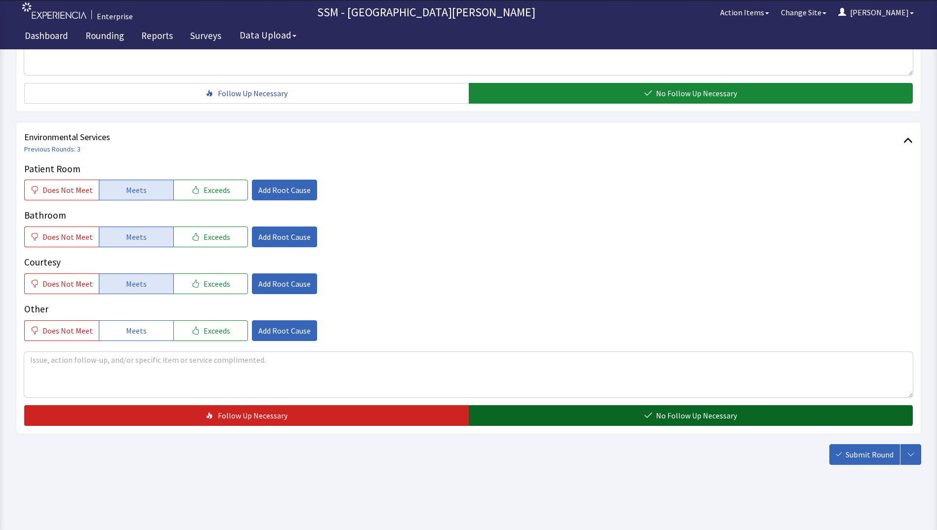
click at [643, 413] on button "No Follow Up Necessary" at bounding box center [691, 415] width 444 height 21
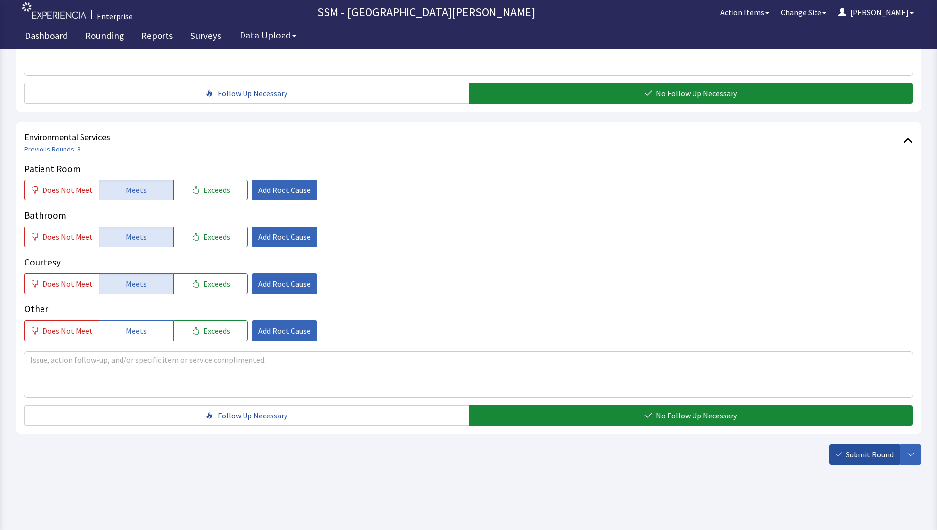
click at [872, 455] on span "Submit Round" at bounding box center [869, 455] width 48 height 12
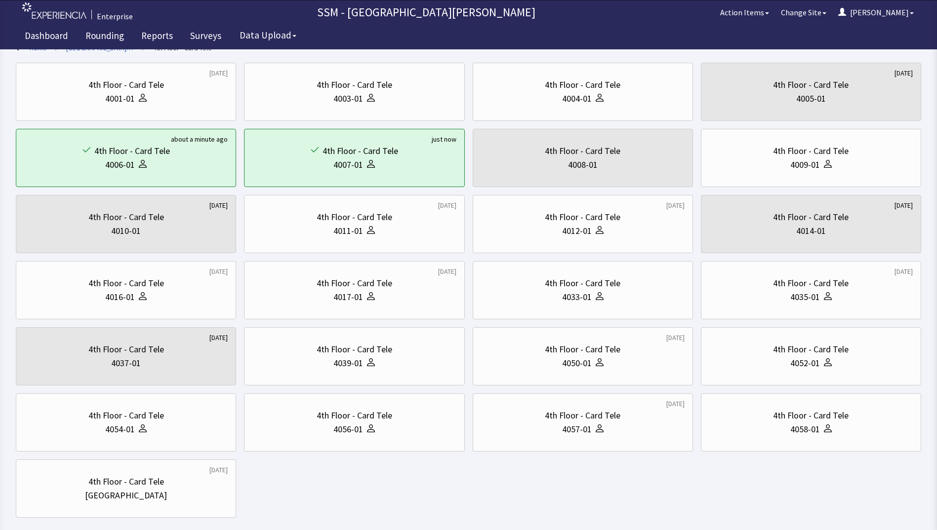
scroll to position [130, 0]
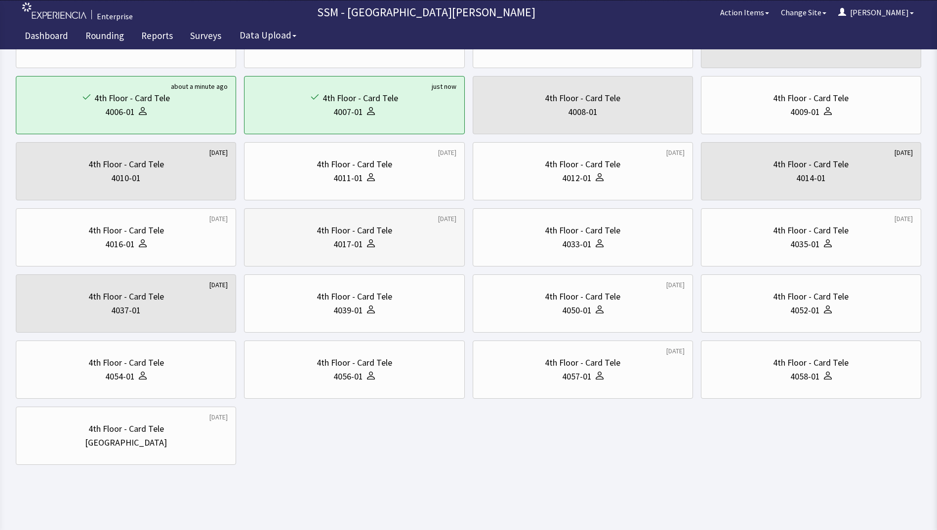
click at [379, 242] on div "4017-01" at bounding box center [353, 245] width 203 height 14
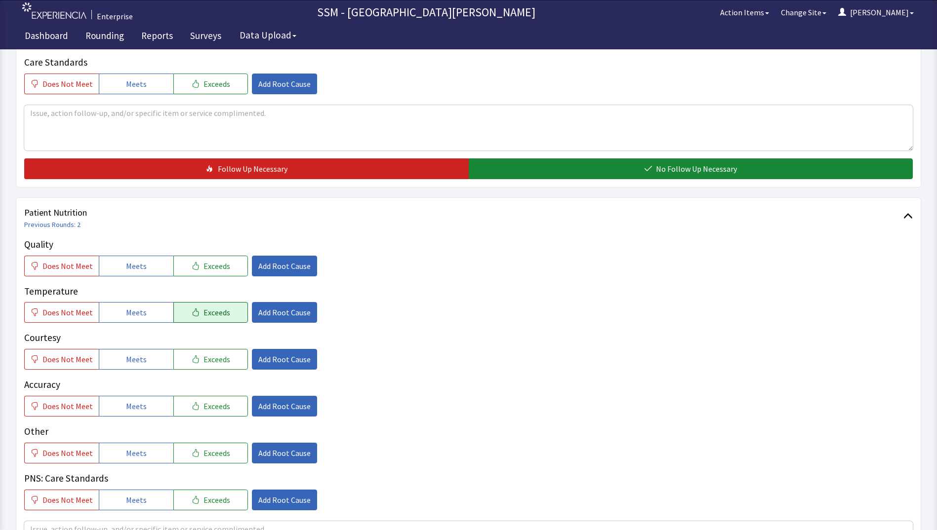
scroll to position [494, 0]
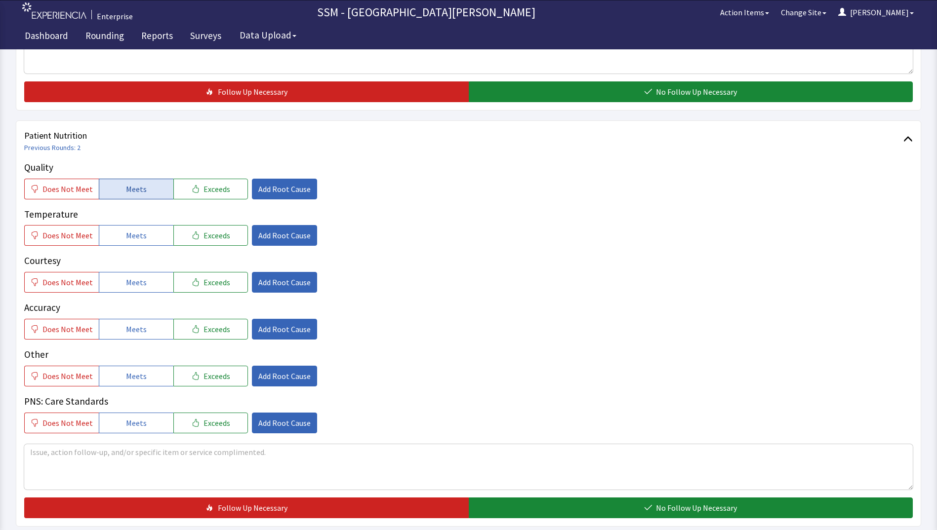
click at [152, 188] on button "Meets" at bounding box center [136, 189] width 75 height 21
click at [137, 230] on span "Meets" at bounding box center [136, 236] width 21 height 12
click at [130, 276] on button "Meets" at bounding box center [136, 282] width 75 height 21
click at [126, 334] on span "Meets" at bounding box center [136, 329] width 21 height 12
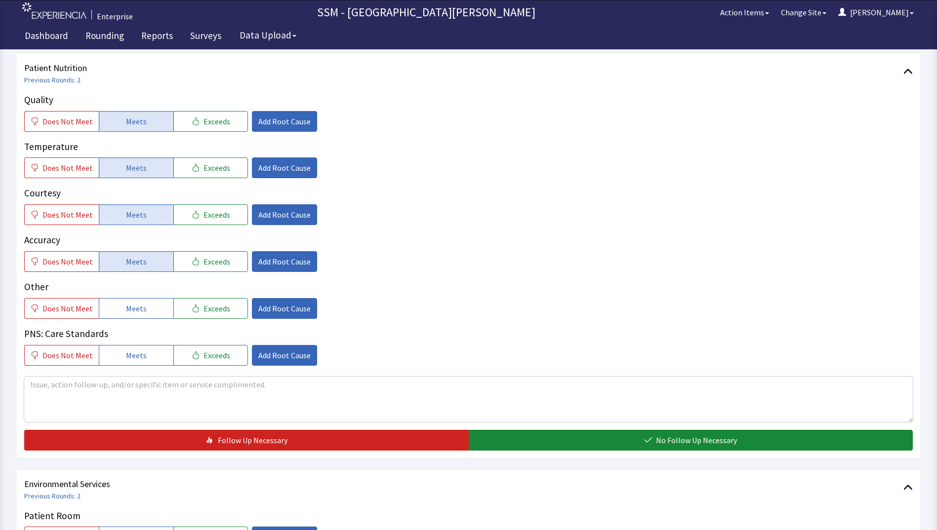
scroll to position [642, 0]
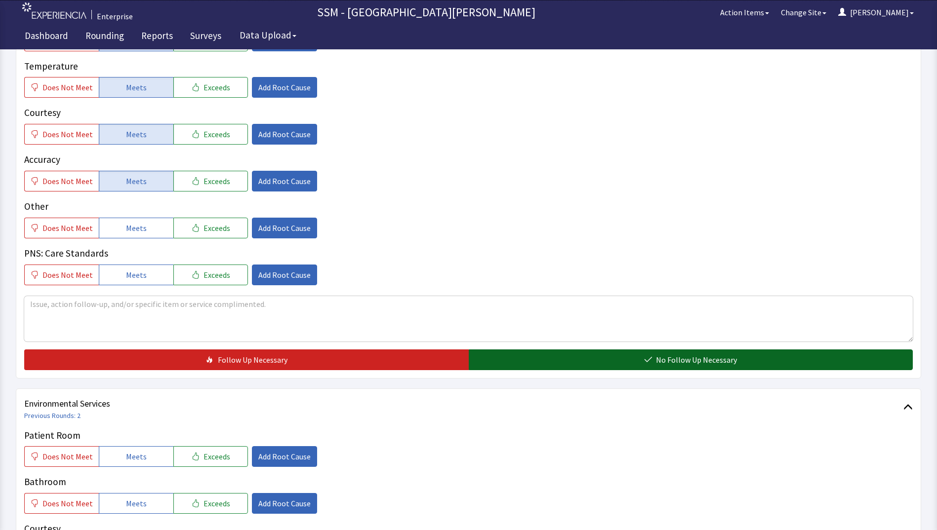
click at [558, 366] on button "No Follow Up Necessary" at bounding box center [691, 360] width 444 height 21
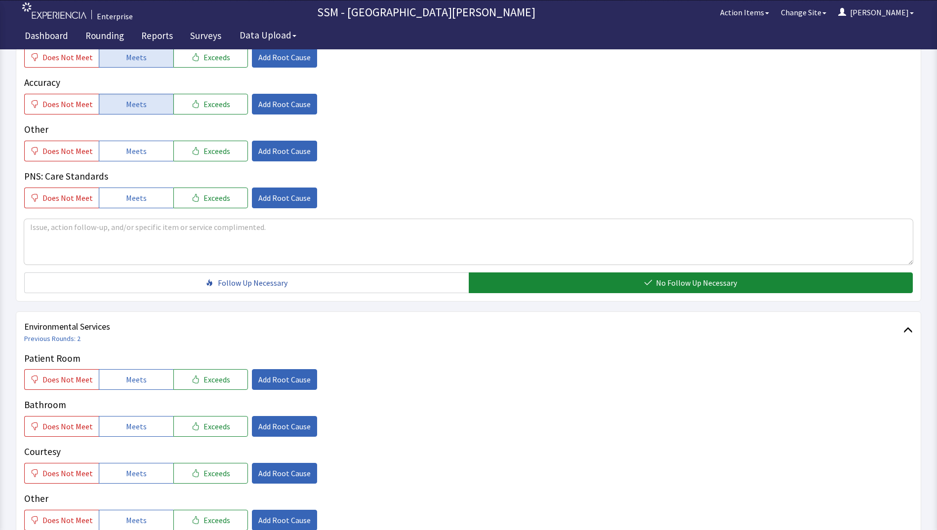
scroll to position [889, 0]
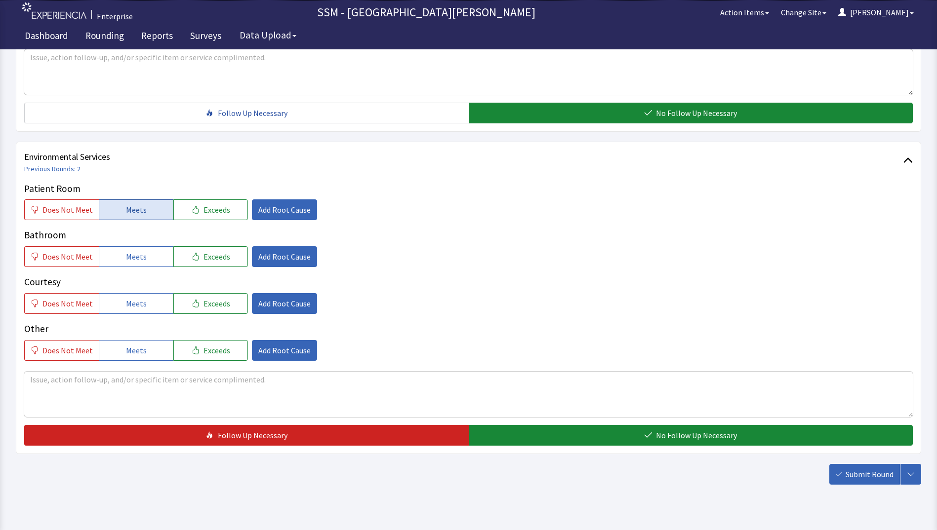
click at [129, 206] on span "Meets" at bounding box center [136, 210] width 21 height 12
click at [131, 263] on span "Meets" at bounding box center [136, 257] width 21 height 12
click at [142, 304] on span "Meets" at bounding box center [136, 304] width 21 height 12
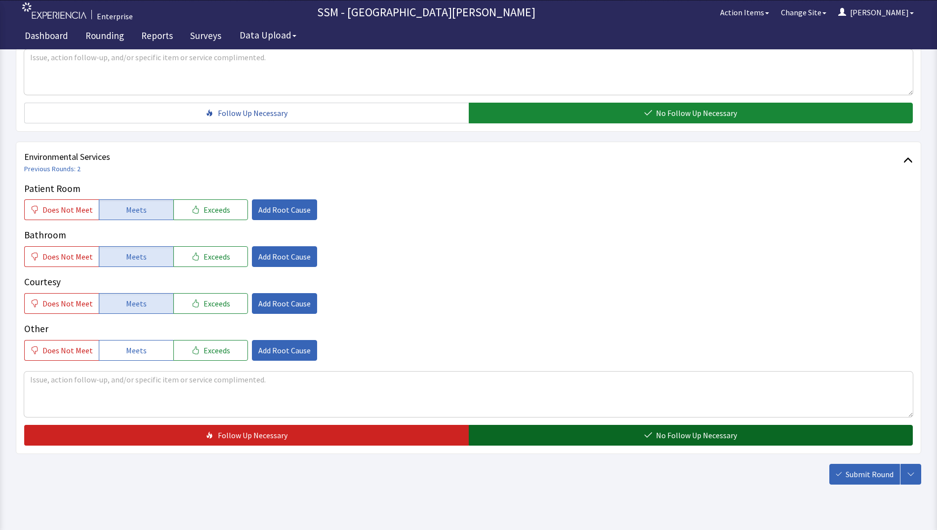
click at [554, 441] on button "No Follow Up Necessary" at bounding box center [691, 435] width 444 height 21
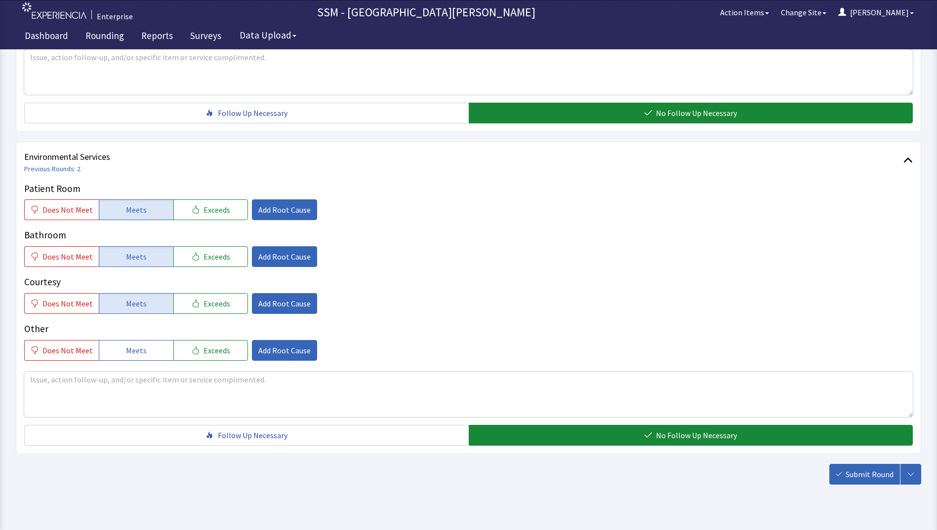
click at [872, 477] on span "Submit Round" at bounding box center [869, 475] width 48 height 12
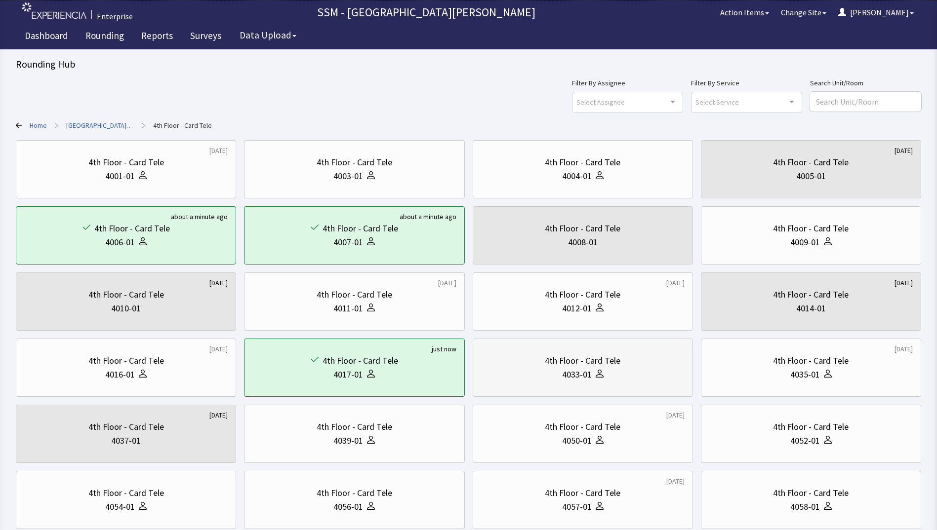
click at [639, 376] on div "4033-01" at bounding box center [582, 375] width 203 height 14
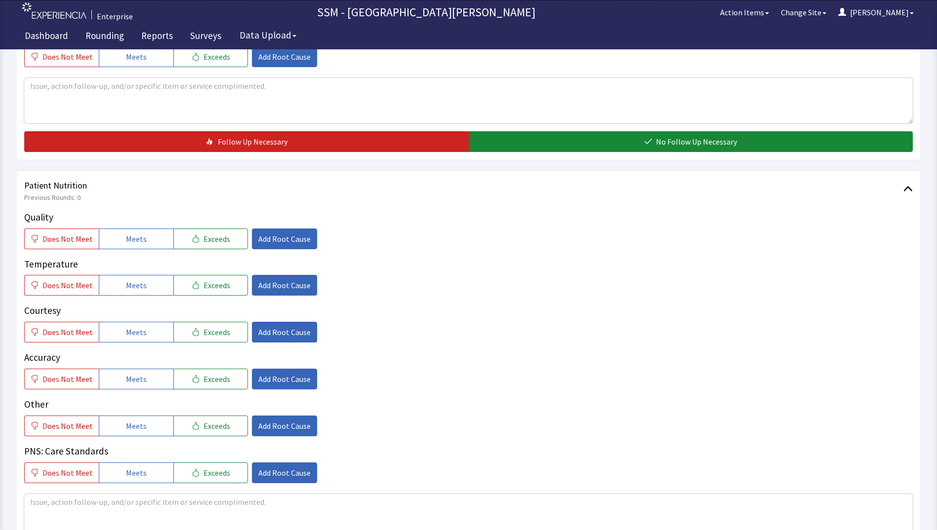
scroll to position [494, 0]
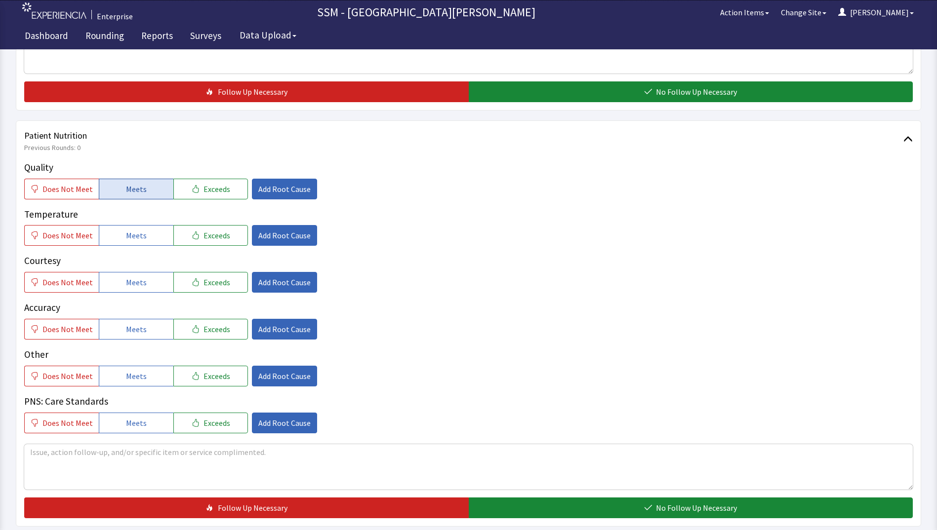
click at [114, 196] on button "Meets" at bounding box center [136, 189] width 75 height 21
click at [117, 236] on button "Meets" at bounding box center [136, 235] width 75 height 21
click at [124, 275] on button "Meets" at bounding box center [136, 282] width 75 height 21
click at [130, 335] on span "Meets" at bounding box center [136, 329] width 21 height 12
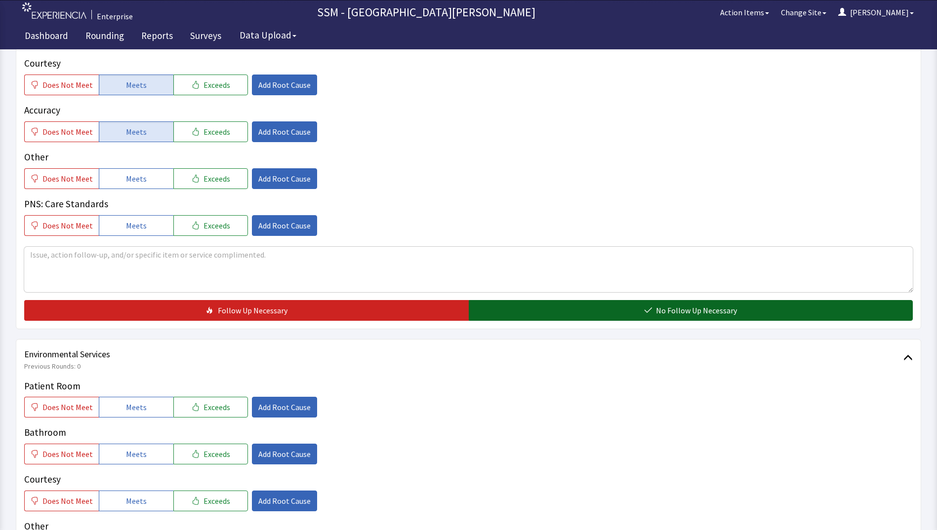
click at [554, 313] on button "No Follow Up Necessary" at bounding box center [691, 310] width 444 height 21
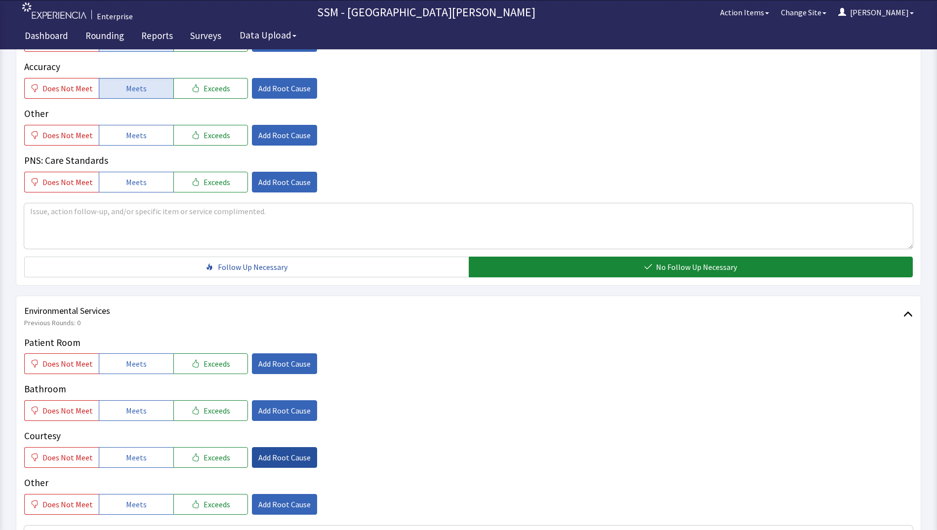
scroll to position [909, 0]
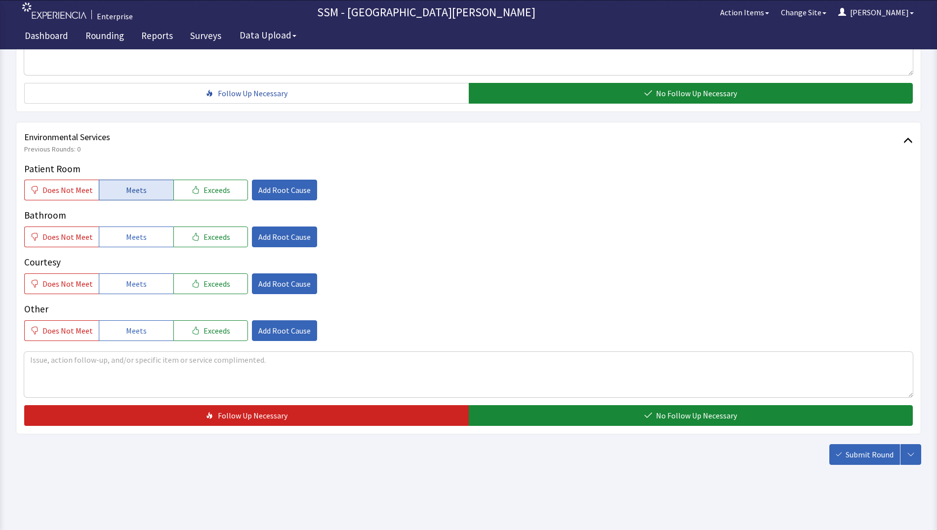
click at [132, 189] on span "Meets" at bounding box center [136, 190] width 21 height 12
click at [126, 231] on span "Meets" at bounding box center [136, 237] width 21 height 12
click at [126, 288] on span "Meets" at bounding box center [136, 284] width 21 height 12
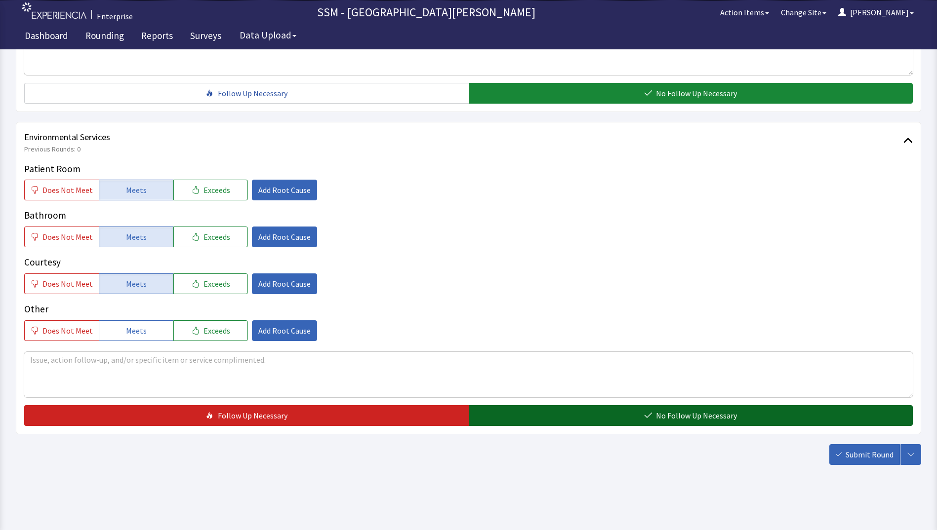
click at [585, 418] on button "No Follow Up Necessary" at bounding box center [691, 415] width 444 height 21
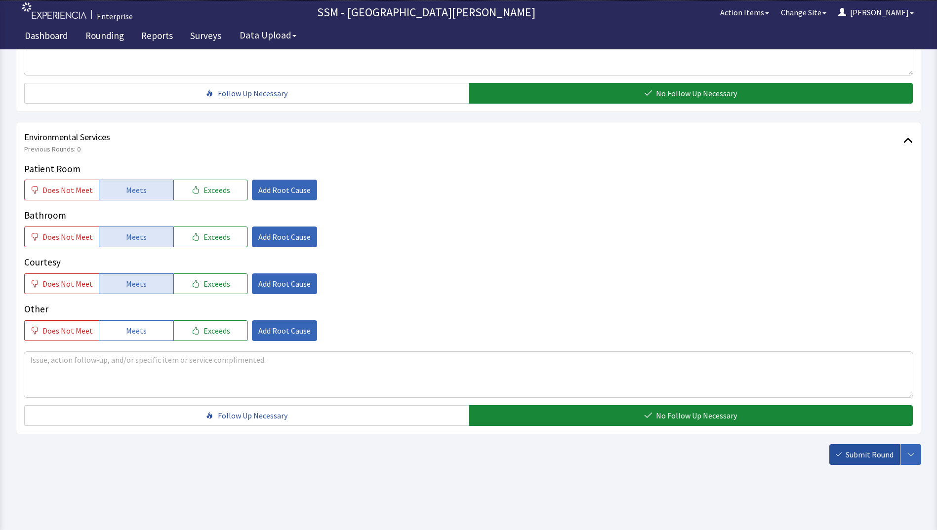
click at [859, 452] on span "Submit Round" at bounding box center [869, 455] width 48 height 12
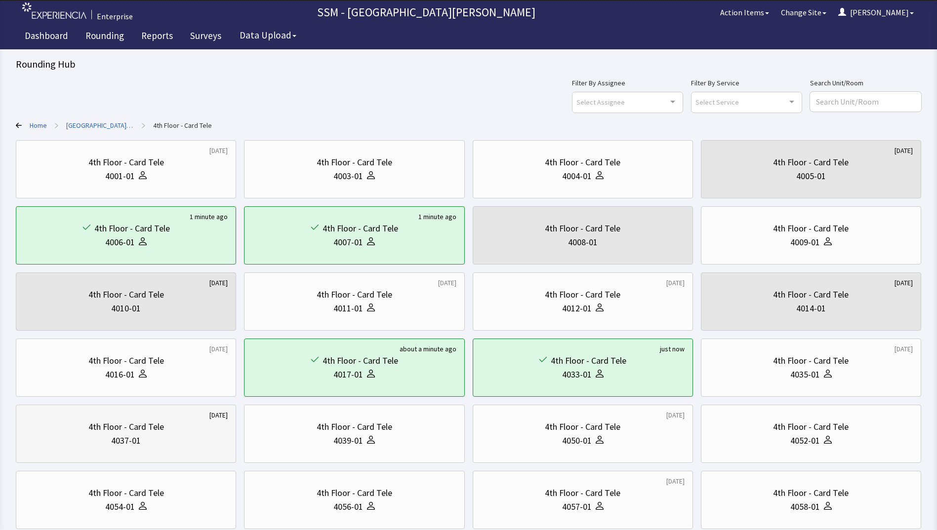
click at [80, 438] on div "4037-01" at bounding box center [125, 441] width 203 height 14
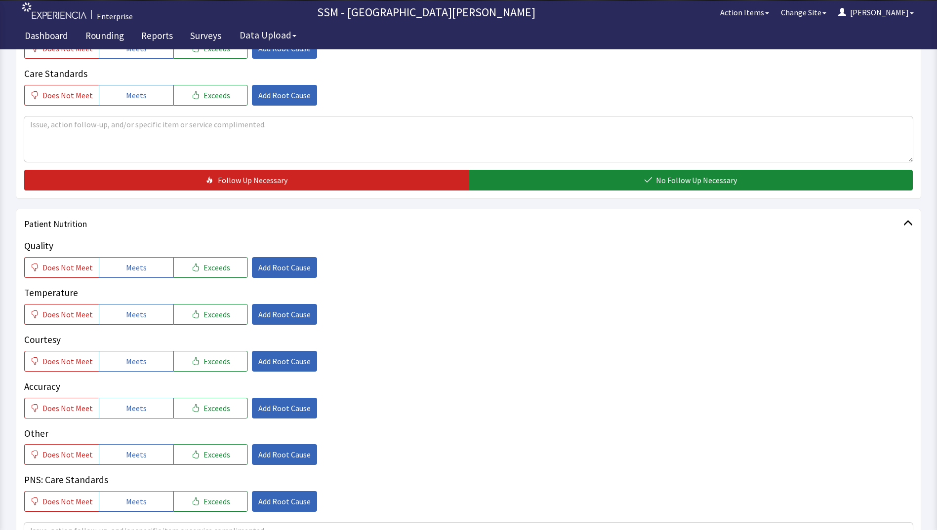
scroll to position [444, 0]
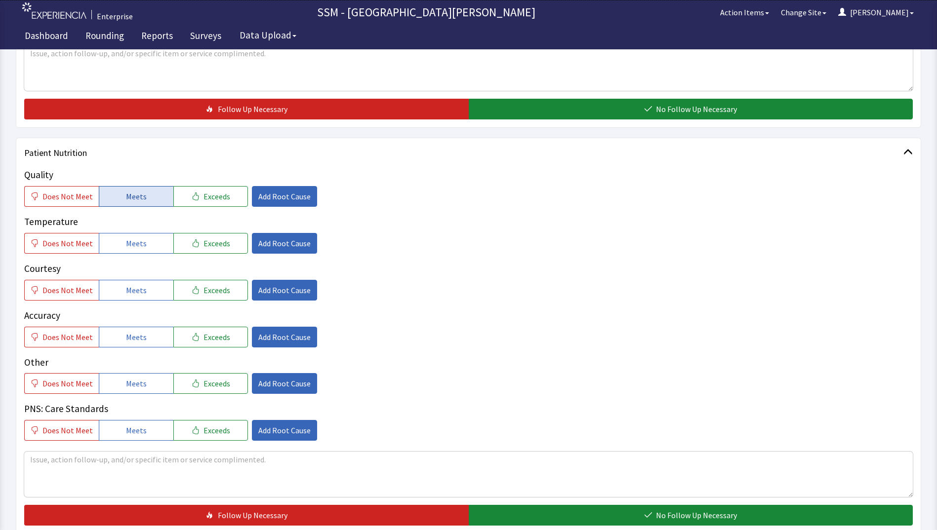
click at [134, 197] on span "Meets" at bounding box center [136, 197] width 21 height 12
click at [123, 250] on button "Meets" at bounding box center [136, 243] width 75 height 21
click at [126, 292] on span "Meets" at bounding box center [136, 290] width 21 height 12
click at [131, 334] on span "Meets" at bounding box center [136, 337] width 21 height 12
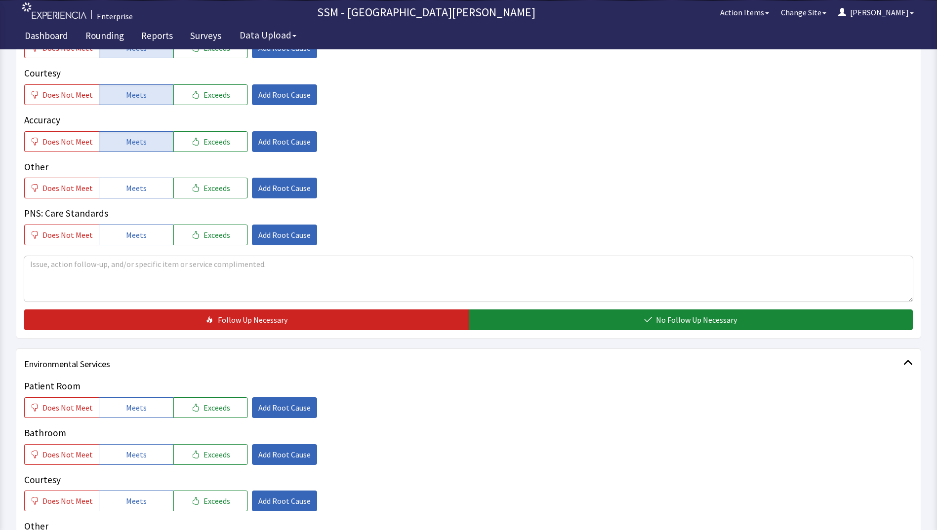
scroll to position [790, 0]
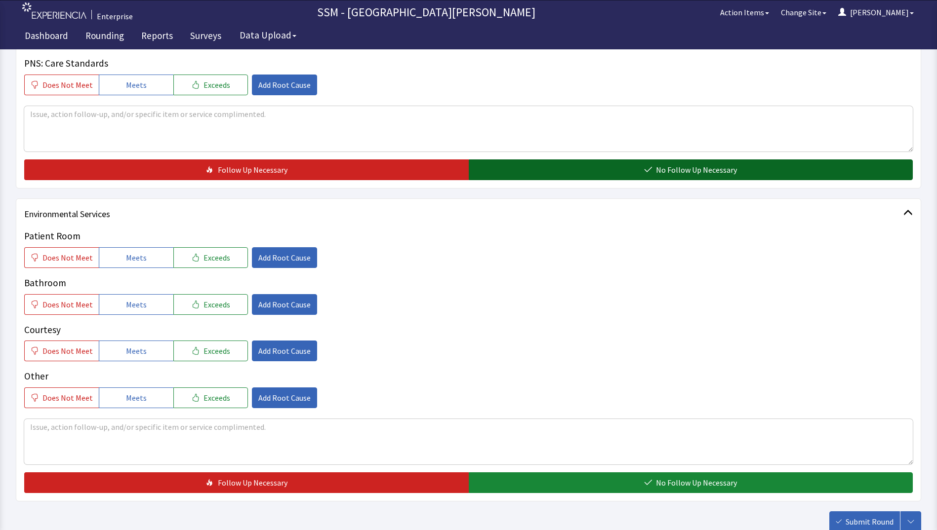
click at [606, 160] on button "No Follow Up Necessary" at bounding box center [691, 169] width 444 height 21
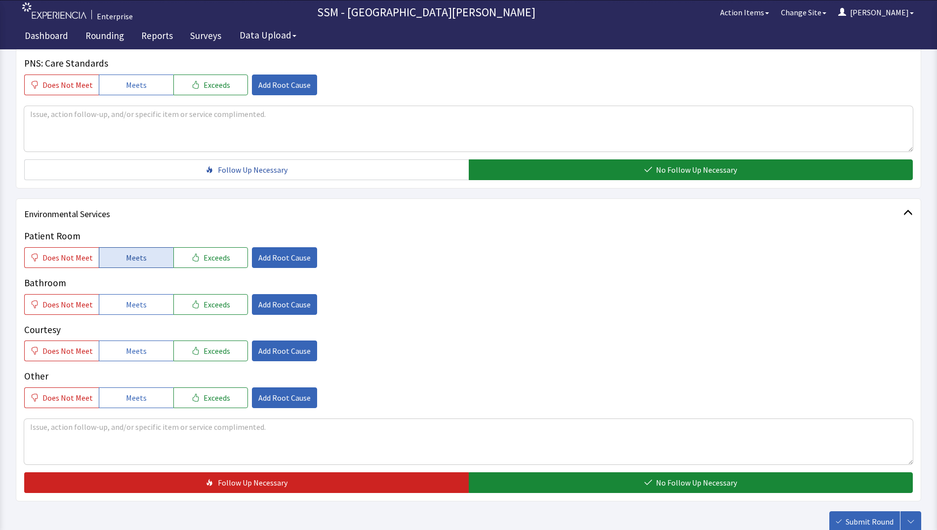
click at [104, 263] on button "Meets" at bounding box center [136, 257] width 75 height 21
click at [126, 316] on div "Patient Room Does Not Meet Meets Exceeds Add Root Cause Bathroom Does Not Meet …" at bounding box center [468, 318] width 888 height 179
drag, startPoint x: 135, startPoint y: 306, endPoint x: 139, endPoint y: 328, distance: 23.1
click at [135, 308] on span "Meets" at bounding box center [136, 305] width 21 height 12
drag, startPoint x: 140, startPoint y: 358, endPoint x: 282, endPoint y: 397, distance: 147.3
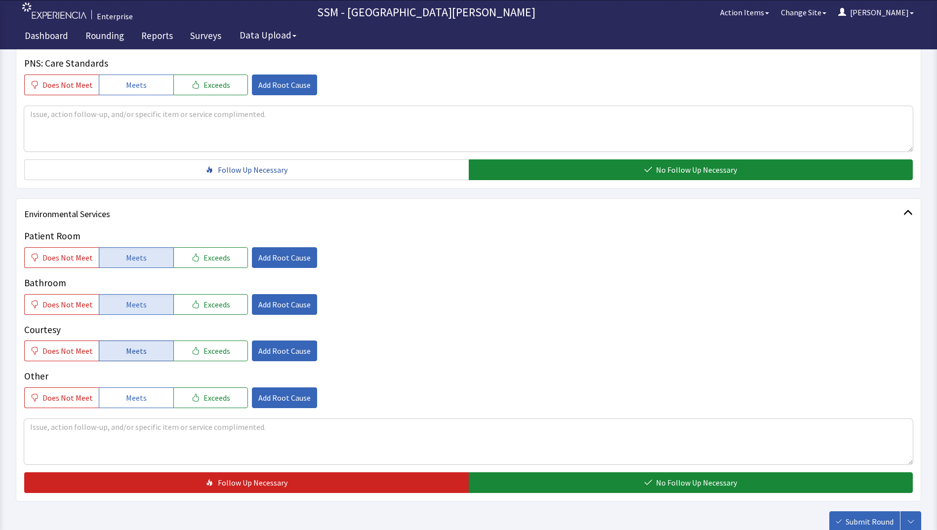
click at [141, 358] on button "Meets" at bounding box center [136, 351] width 75 height 21
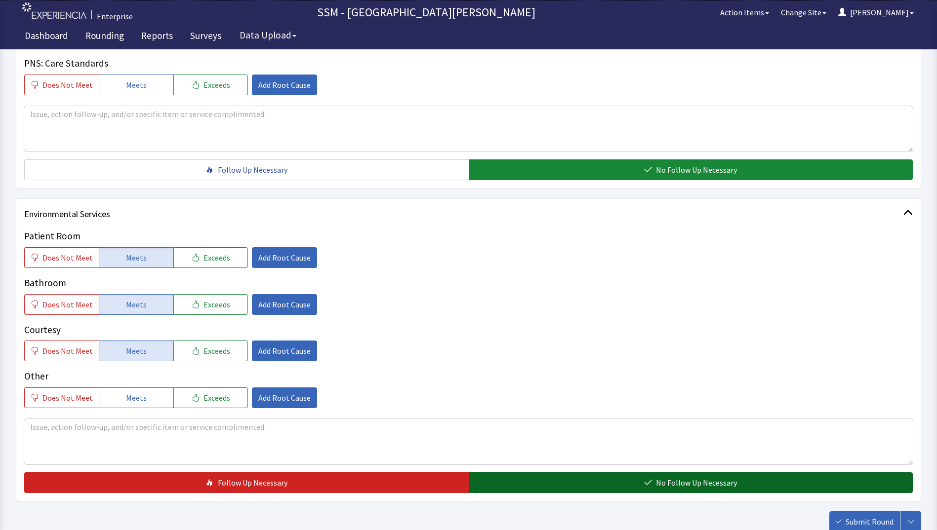
click at [554, 483] on button "No Follow Up Necessary" at bounding box center [691, 483] width 444 height 21
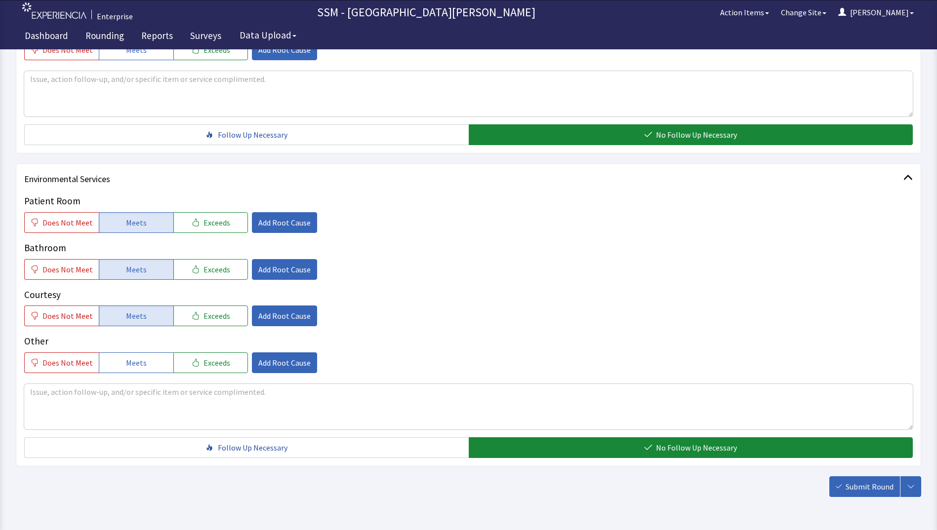
scroll to position [857, 0]
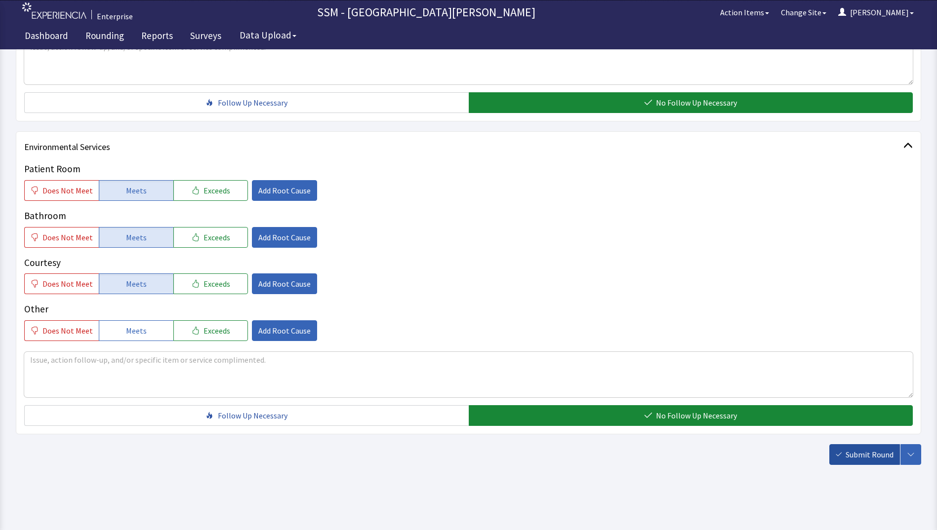
click at [860, 459] on span "Submit Round" at bounding box center [869, 455] width 48 height 12
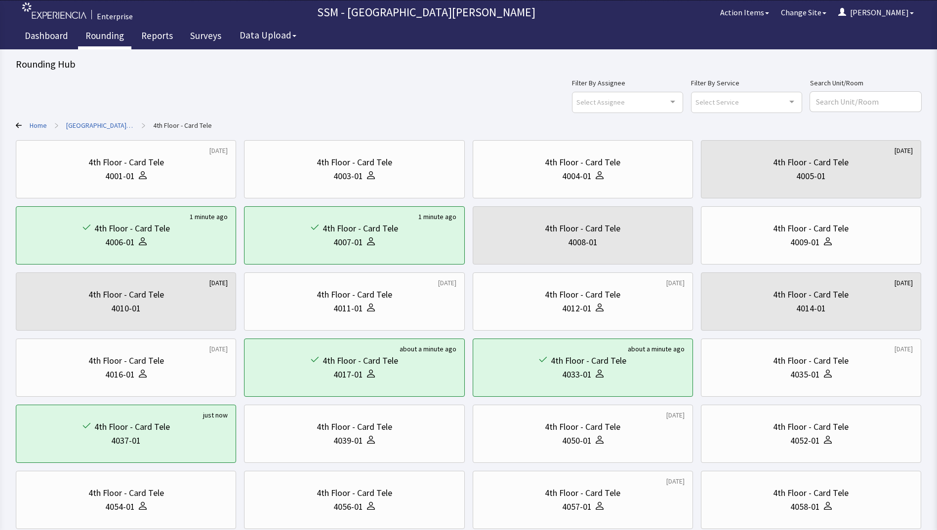
click at [104, 30] on link "Rounding" at bounding box center [104, 37] width 53 height 25
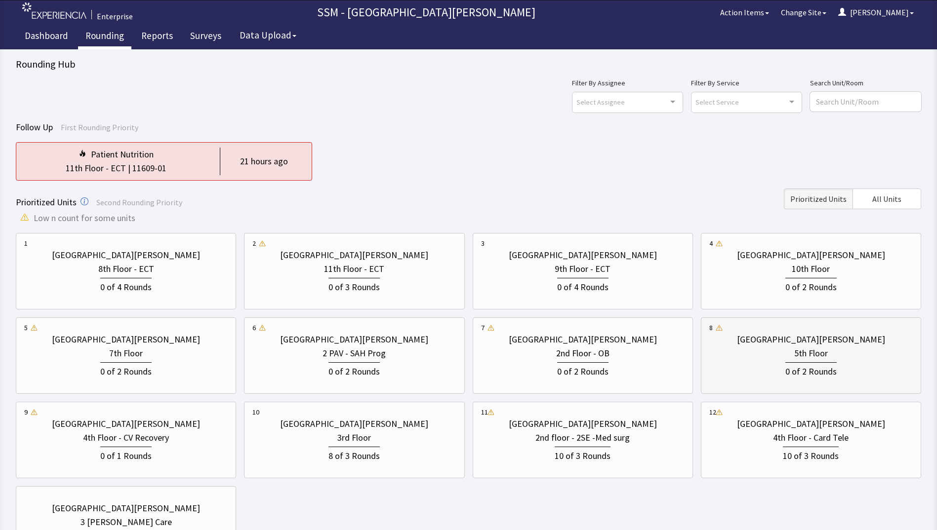
click at [790, 364] on div "0 of 2 Rounds" at bounding box center [810, 370] width 51 height 16
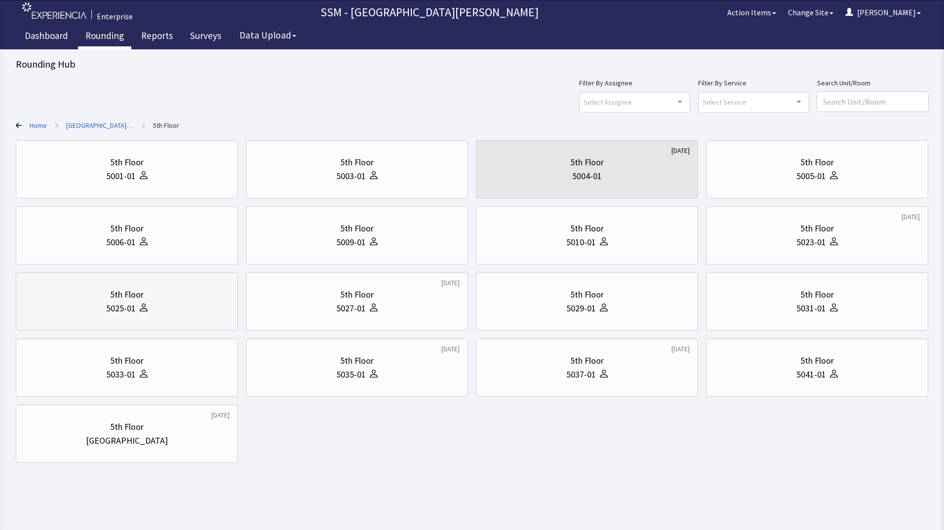
click at [148, 316] on div "5th Floor 5025-01" at bounding box center [126, 301] width 205 height 47
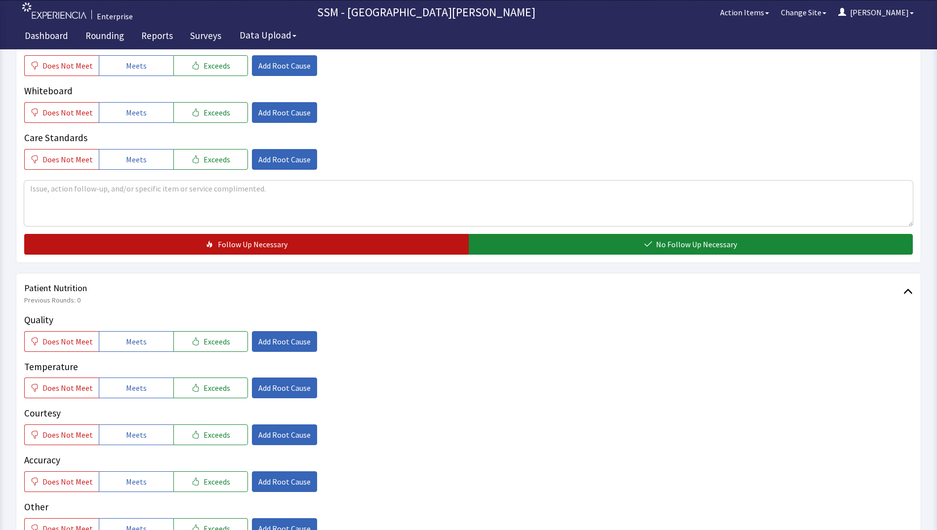
scroll to position [444, 0]
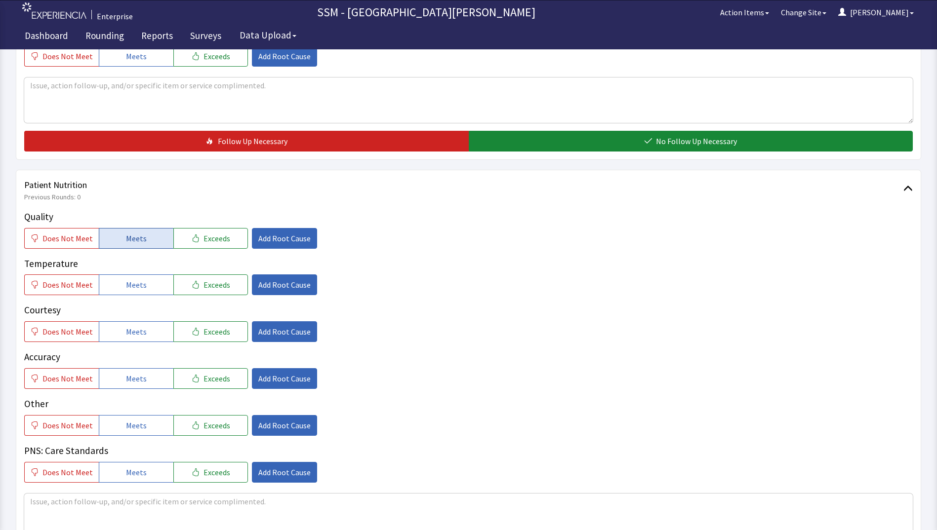
click at [135, 248] on button "Meets" at bounding box center [136, 238] width 75 height 21
click at [135, 285] on span "Meets" at bounding box center [136, 285] width 21 height 12
click at [135, 329] on span "Meets" at bounding box center [136, 332] width 21 height 12
click at [133, 373] on span "Meets" at bounding box center [136, 379] width 21 height 12
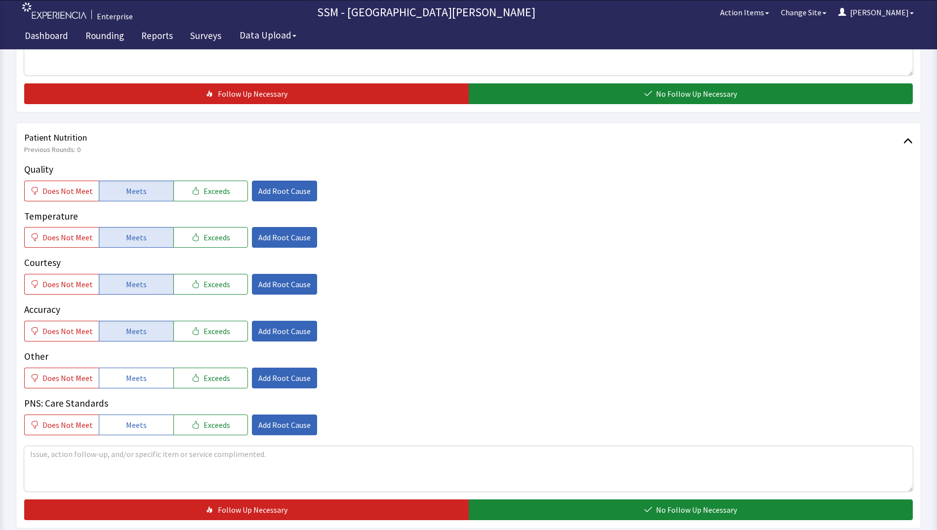
scroll to position [691, 0]
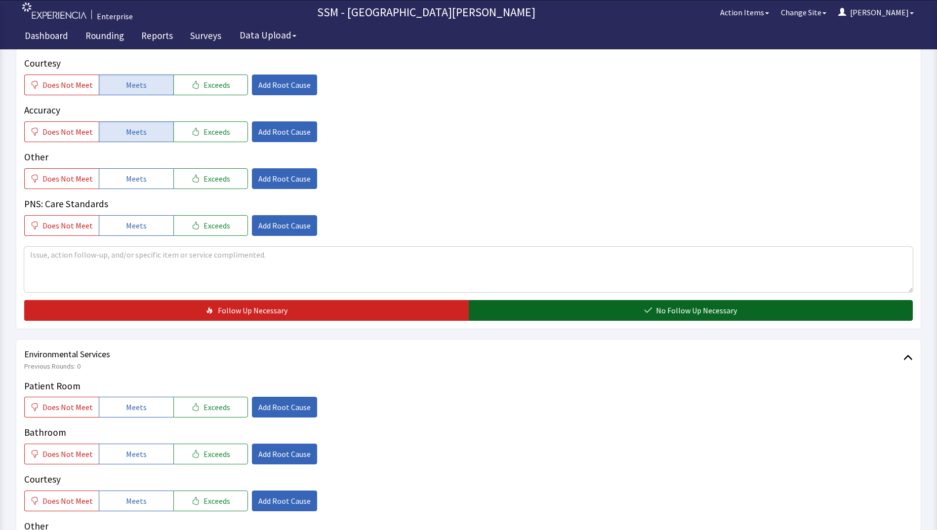
click at [558, 317] on button "No Follow Up Necessary" at bounding box center [691, 310] width 444 height 21
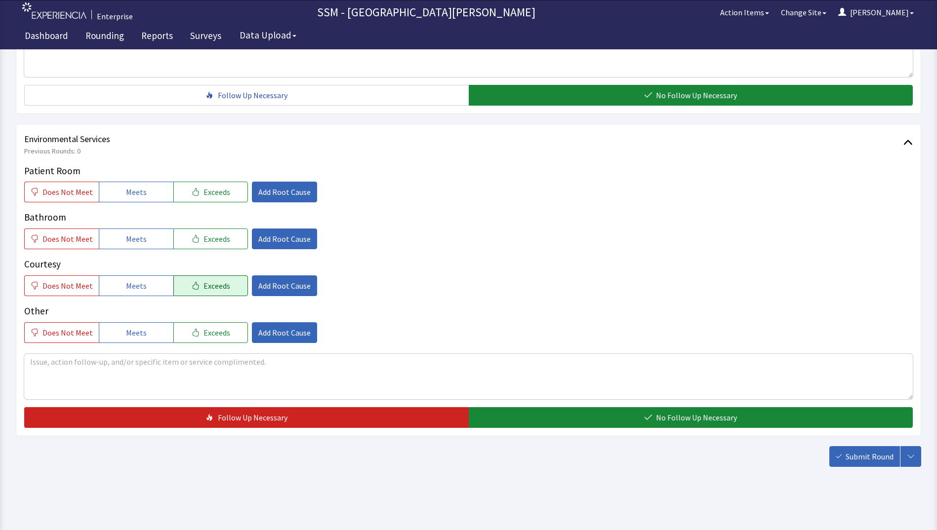
scroll to position [909, 0]
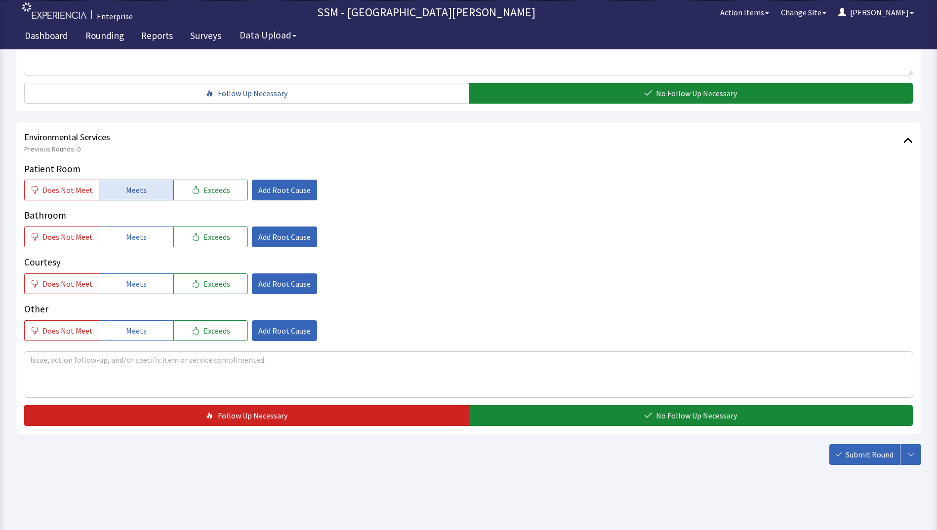
click at [129, 192] on span "Meets" at bounding box center [136, 190] width 21 height 12
click at [127, 234] on span "Meets" at bounding box center [136, 237] width 21 height 12
click at [126, 281] on span "Meets" at bounding box center [136, 284] width 21 height 12
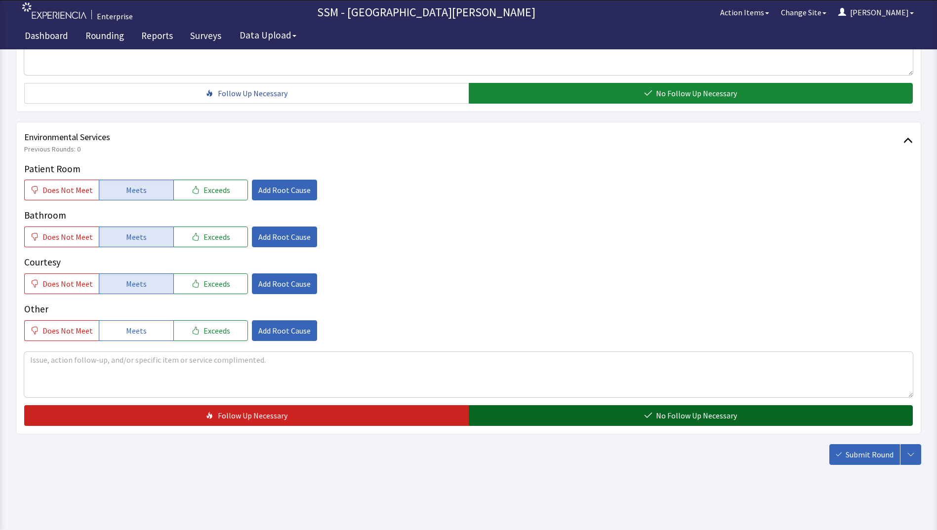
click at [599, 418] on button "No Follow Up Necessary" at bounding box center [691, 415] width 444 height 21
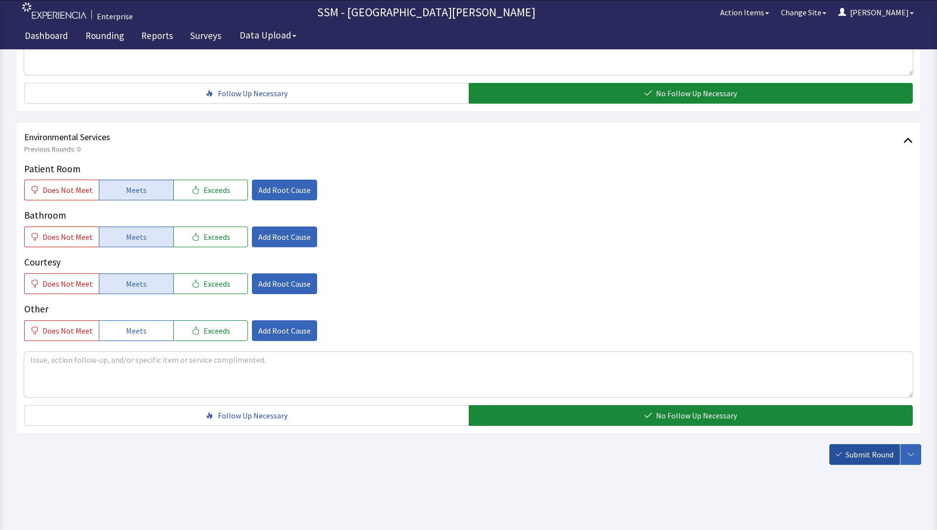
click at [839, 456] on icon "button" at bounding box center [838, 455] width 6 height 6
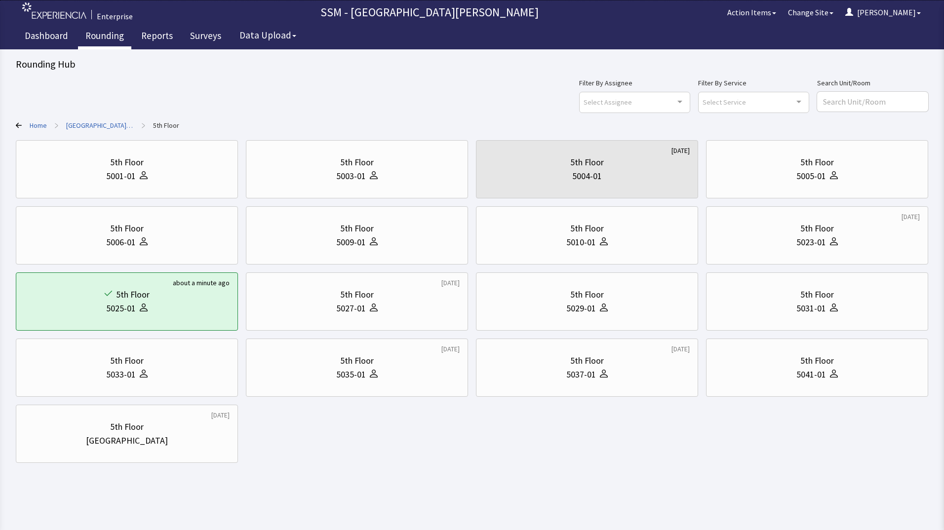
click at [102, 35] on link "Rounding" at bounding box center [104, 37] width 53 height 25
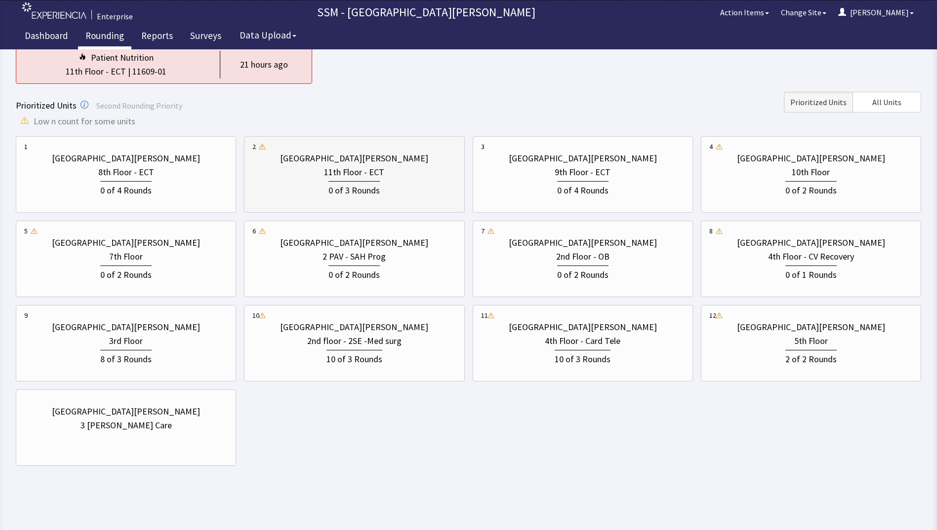
scroll to position [98, 0]
click at [567, 282] on div "[GEOGRAPHIC_DATA][PERSON_NAME] 2nd Floor - OB 0 of 2 Rounds" at bounding box center [582, 258] width 203 height 66
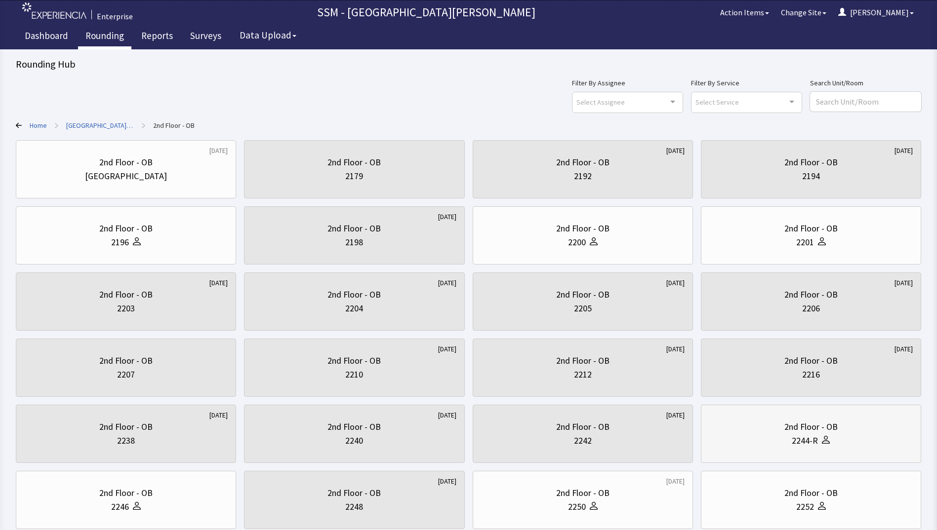
click at [787, 435] on div "2244-R" at bounding box center [810, 441] width 203 height 14
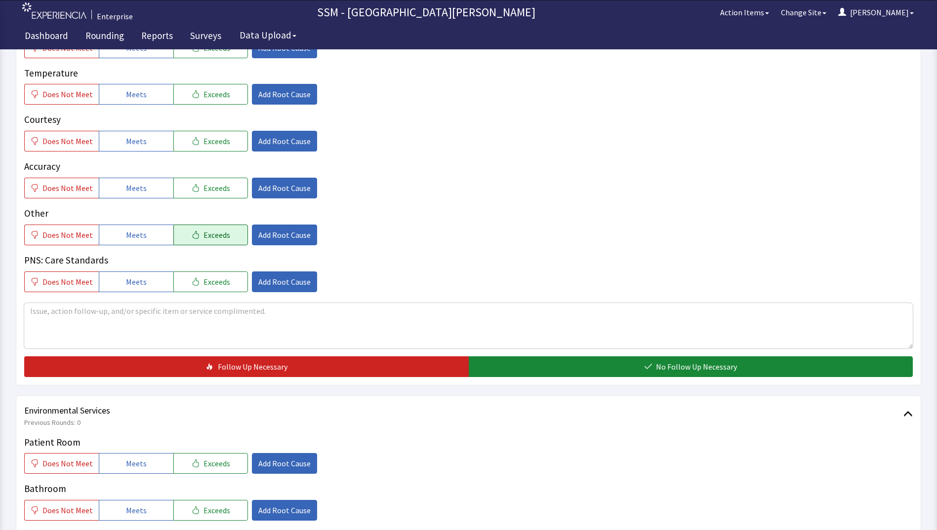
scroll to position [741, 0]
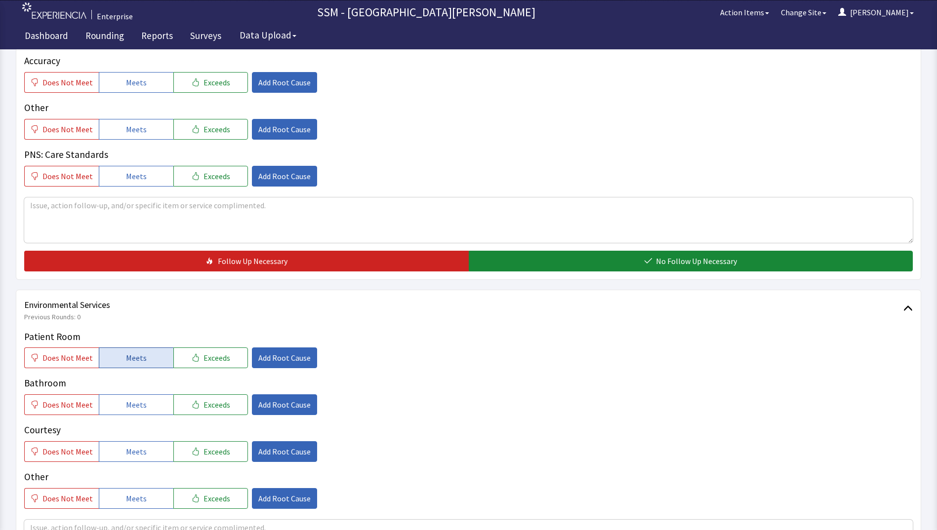
click at [146, 354] on button "Meets" at bounding box center [136, 358] width 75 height 21
click at [143, 399] on button "Meets" at bounding box center [136, 405] width 75 height 21
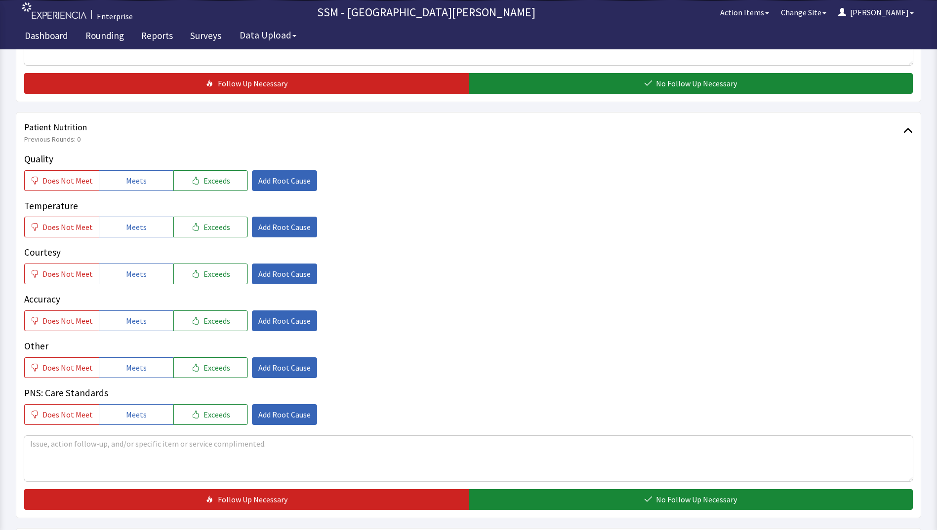
scroll to position [494, 0]
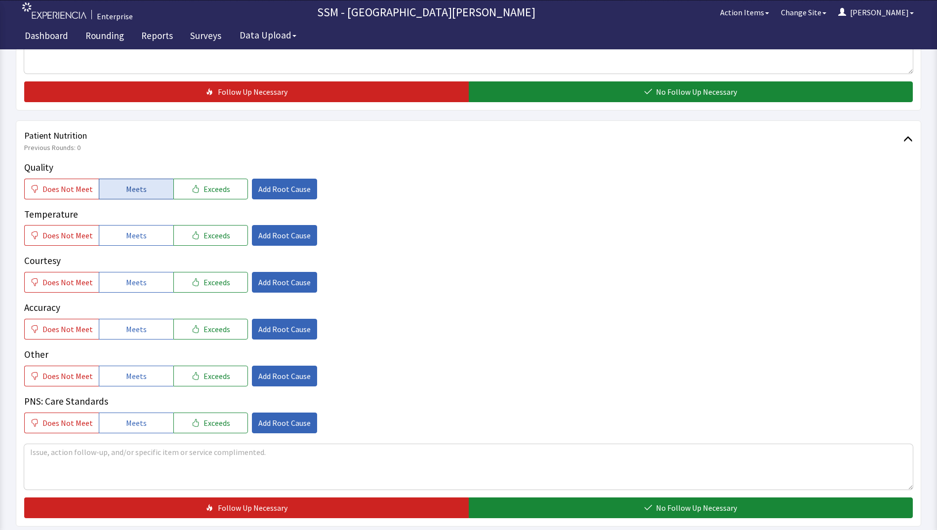
click at [126, 183] on span "Meets" at bounding box center [136, 189] width 21 height 12
click at [127, 236] on span "Meets" at bounding box center [136, 236] width 21 height 12
click at [116, 287] on button "Meets" at bounding box center [136, 282] width 75 height 21
click at [114, 334] on button "Meets" at bounding box center [136, 329] width 75 height 21
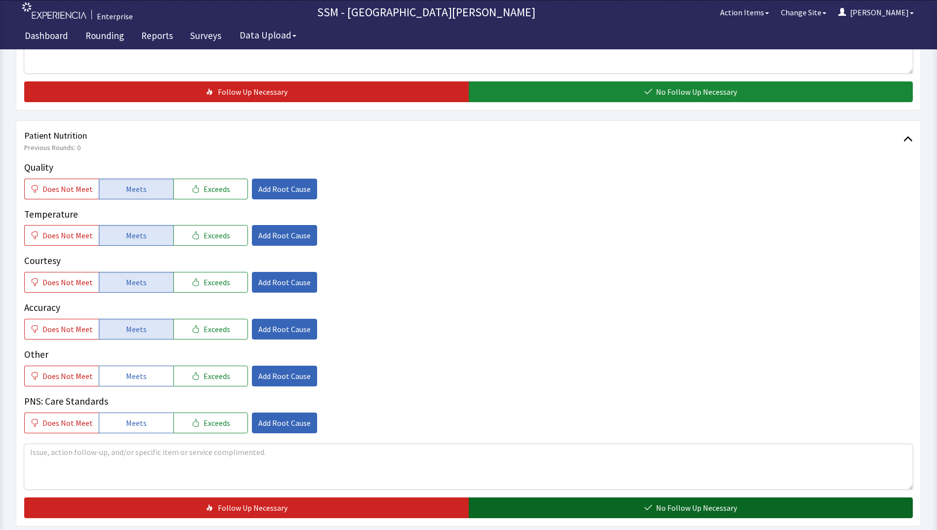
click at [541, 509] on button "No Follow Up Necessary" at bounding box center [691, 508] width 444 height 21
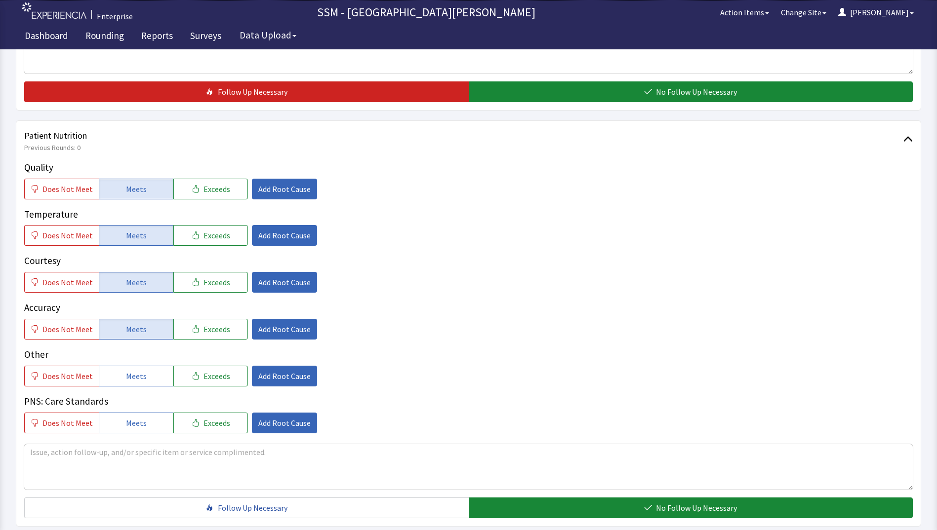
scroll to position [889, 0]
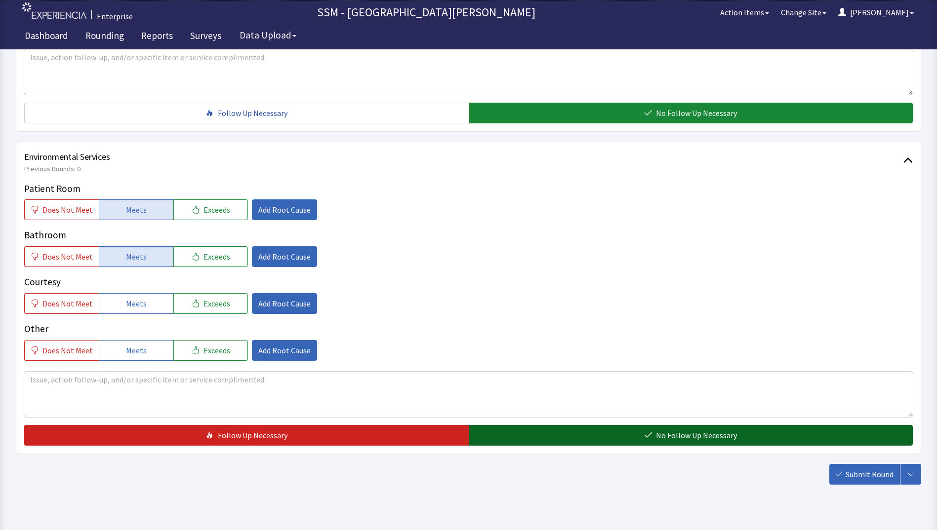
click at [699, 434] on span "No Follow Up Necessary" at bounding box center [696, 436] width 81 height 12
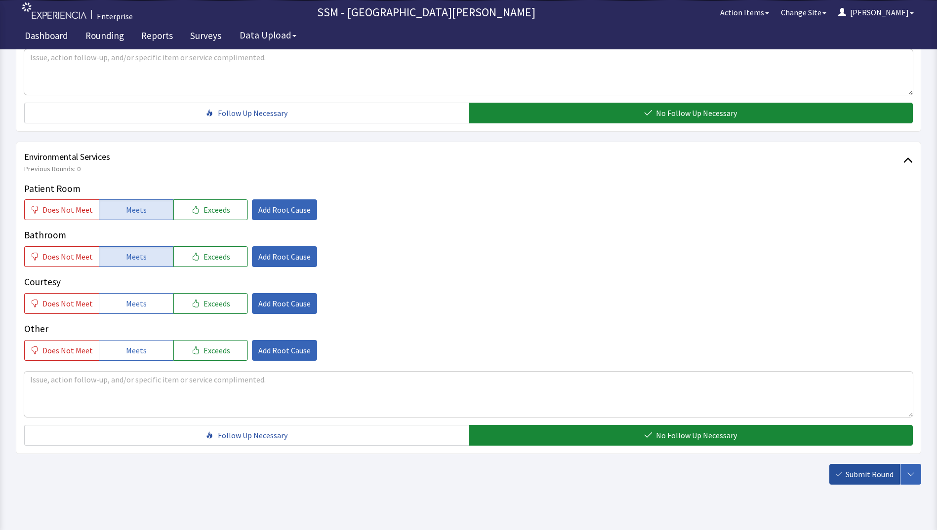
click at [850, 477] on span "Submit Round" at bounding box center [869, 475] width 48 height 12
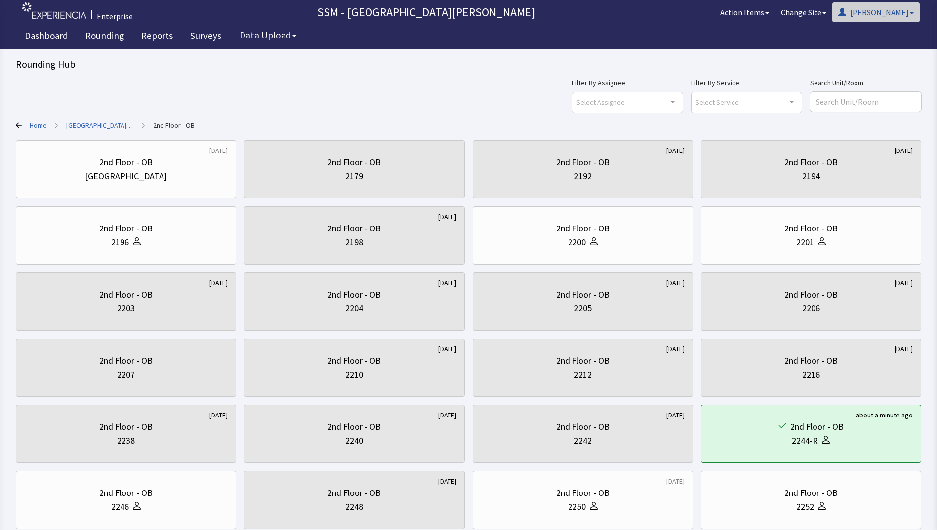
click at [908, 12] on button "[PERSON_NAME]" at bounding box center [875, 12] width 87 height 20
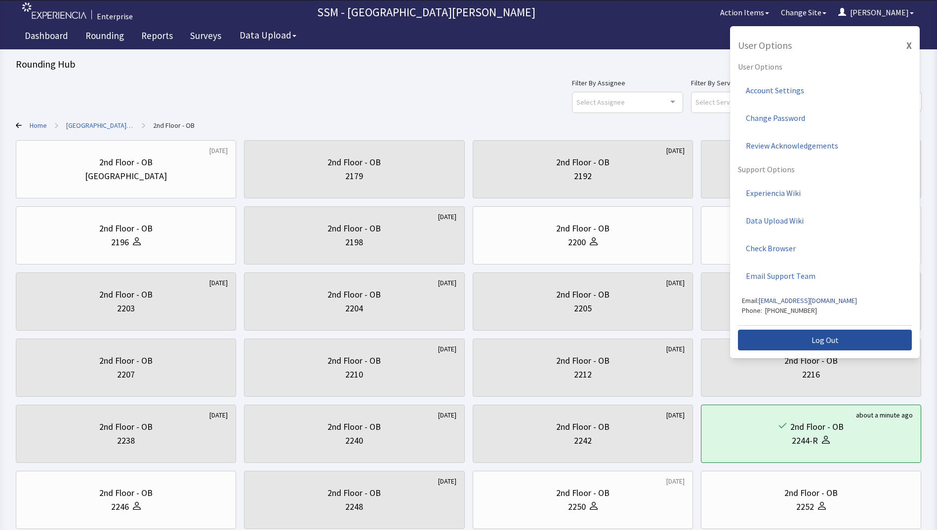
click at [832, 345] on span "Log Out" at bounding box center [824, 340] width 27 height 12
